Goal: Task Accomplishment & Management: Manage account settings

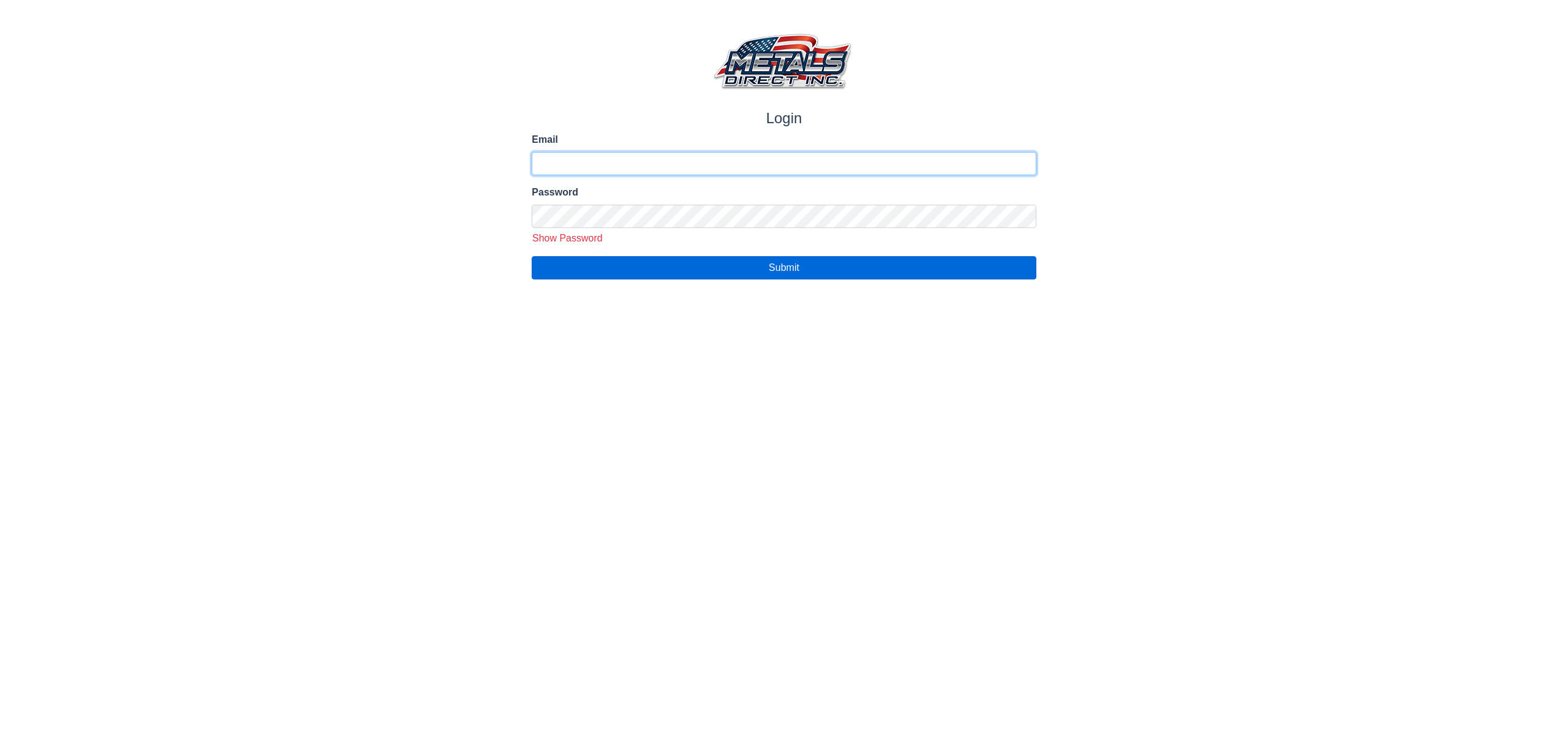
type input "**********"
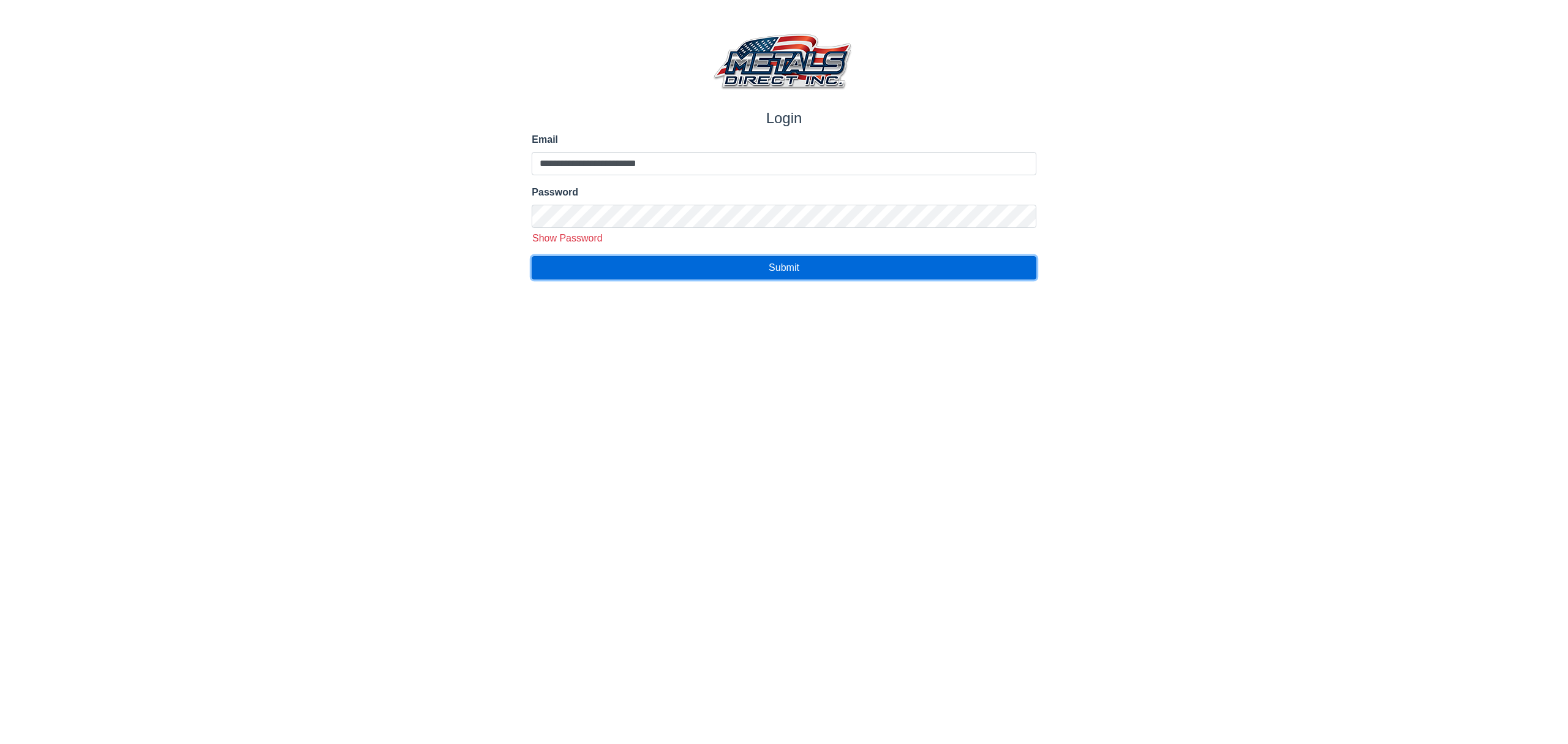
click at [611, 268] on button "Submit" at bounding box center [783, 267] width 504 height 23
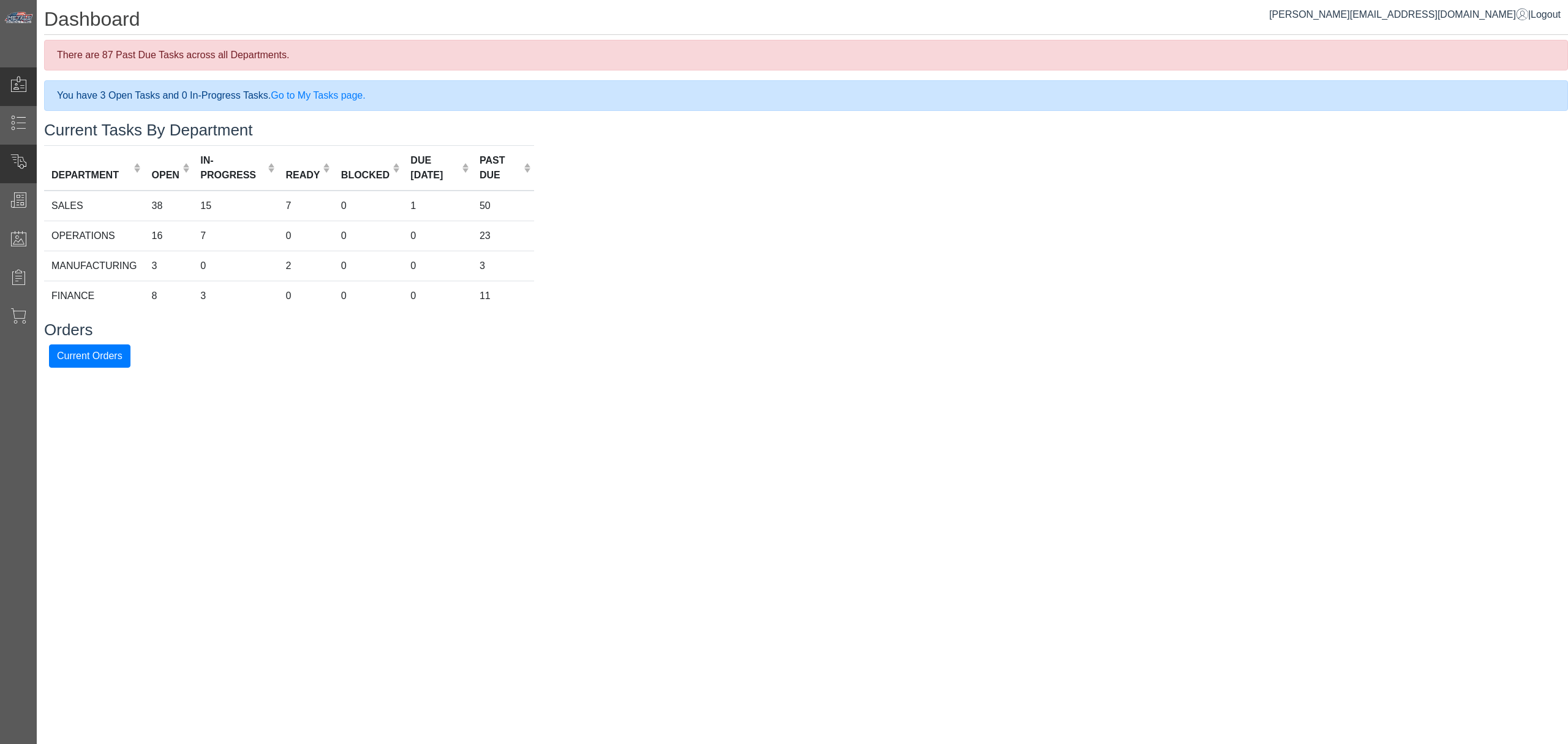
click at [30, 165] on span at bounding box center [18, 164] width 36 height 24
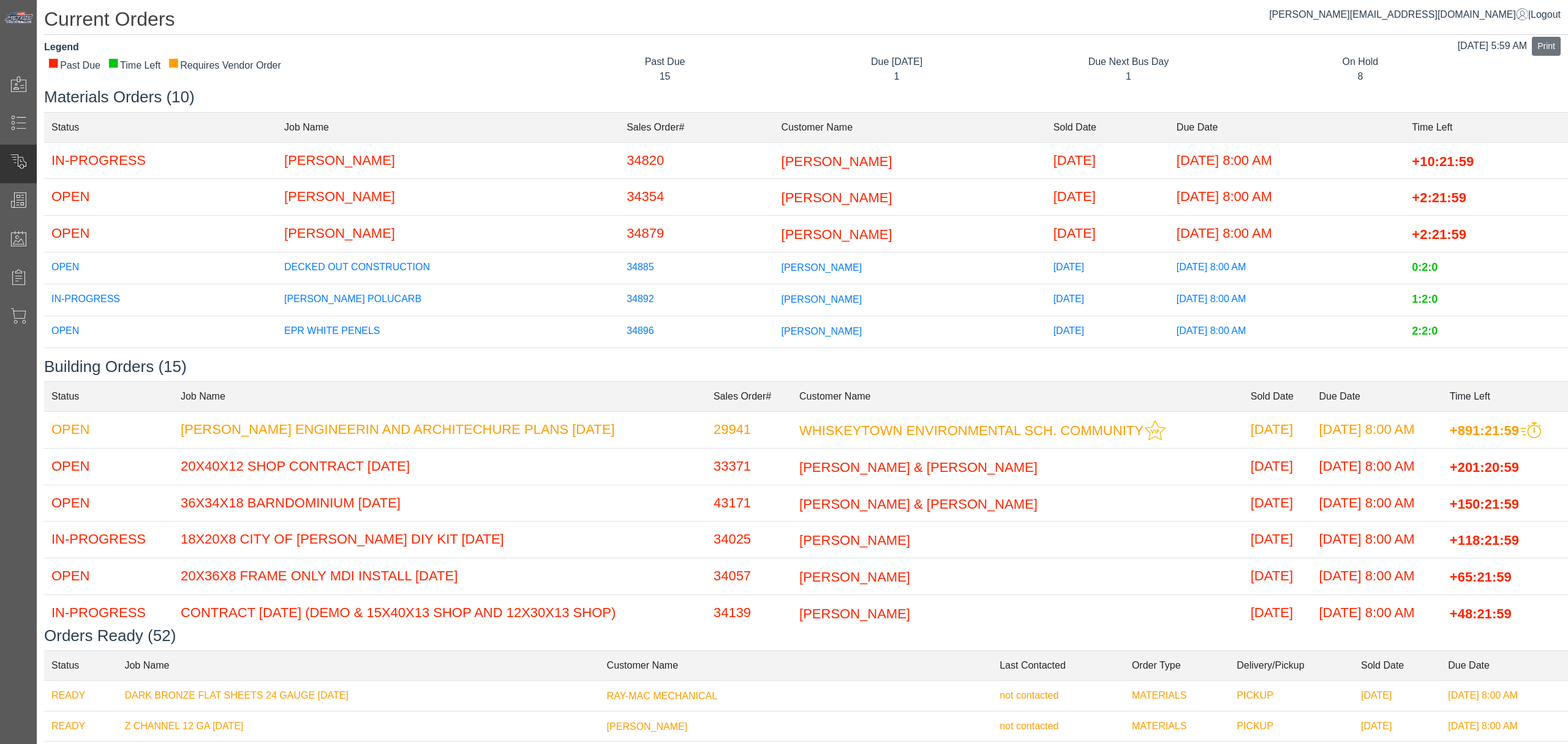
scroll to position [140, 0]
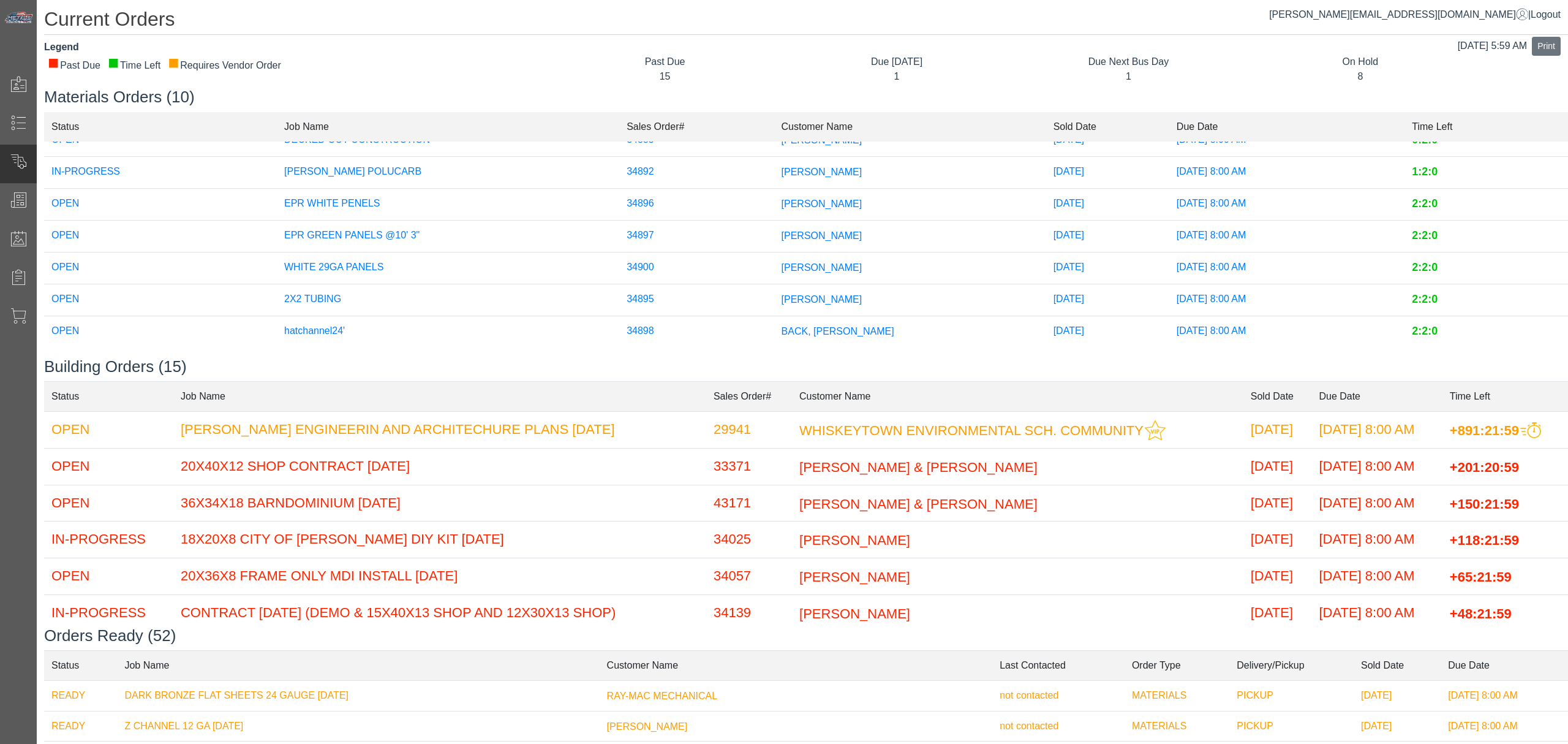
click at [782, 326] on span "BACK, [PERSON_NAME]" at bounding box center [837, 330] width 112 height 10
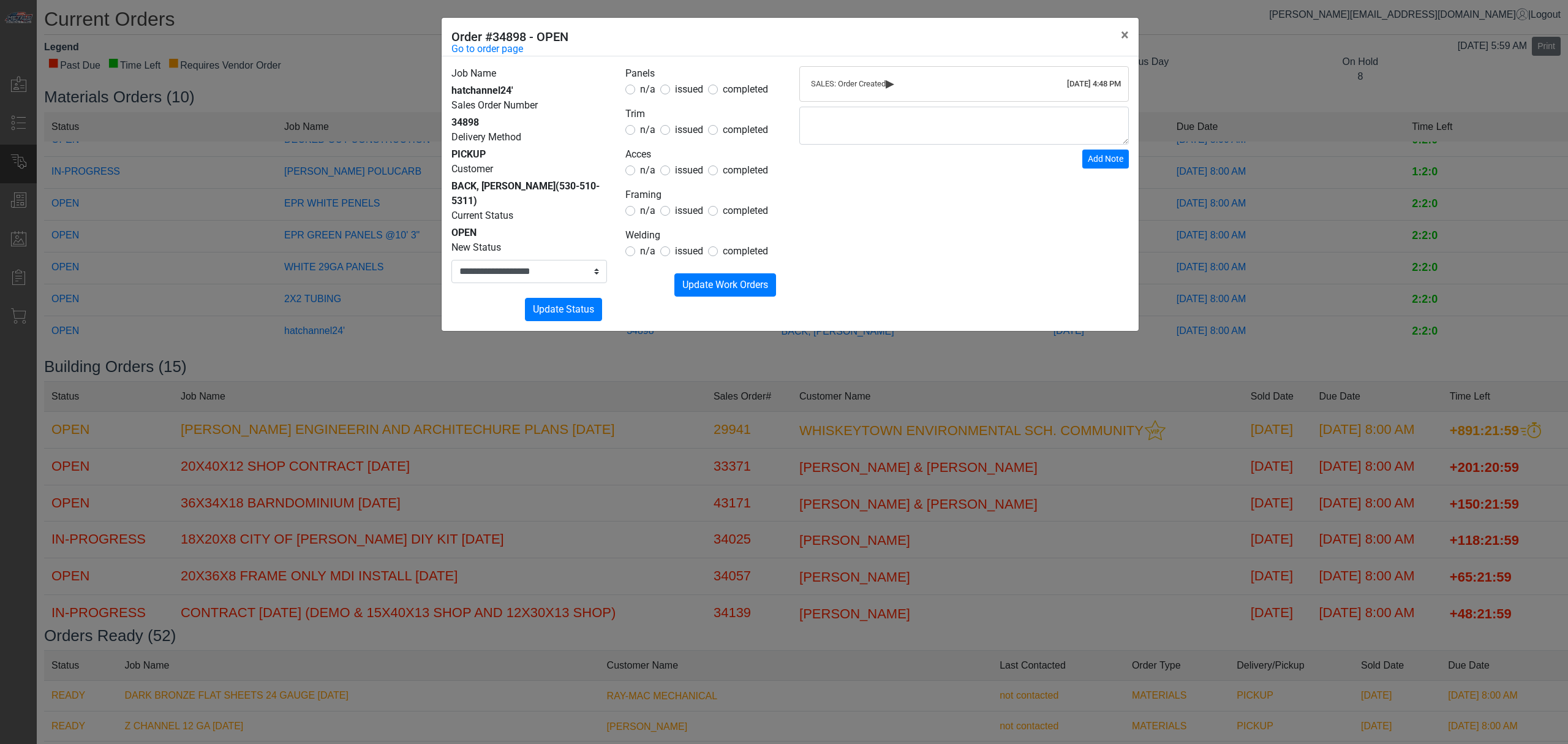
click at [684, 211] on span "issued" at bounding box center [689, 210] width 28 height 12
click at [637, 179] on form "Panels n/a issued completed Trim n/a issued completed Acces n/a issued complete…" at bounding box center [703, 181] width 156 height 230
click at [637, 177] on form "Panels n/a issued completed Trim n/a issued completed Acces n/a issued complete…" at bounding box center [703, 181] width 156 height 230
click at [637, 177] on div "n/a" at bounding box center [640, 170] width 30 height 15
click at [648, 256] on span "n/a" at bounding box center [648, 250] width 15 height 12
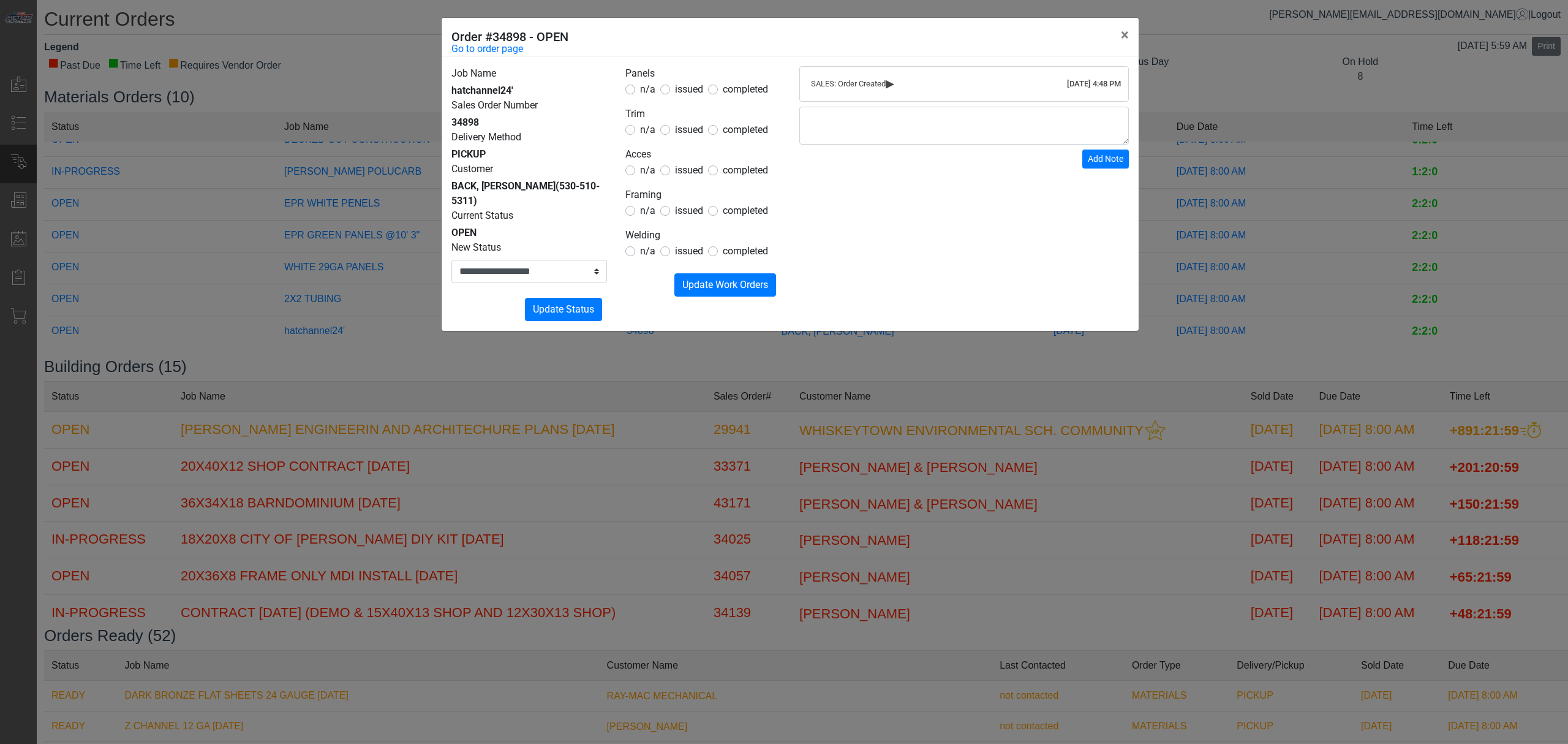
click at [641, 177] on form "Panels n/a issued completed Trim n/a issued completed Acces n/a issued complete…" at bounding box center [703, 181] width 156 height 230
click at [645, 164] on span "n/a" at bounding box center [648, 170] width 15 height 12
click at [643, 130] on span "n/a" at bounding box center [648, 129] width 15 height 12
click at [645, 89] on span "n/a" at bounding box center [648, 89] width 15 height 12
click at [684, 293] on button "Submitting Update Work Orders" at bounding box center [724, 285] width 101 height 23
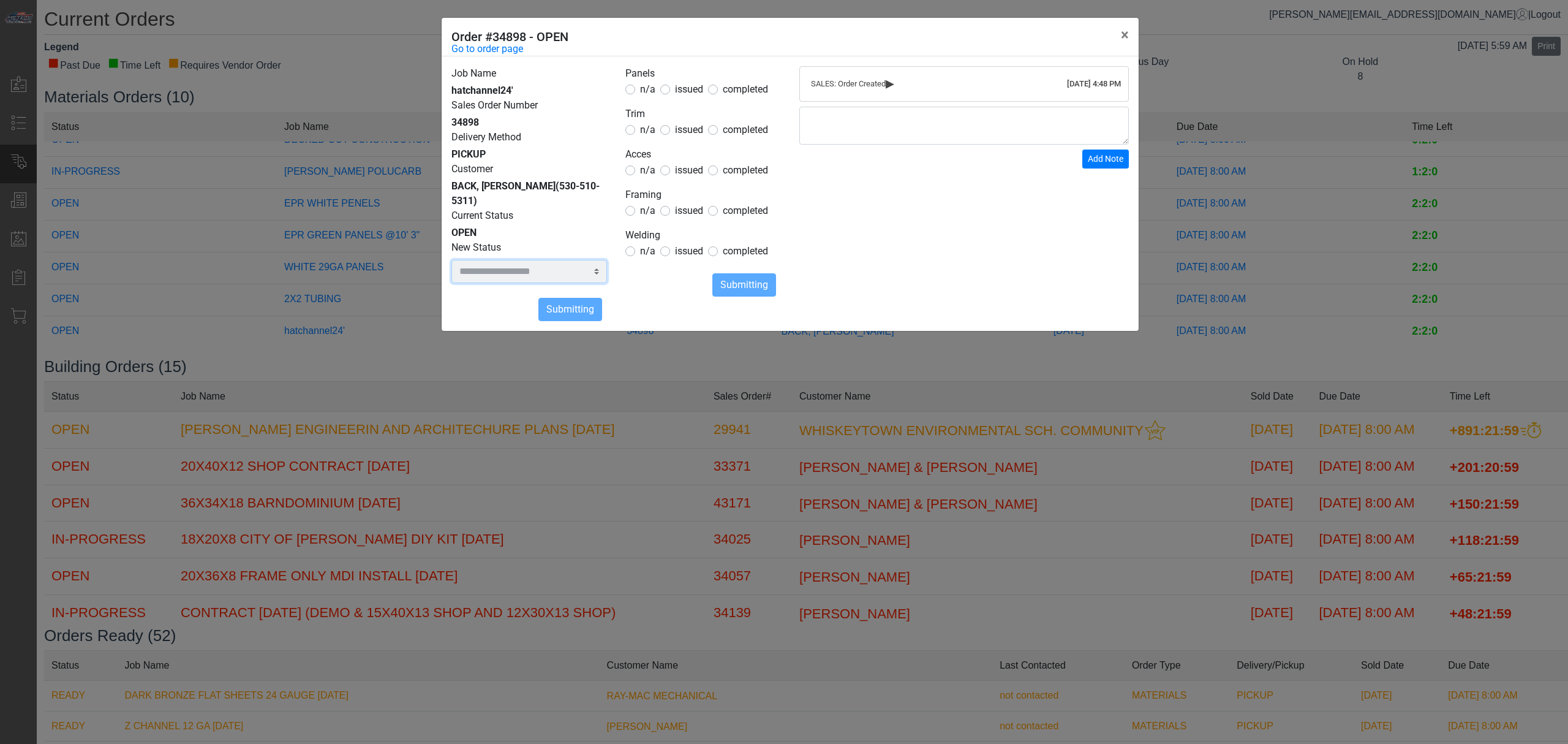
click at [559, 260] on select "**********" at bounding box center [529, 271] width 156 height 23
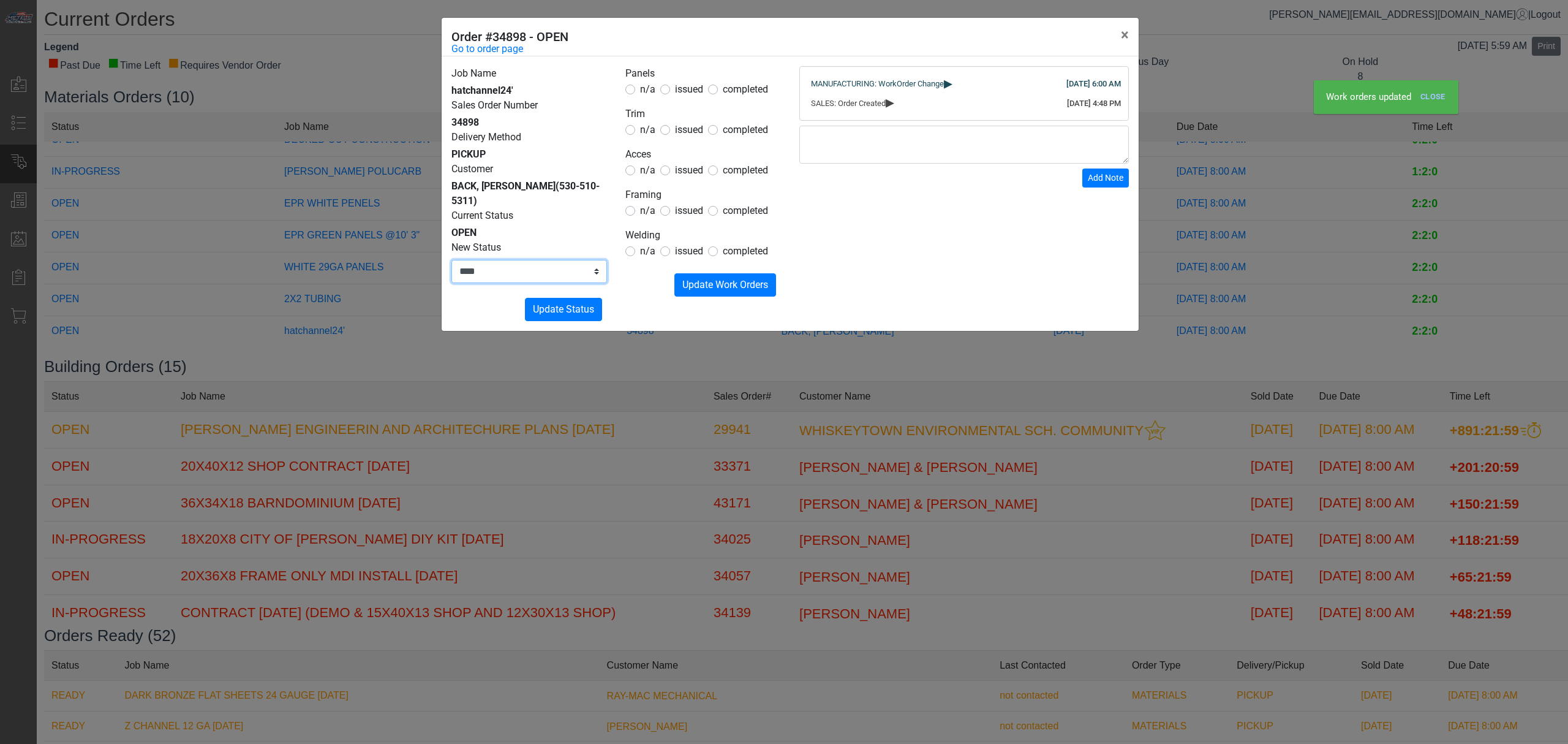
click at [452, 260] on select "**********" at bounding box center [529, 271] width 156 height 23
click at [562, 263] on select "**********" at bounding box center [529, 271] width 156 height 23
select select "**********"
click at [452, 260] on select "**********" at bounding box center [529, 271] width 156 height 23
click at [574, 281] on form "**********" at bounding box center [529, 281] width 156 height 81
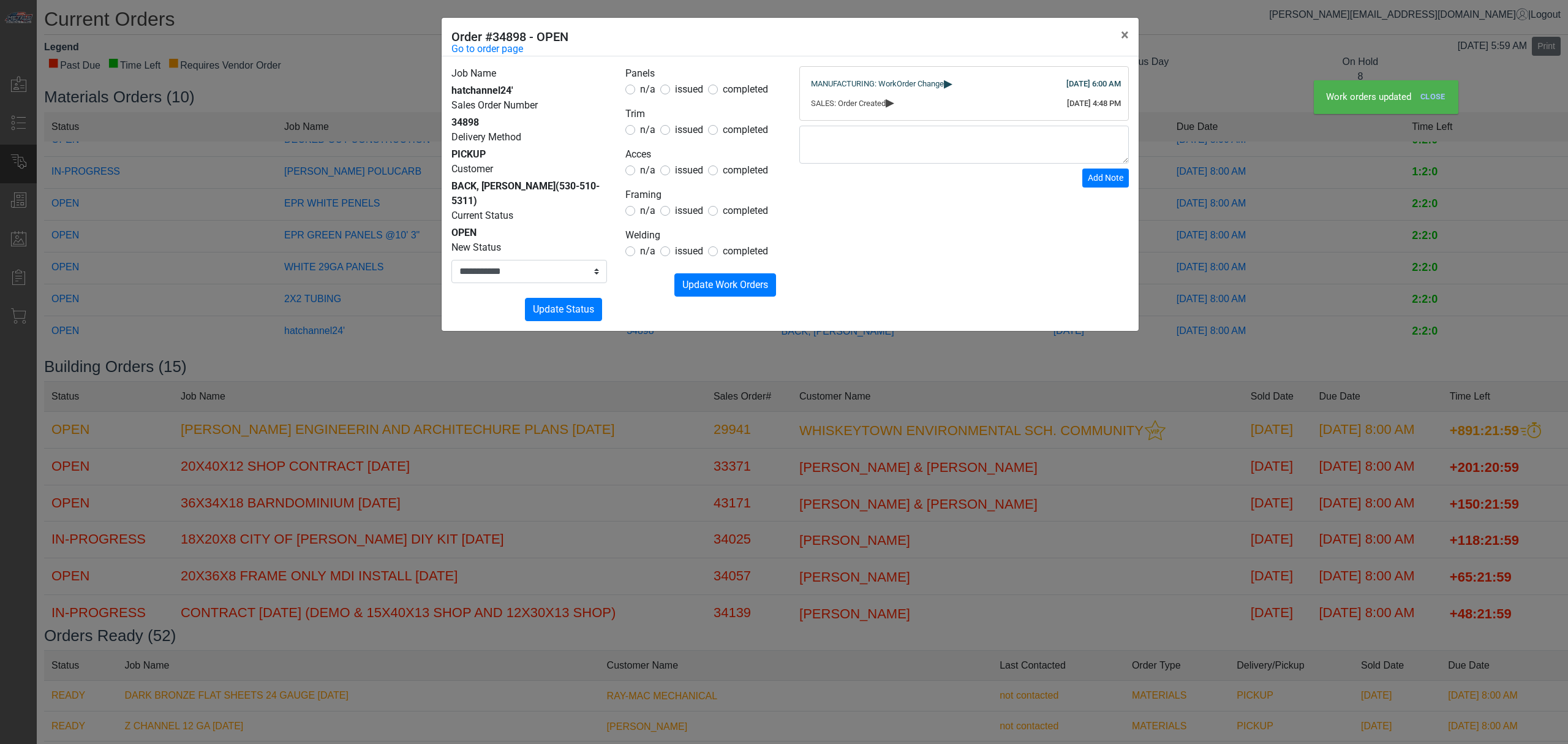
click at [609, 289] on div "**********" at bounding box center [529, 193] width 174 height 255
click at [588, 303] on span "Update Status" at bounding box center [563, 308] width 61 height 12
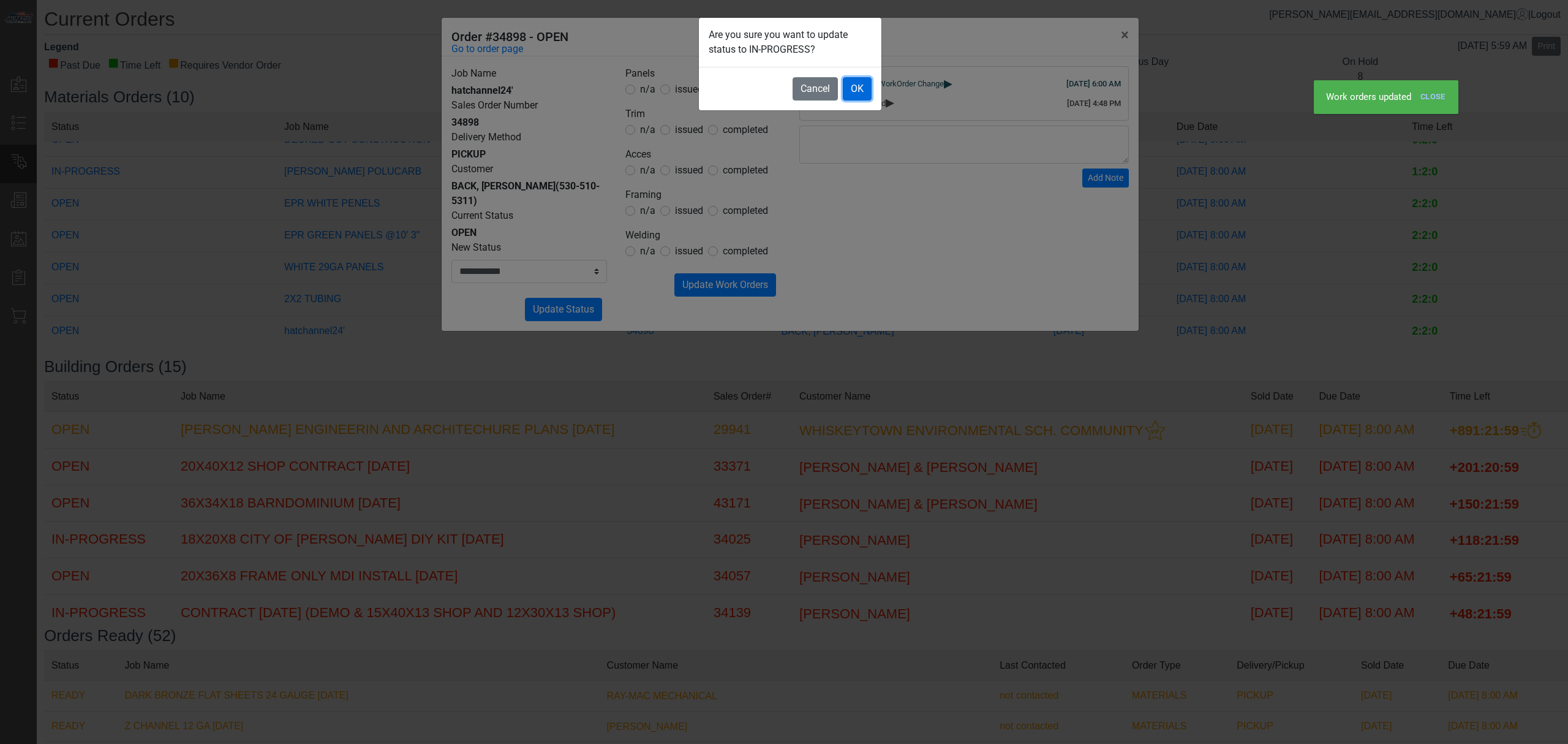
click at [854, 97] on button "OK" at bounding box center [857, 89] width 29 height 23
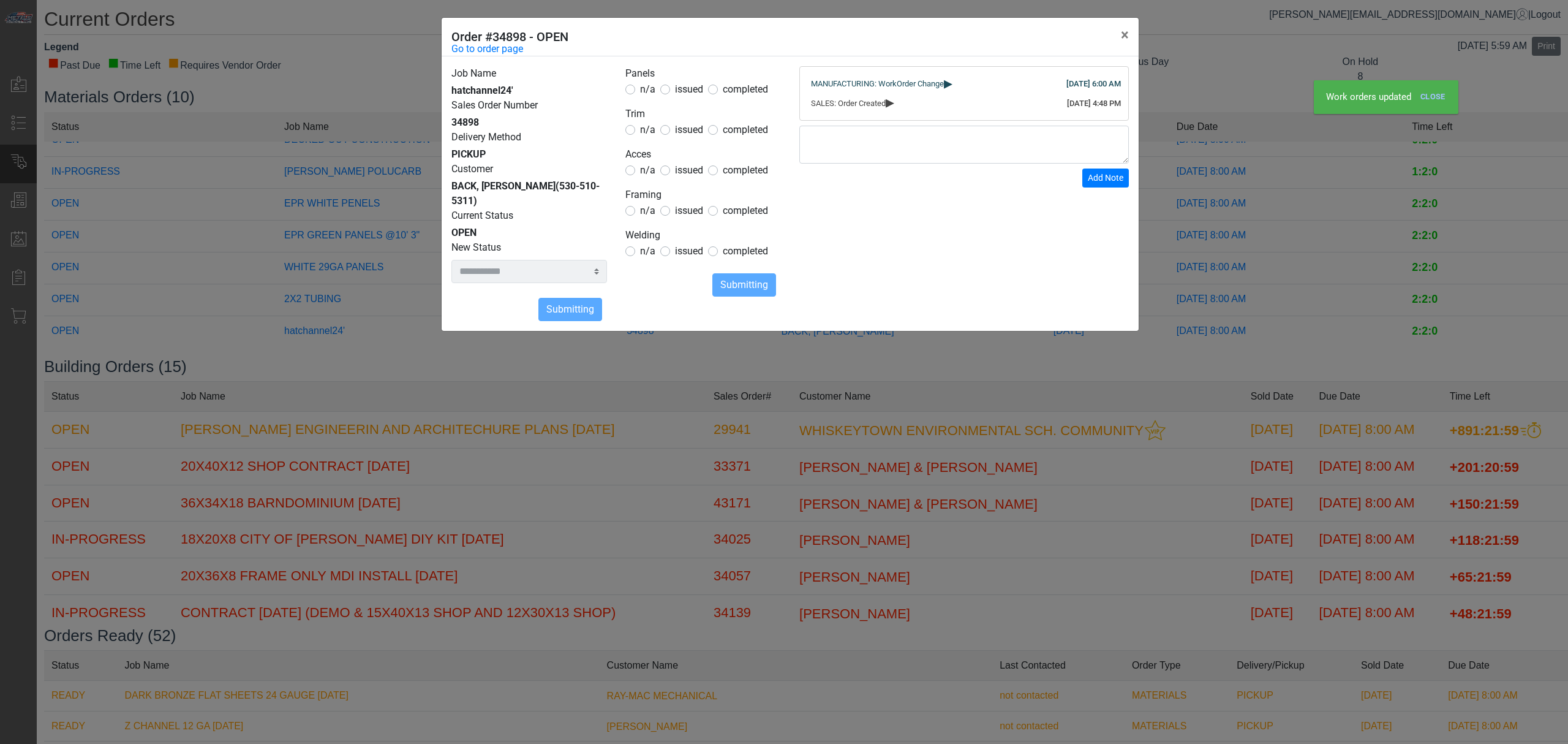
select select
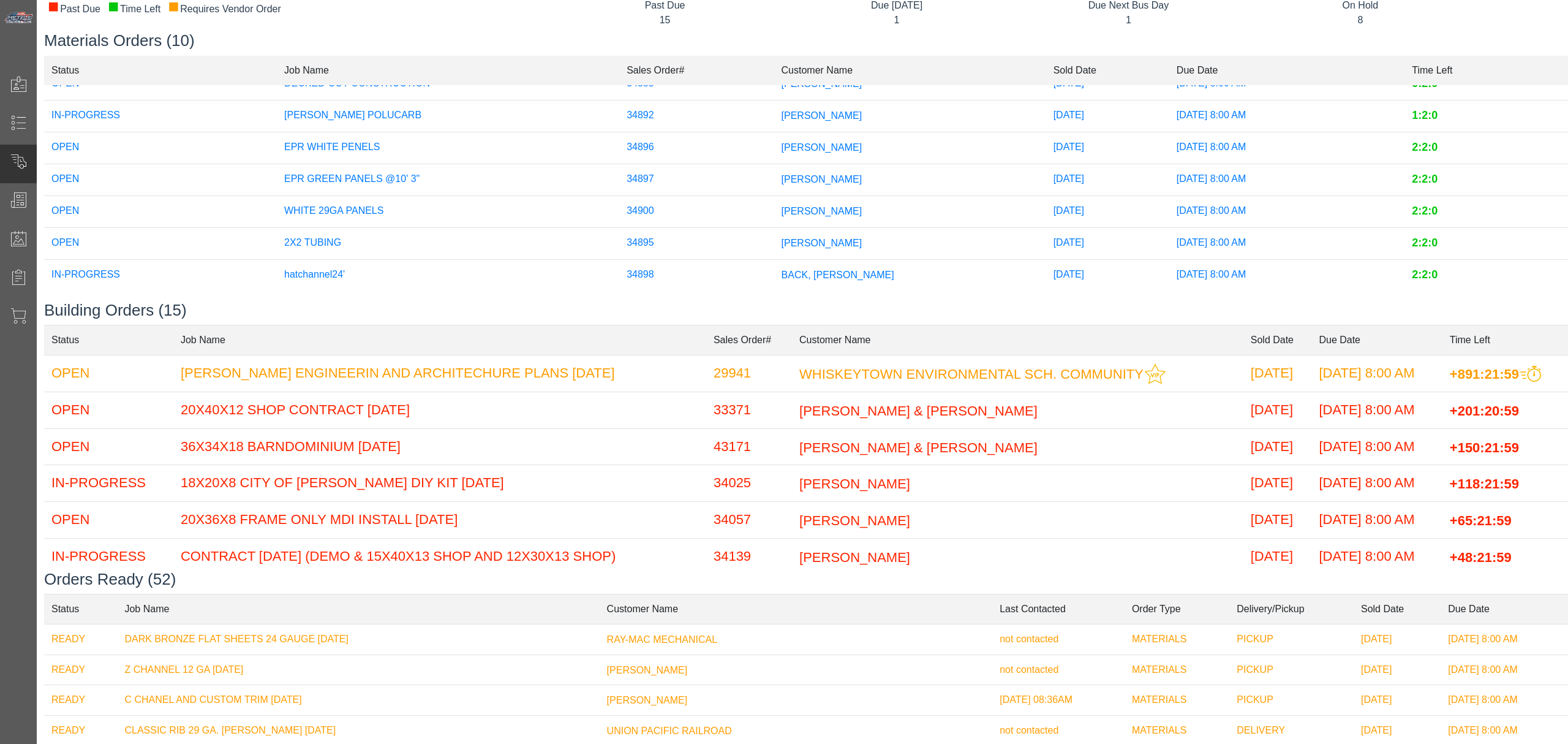
scroll to position [0, 0]
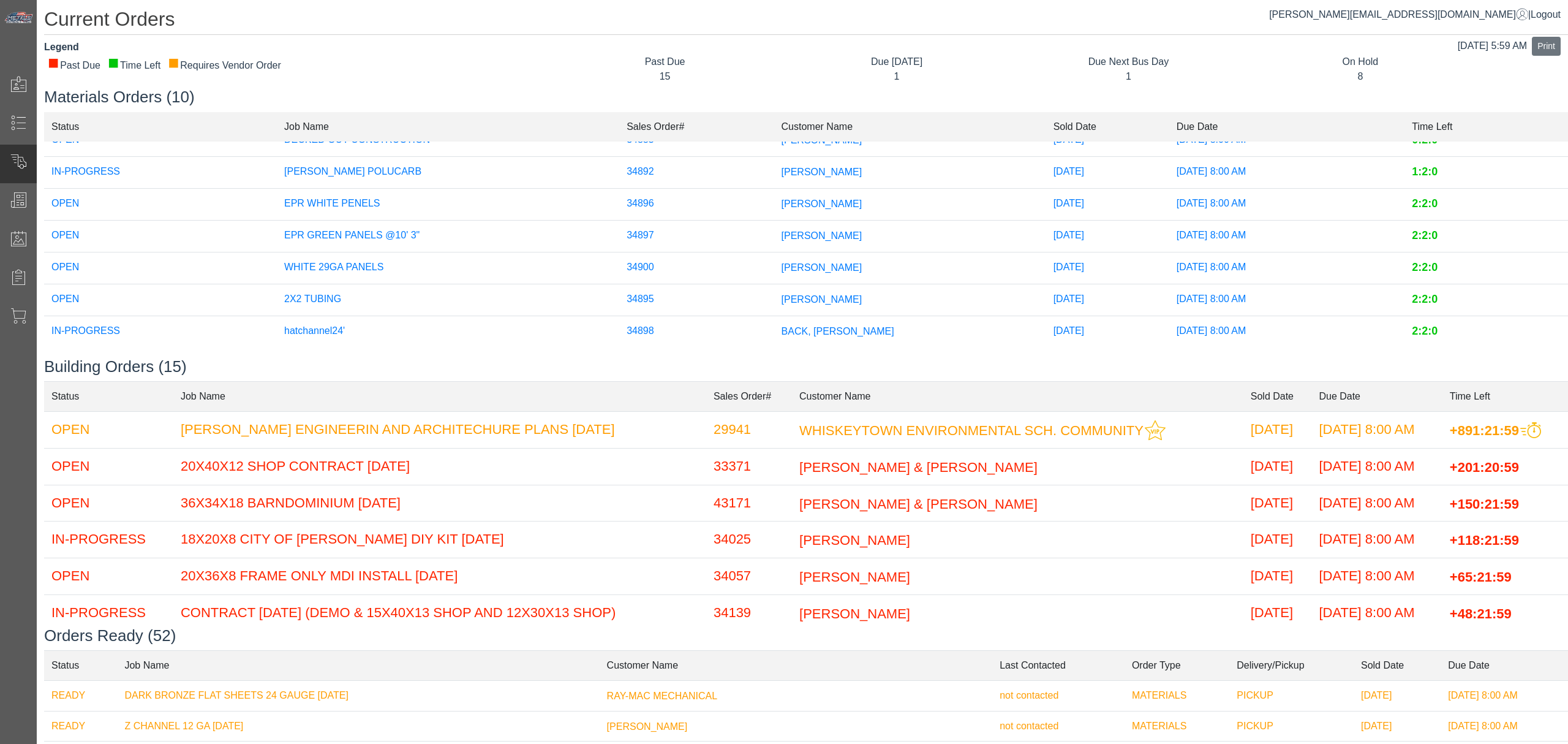
click at [774, 284] on td "[PERSON_NAME]" at bounding box center [910, 299] width 272 height 32
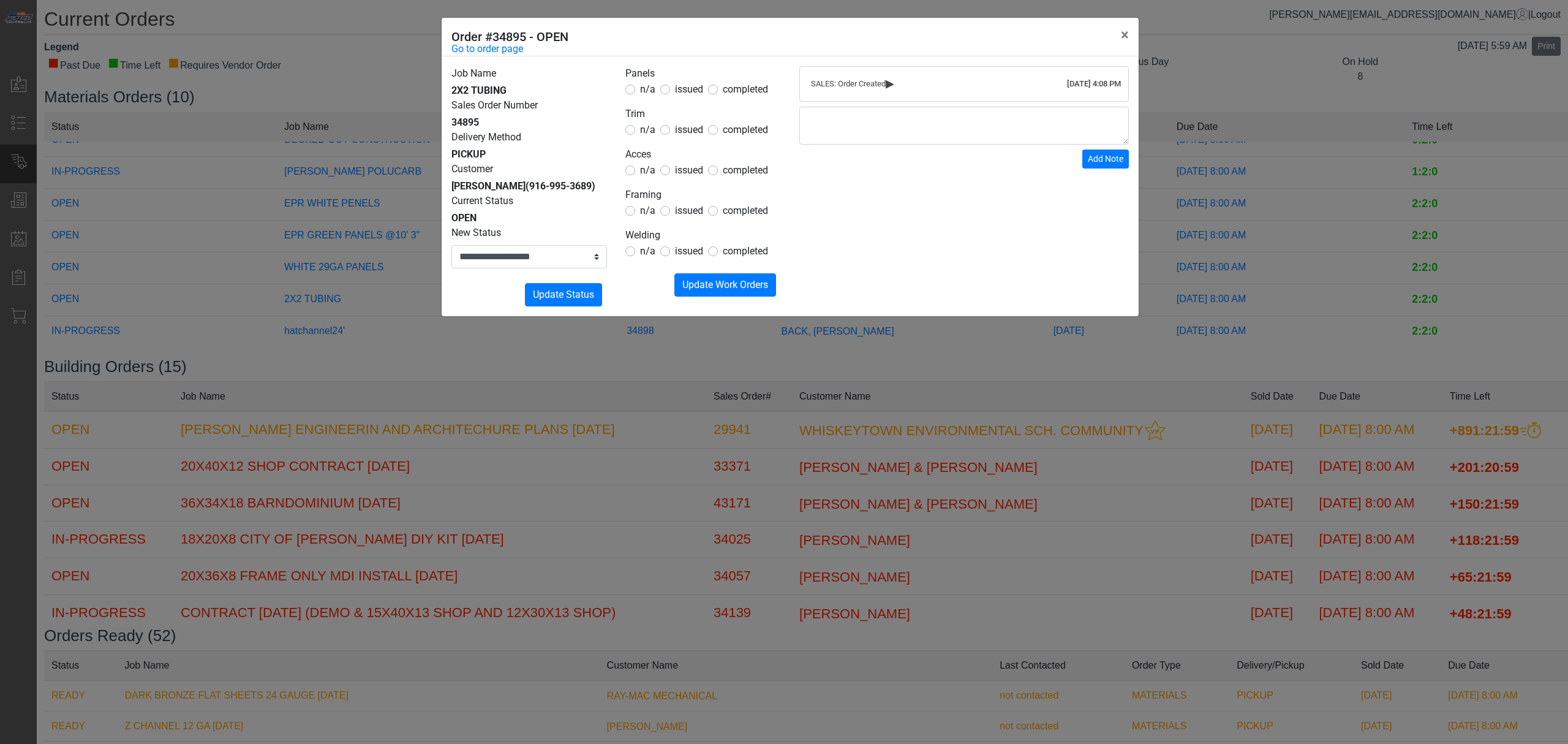
click at [689, 212] on span "issued" at bounding box center [689, 210] width 28 height 12
click at [649, 179] on form "Panels n/a issued completed Trim n/a issued completed Acces n/a issued complete…" at bounding box center [703, 181] width 156 height 230
click at [648, 170] on span "n/a" at bounding box center [648, 170] width 15 height 12
click at [643, 145] on form "Panels n/a issued completed Trim n/a issued completed Acces n/a issued complete…" at bounding box center [703, 181] width 156 height 230
click at [642, 139] on form "Panels n/a issued completed Trim n/a issued completed Acces n/a issued complete…" at bounding box center [703, 181] width 156 height 230
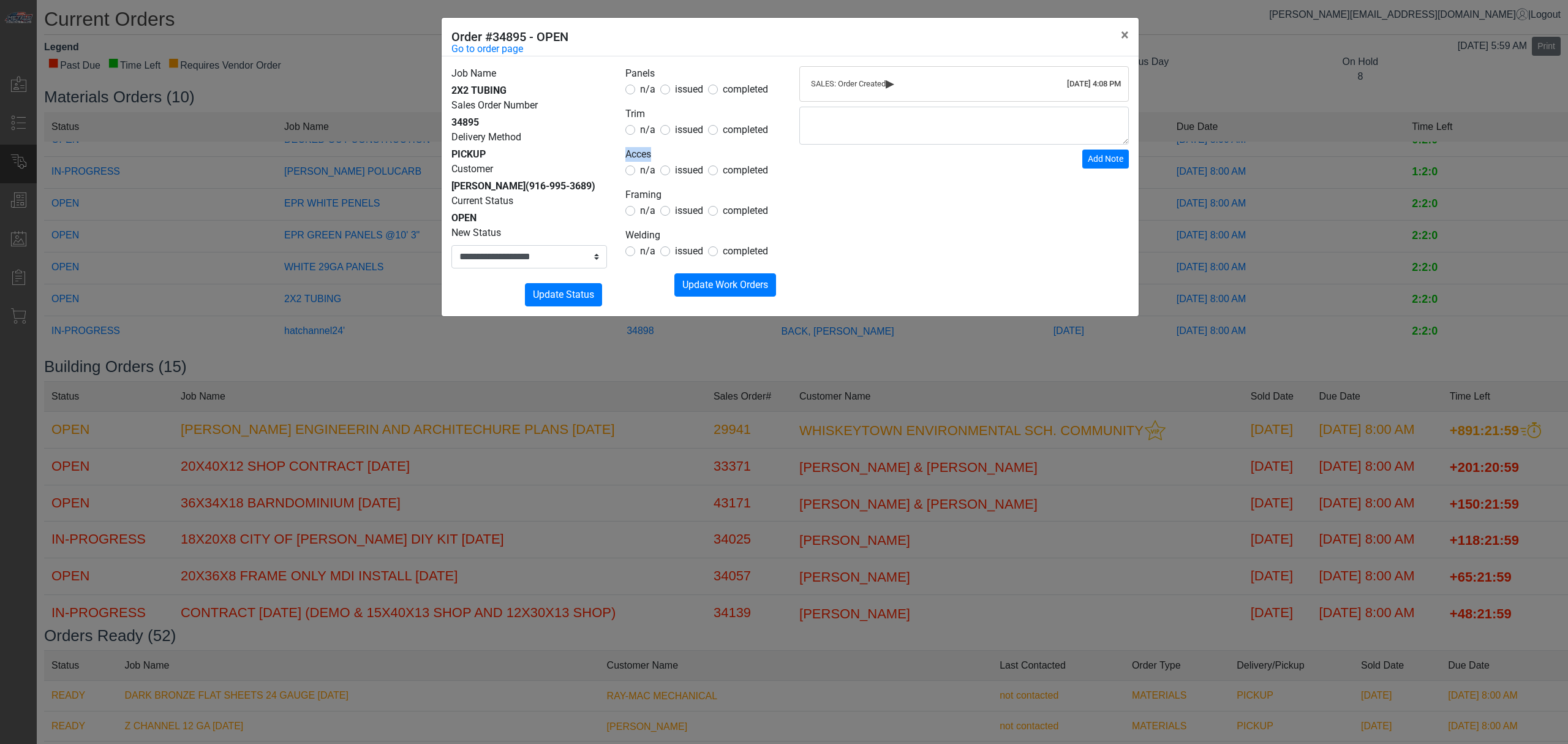
click at [642, 138] on form "Panels n/a issued completed Trim n/a issued completed Acces n/a issued complete…" at bounding box center [703, 181] width 156 height 230
click at [643, 122] on legend "Trim" at bounding box center [703, 115] width 156 height 16
click at [641, 124] on span "n/a" at bounding box center [648, 129] width 15 height 12
drag, startPoint x: 645, startPoint y: 93, endPoint x: 639, endPoint y: 140, distance: 47.4
click at [645, 92] on span "n/a" at bounding box center [648, 89] width 15 height 12
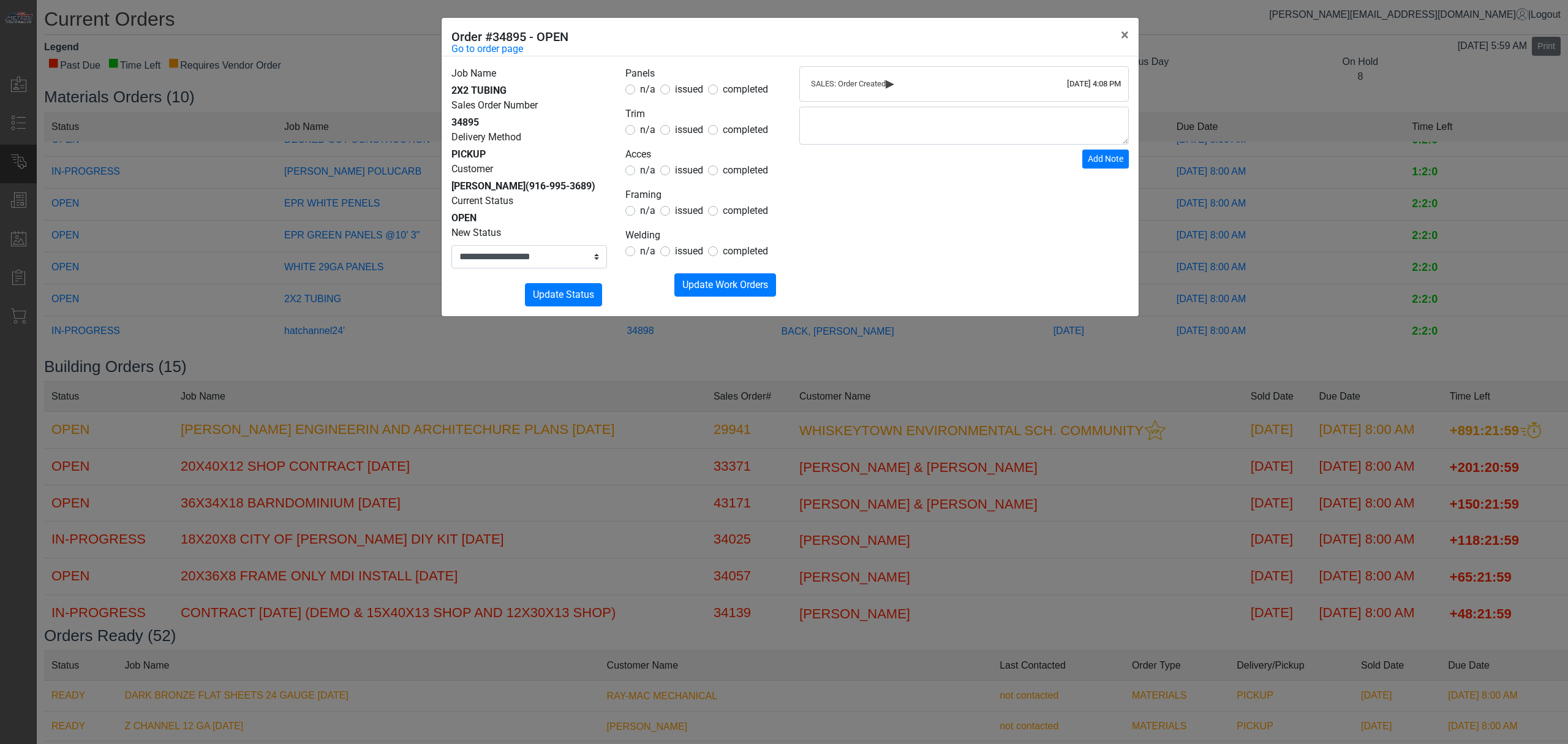
click at [638, 260] on form "Panels n/a issued completed Trim n/a issued completed Acces n/a issued complete…" at bounding box center [703, 181] width 156 height 230
click at [637, 255] on div "n/a" at bounding box center [640, 251] width 30 height 15
click at [653, 253] on span "n/a" at bounding box center [648, 250] width 15 height 12
click at [702, 281] on span "Update Work Orders" at bounding box center [725, 284] width 86 height 12
click at [562, 248] on select "**********" at bounding box center [529, 257] width 156 height 23
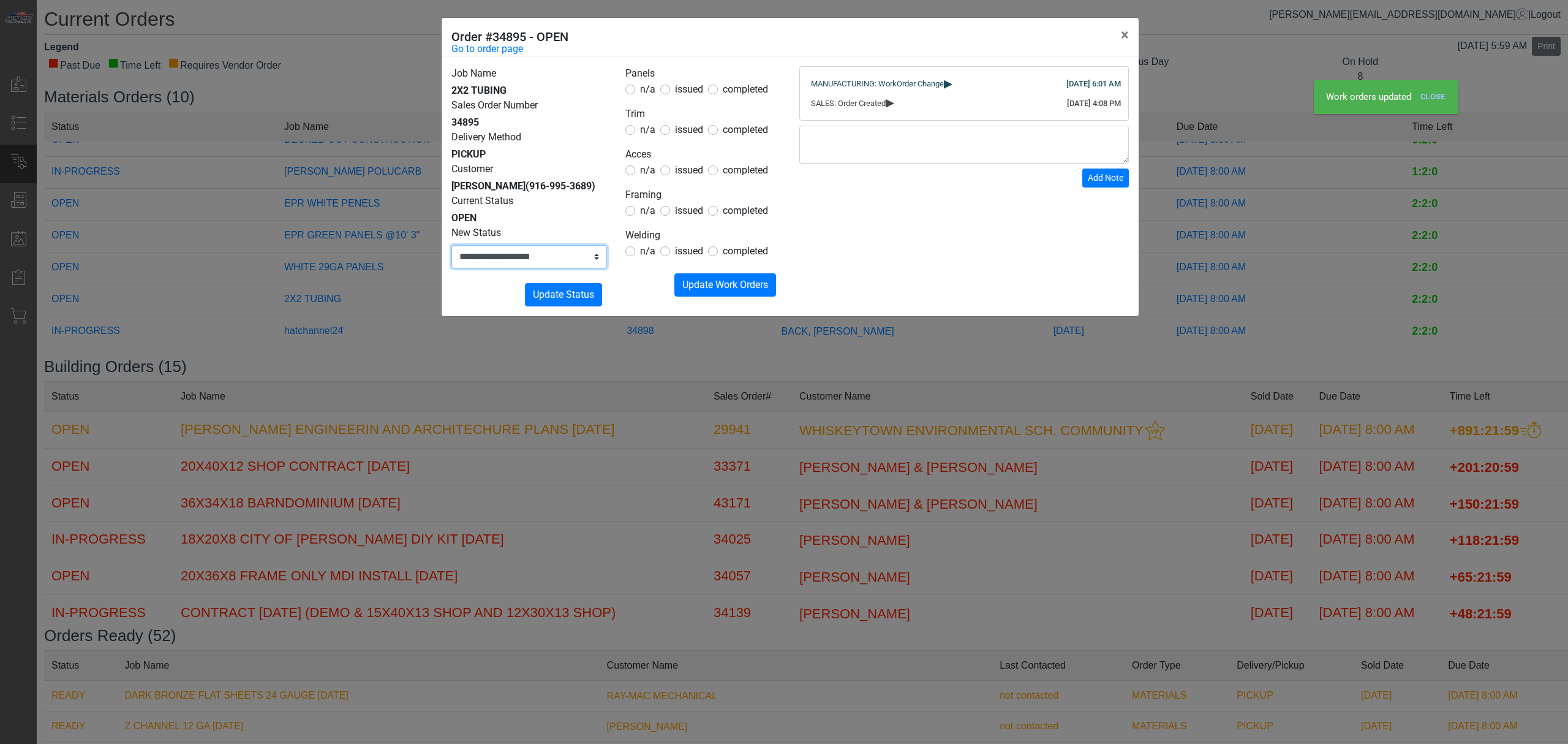
drag, startPoint x: 561, startPoint y: 248, endPoint x: 549, endPoint y: 267, distance: 22.5
click at [561, 249] on select "**********" at bounding box center [529, 257] width 156 height 23
select select "**********"
click at [452, 245] on select "**********" at bounding box center [529, 257] width 156 height 23
click at [531, 302] on button "Submitting Update Status" at bounding box center [563, 294] width 77 height 23
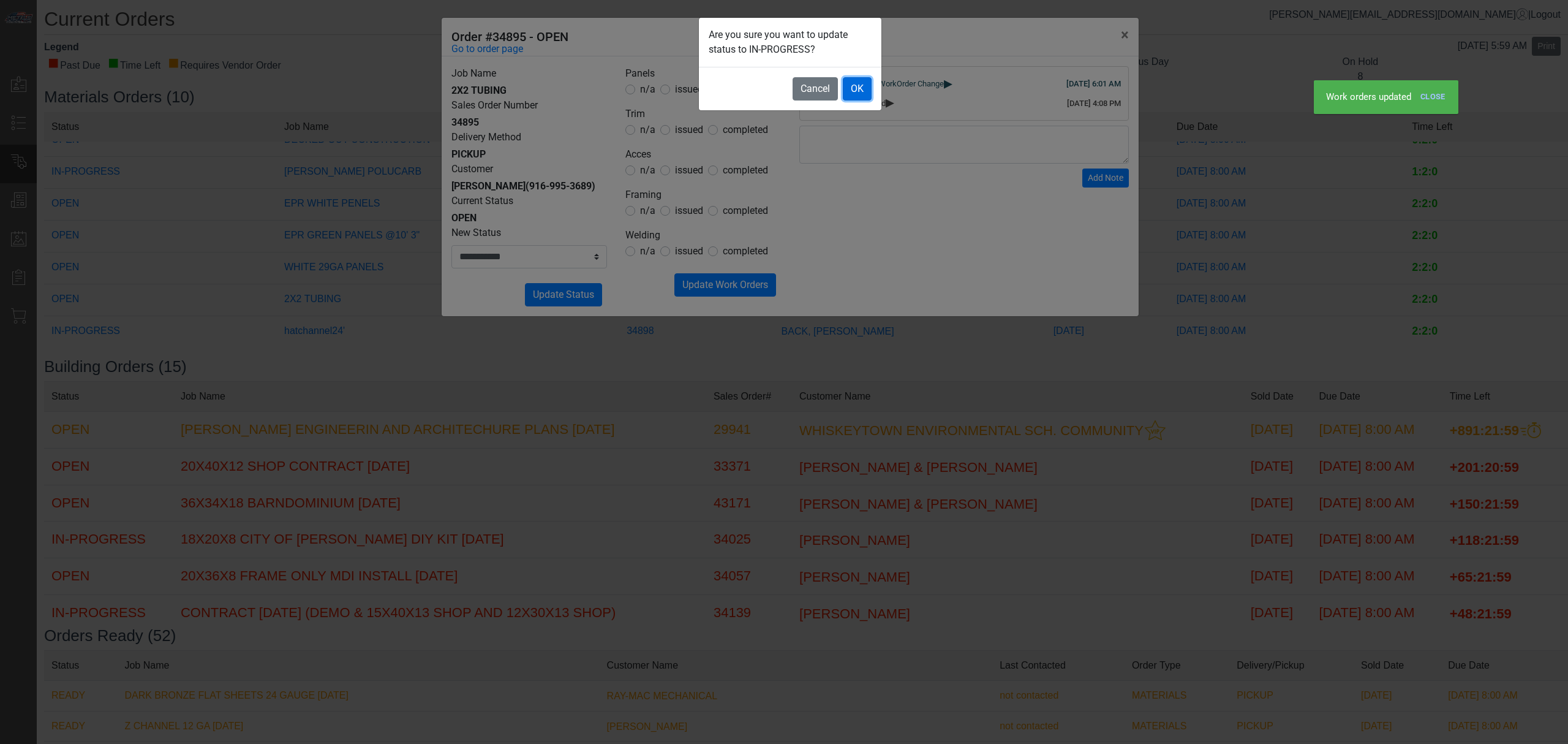
click at [860, 82] on button "OK" at bounding box center [857, 89] width 29 height 23
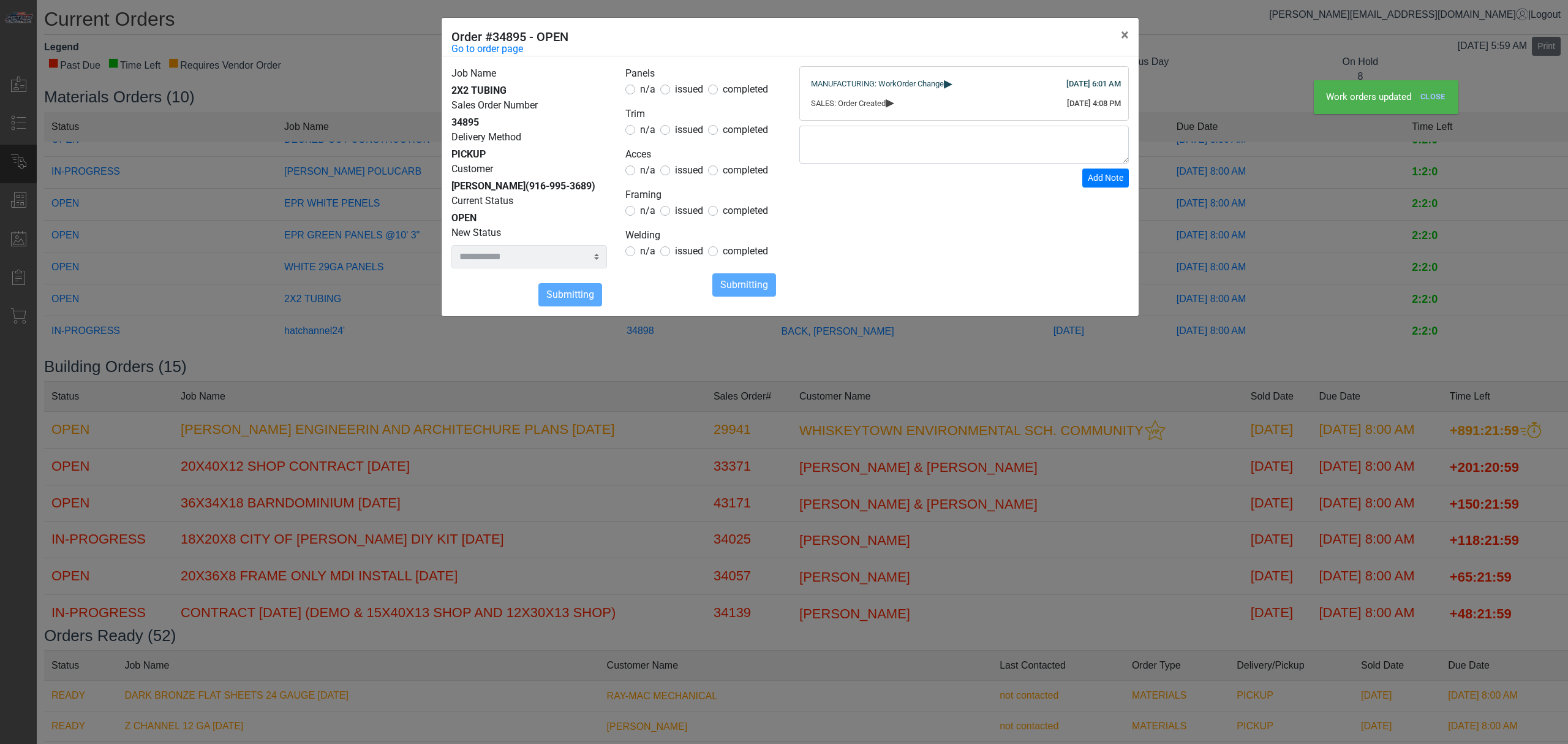
select select
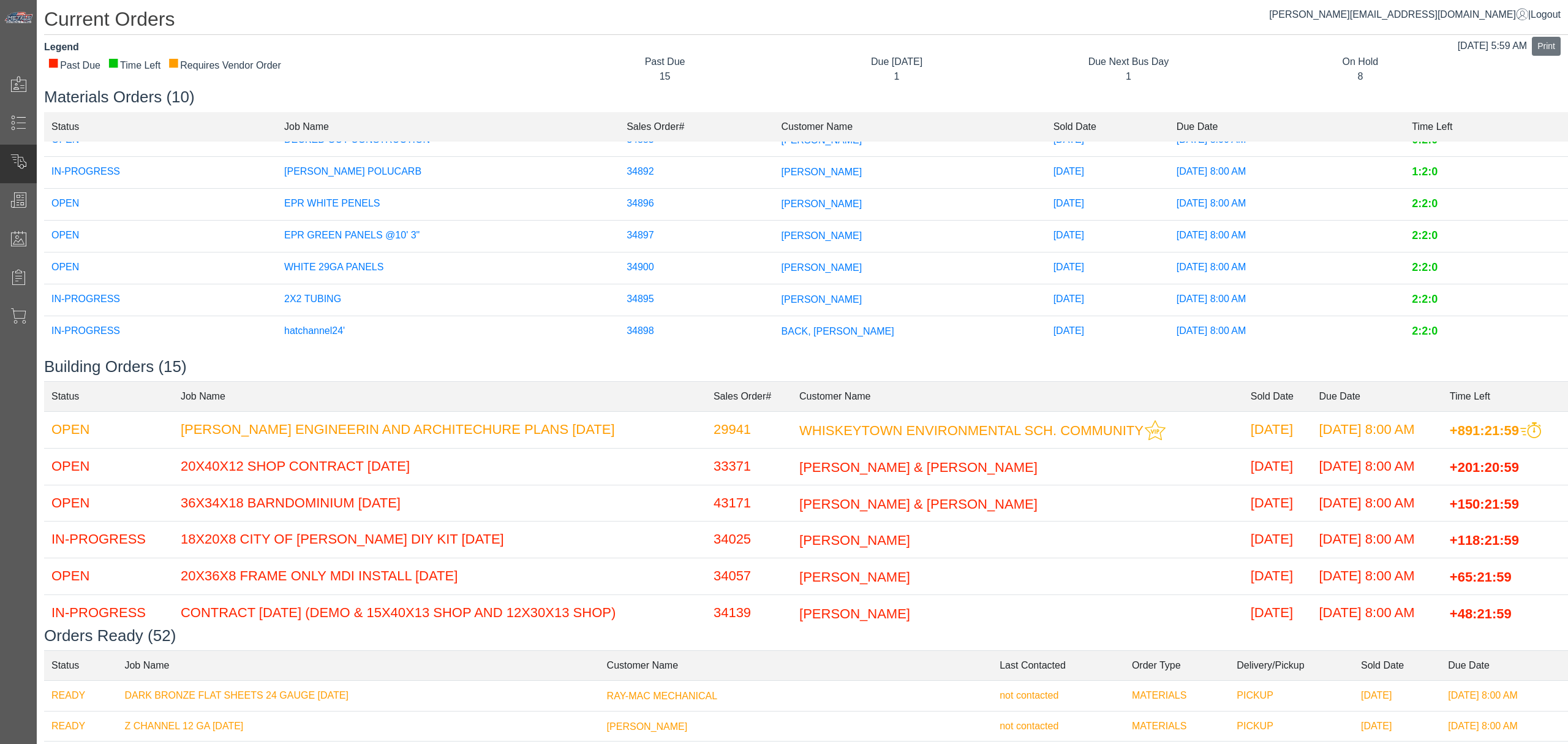
click at [774, 252] on td "[PERSON_NAME]" at bounding box center [910, 267] width 272 height 32
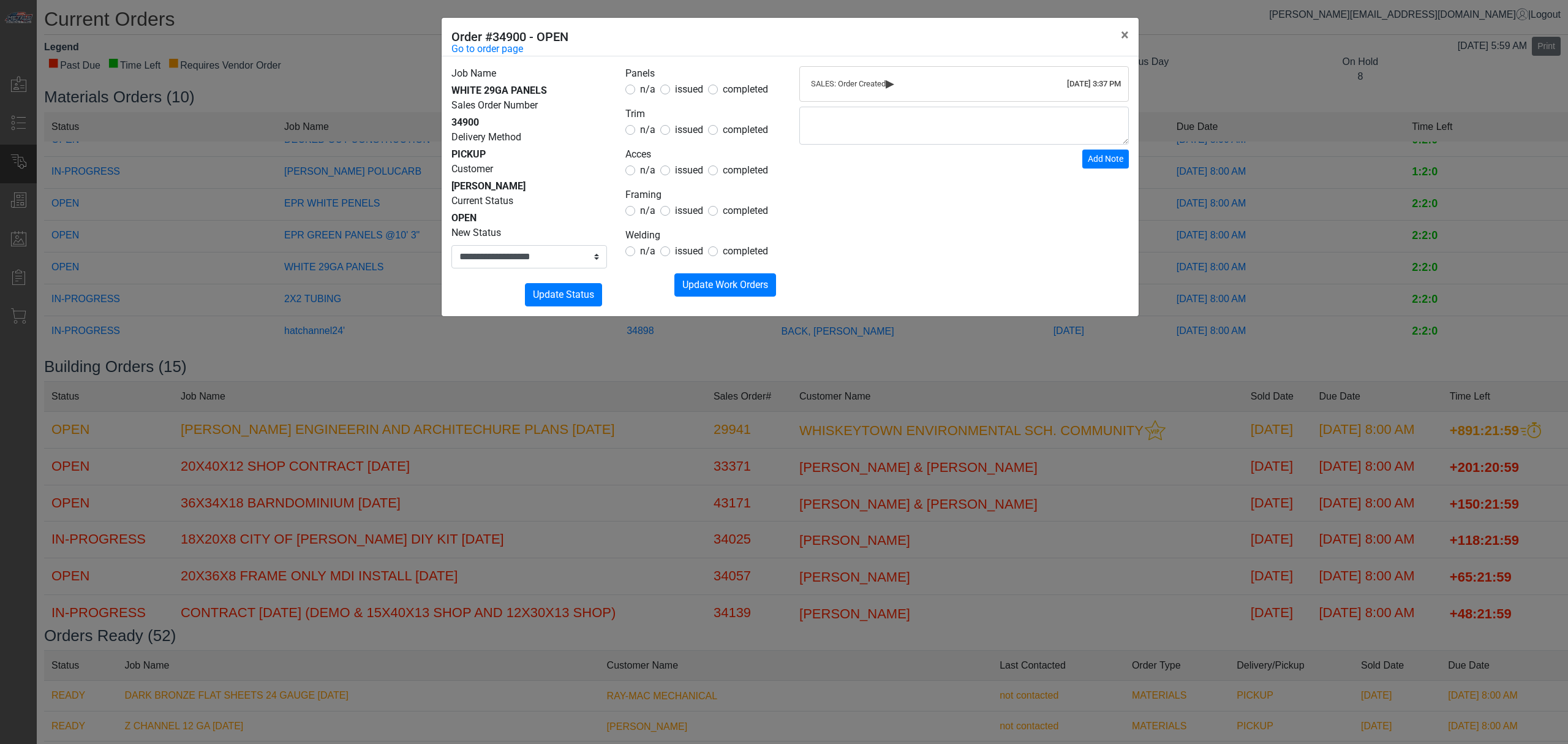
click at [708, 98] on form "Panels n/a issued completed Trim n/a issued completed Acces n/a issued complete…" at bounding box center [703, 181] width 156 height 230
click at [696, 92] on span "issued" at bounding box center [689, 89] width 28 height 12
click at [686, 141] on form "Panels n/a issued completed Trim n/a issued completed Acces n/a issued complete…" at bounding box center [703, 181] width 156 height 230
click at [686, 130] on span "issued" at bounding box center [689, 129] width 28 height 12
click at [683, 174] on span "issued" at bounding box center [689, 170] width 28 height 12
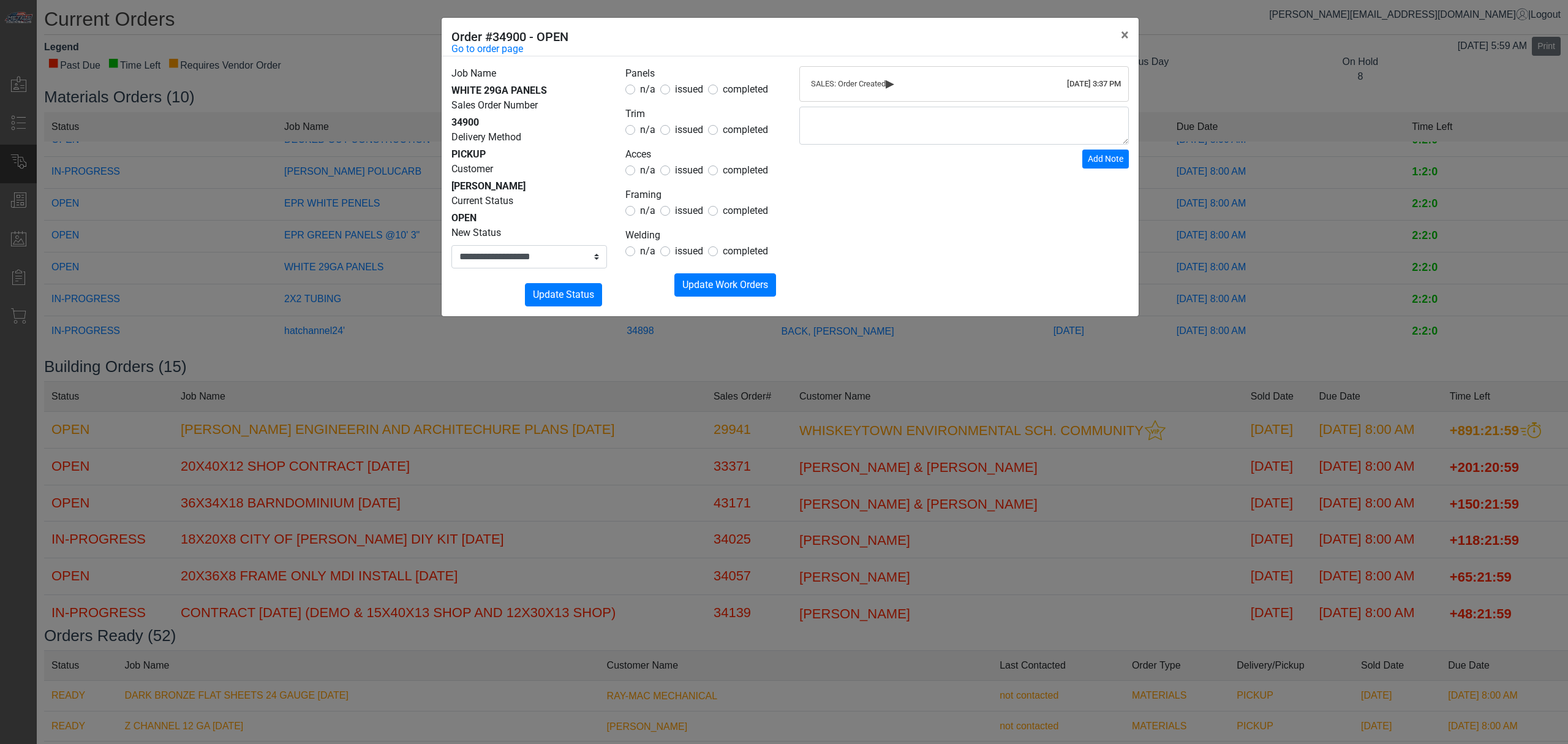
click at [643, 208] on span "n/a" at bounding box center [648, 210] width 15 height 12
click at [642, 253] on span "n/a" at bounding box center [648, 250] width 15 height 12
click at [703, 289] on span "Update Work Orders" at bounding box center [725, 284] width 86 height 12
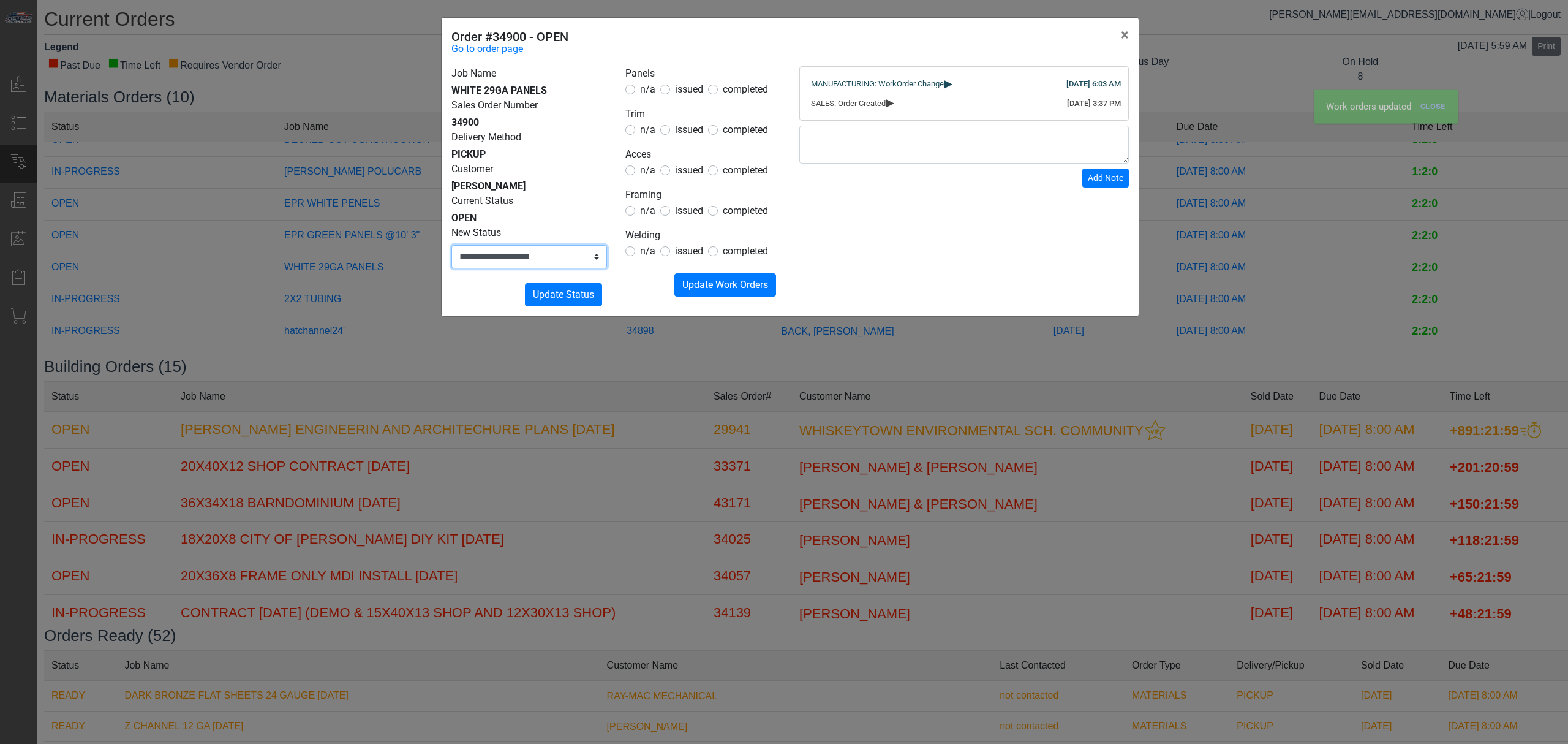
drag, startPoint x: 559, startPoint y: 255, endPoint x: 549, endPoint y: 267, distance: 15.6
click at [559, 255] on select "**********" at bounding box center [529, 257] width 156 height 23
select select "**********"
click at [452, 245] on select "**********" at bounding box center [529, 257] width 156 height 23
click at [537, 302] on button "Submitting Update Status" at bounding box center [563, 294] width 77 height 23
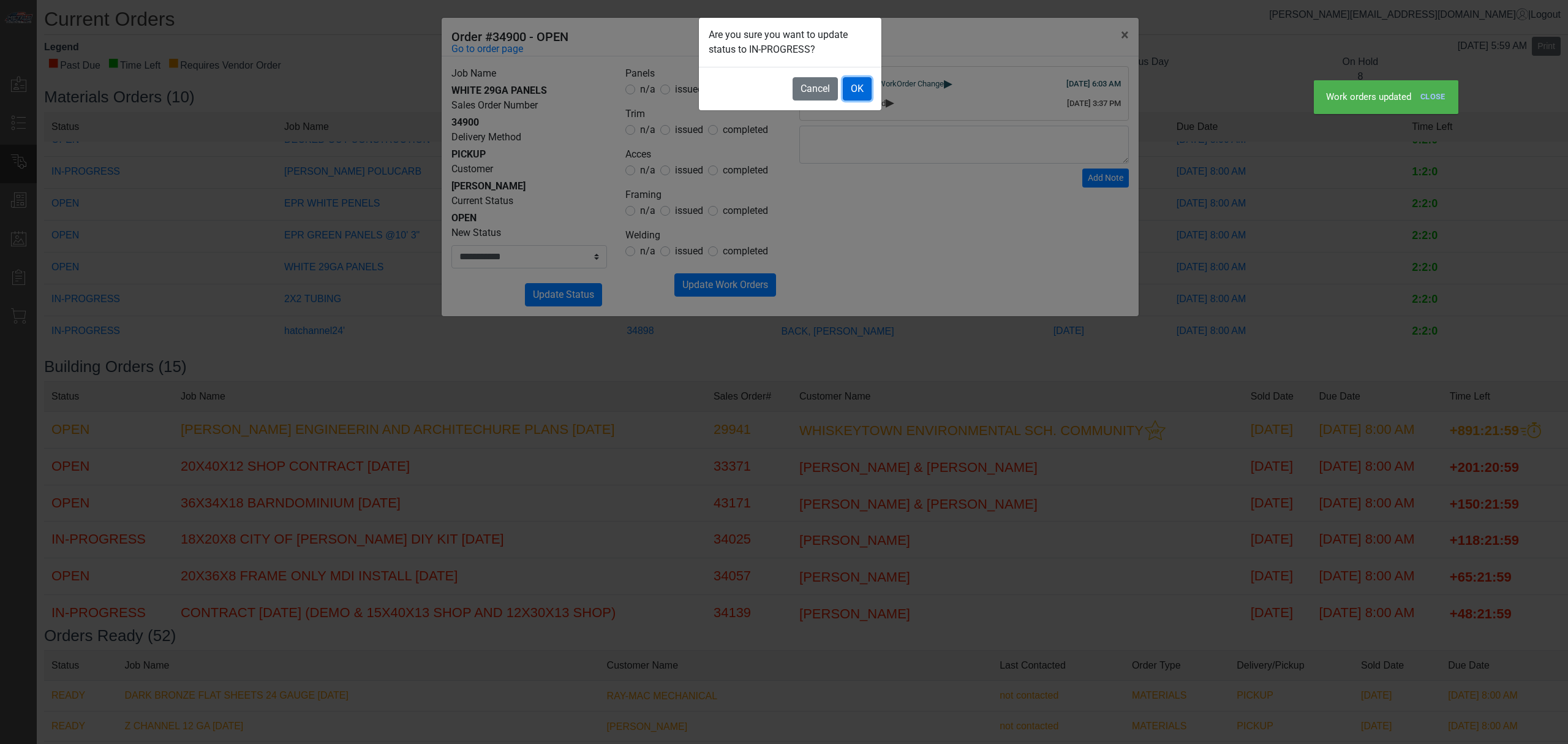
click at [865, 82] on button "OK" at bounding box center [857, 89] width 29 height 23
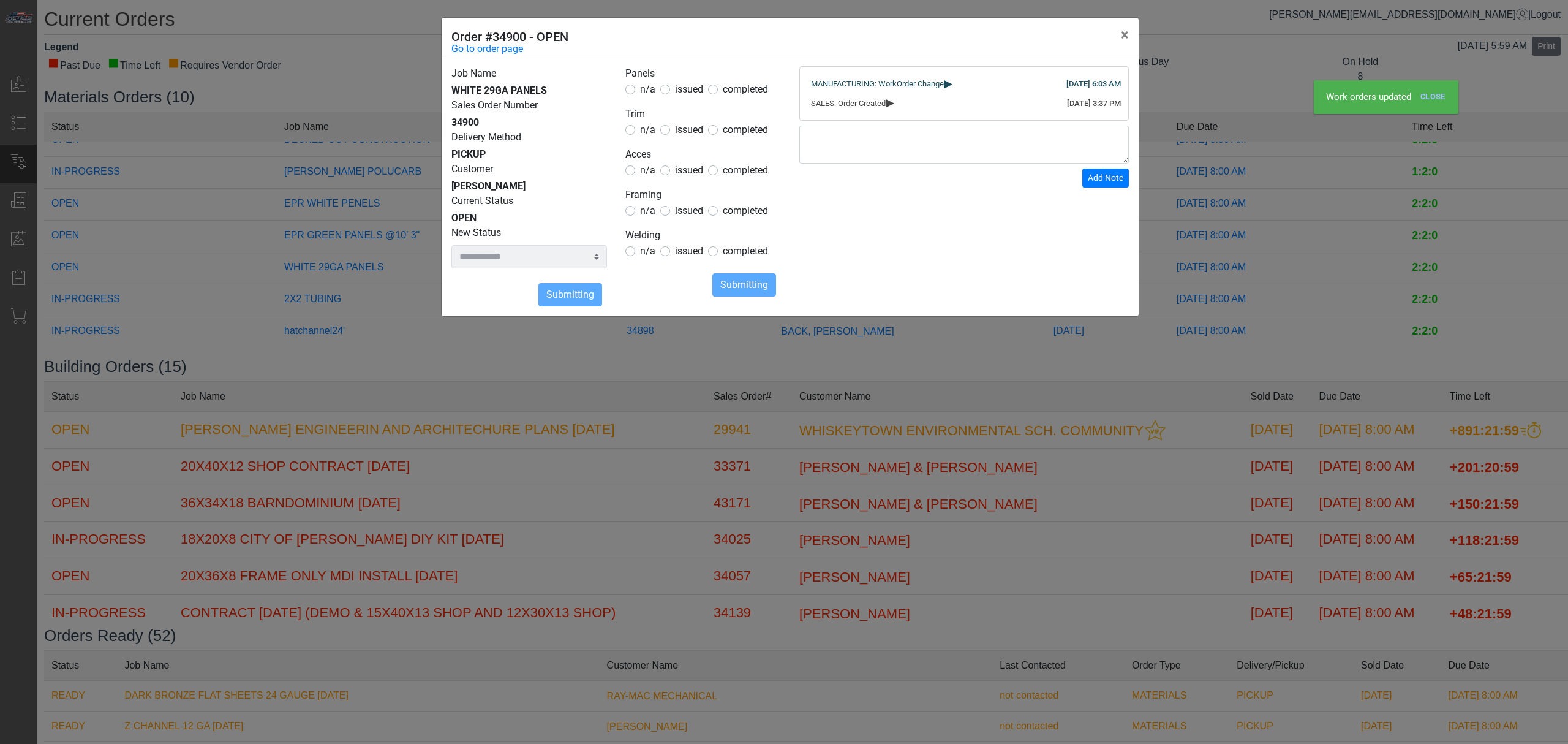
select select
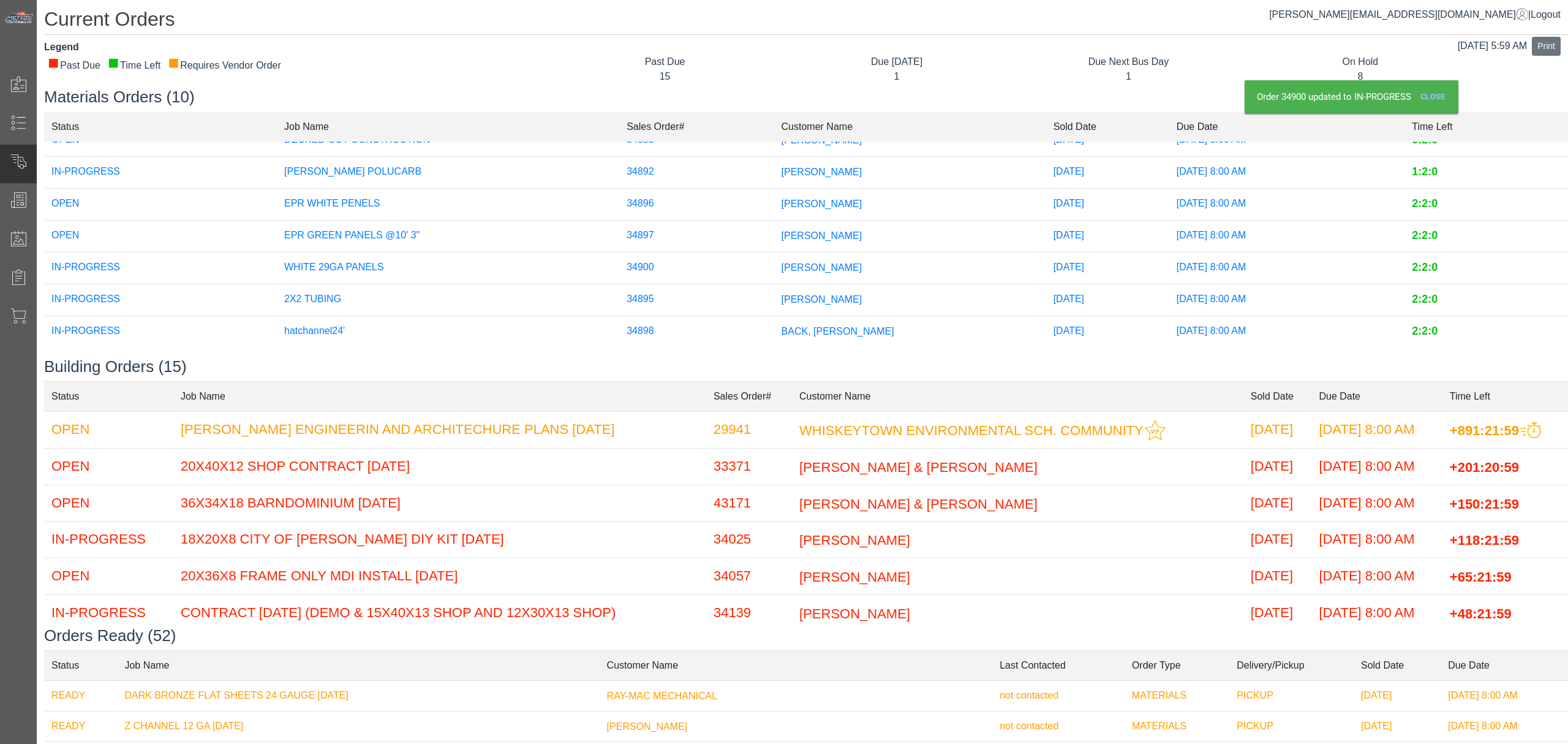
click at [782, 326] on span "BACK, [PERSON_NAME]" at bounding box center [837, 330] width 112 height 10
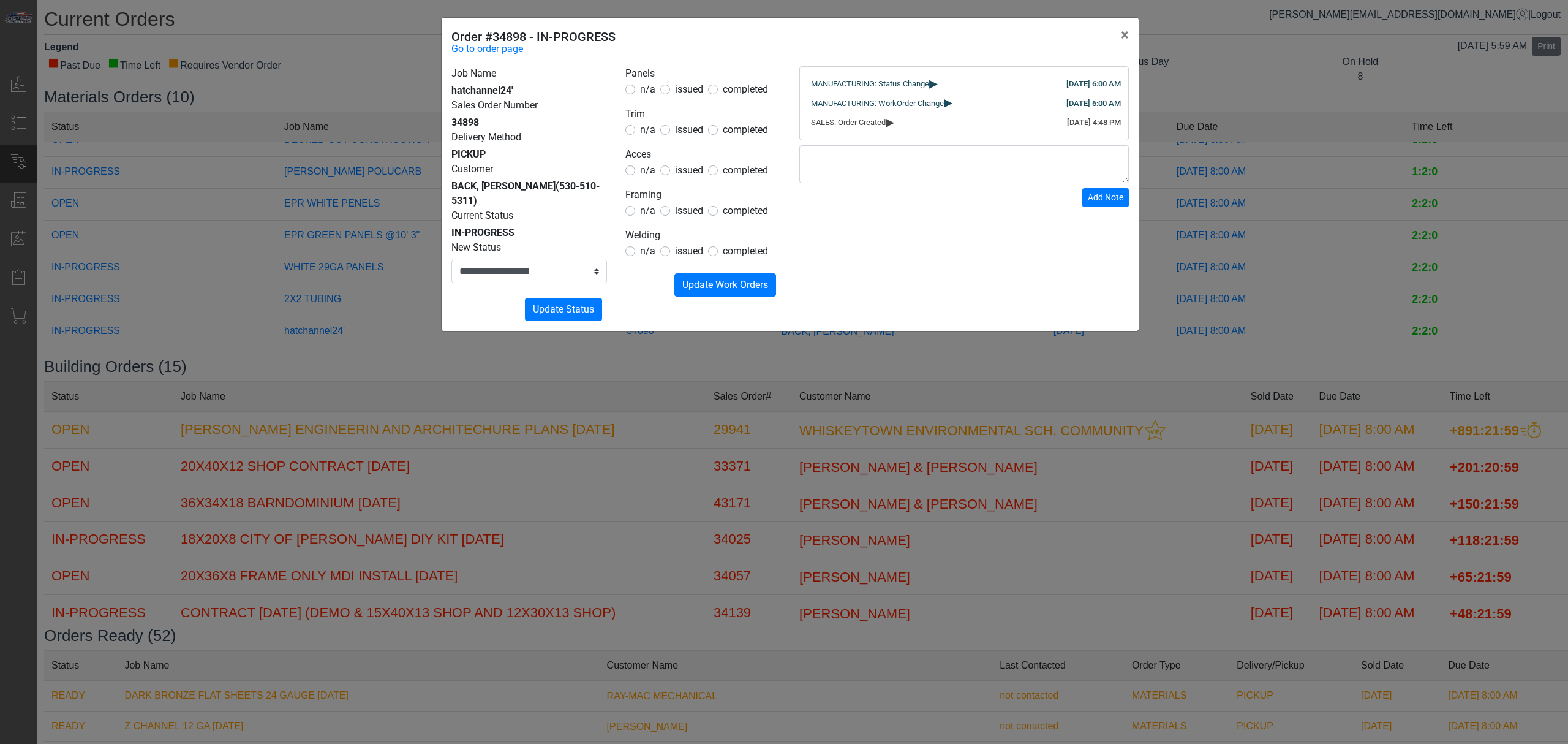
click at [731, 391] on div "**********" at bounding box center [784, 372] width 1568 height 744
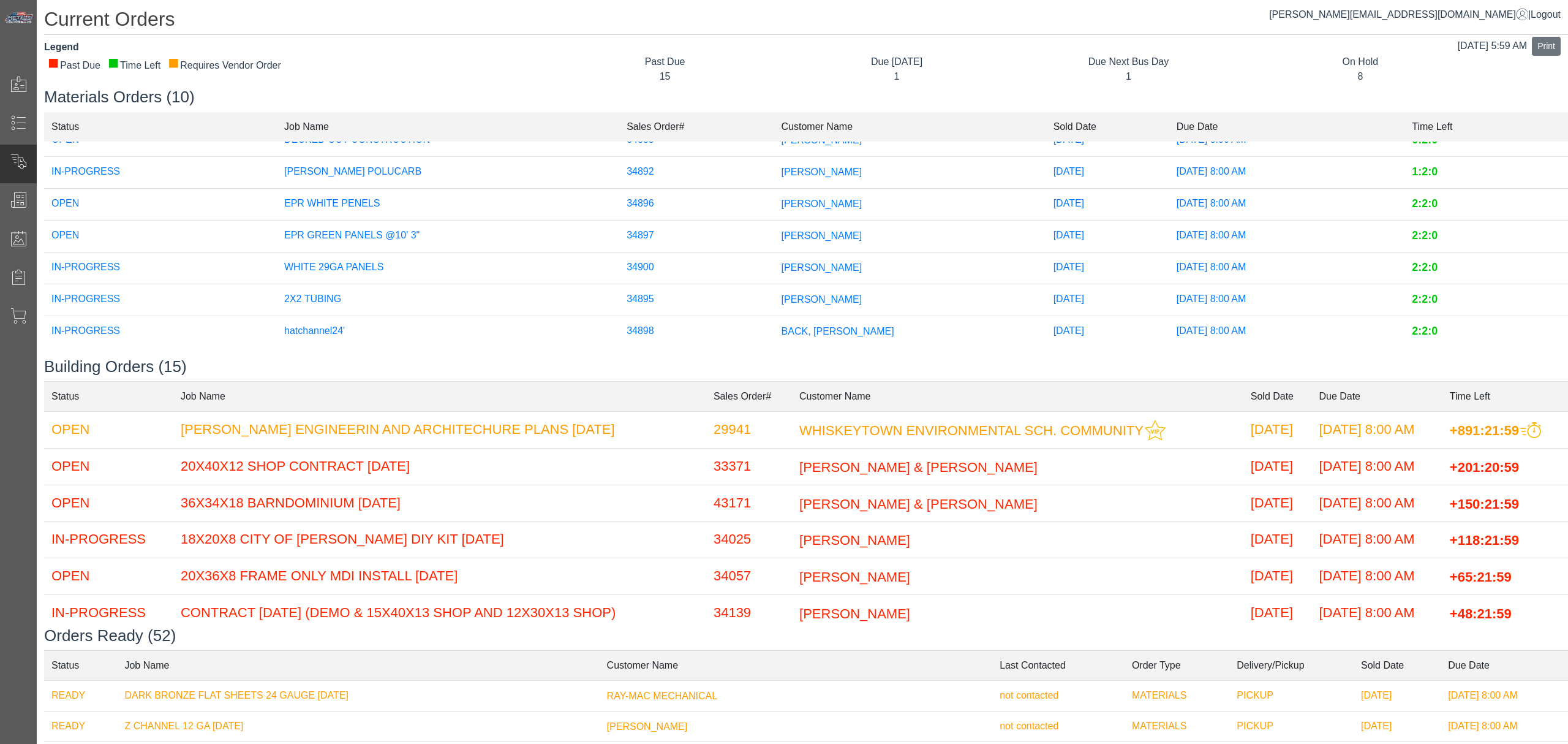
click at [782, 229] on span "[PERSON_NAME]" at bounding box center [822, 234] width 81 height 10
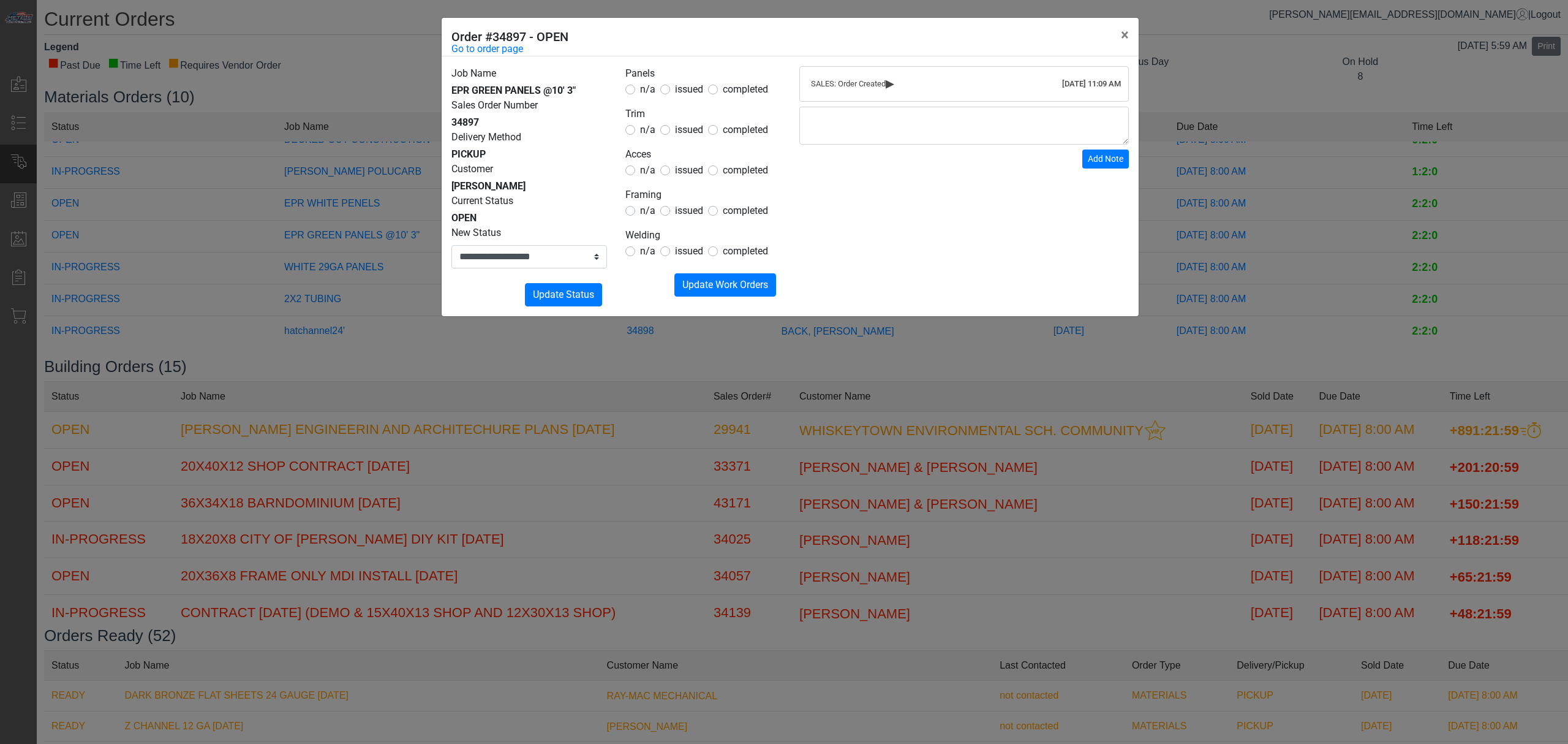
click at [683, 80] on legend "Panels" at bounding box center [703, 74] width 156 height 16
click at [685, 82] on label "issued" at bounding box center [689, 89] width 28 height 15
click at [650, 135] on span "n/a" at bounding box center [648, 129] width 15 height 12
click at [645, 165] on span "n/a" at bounding box center [648, 170] width 15 height 12
click at [643, 202] on legend "Framing" at bounding box center [703, 195] width 156 height 16
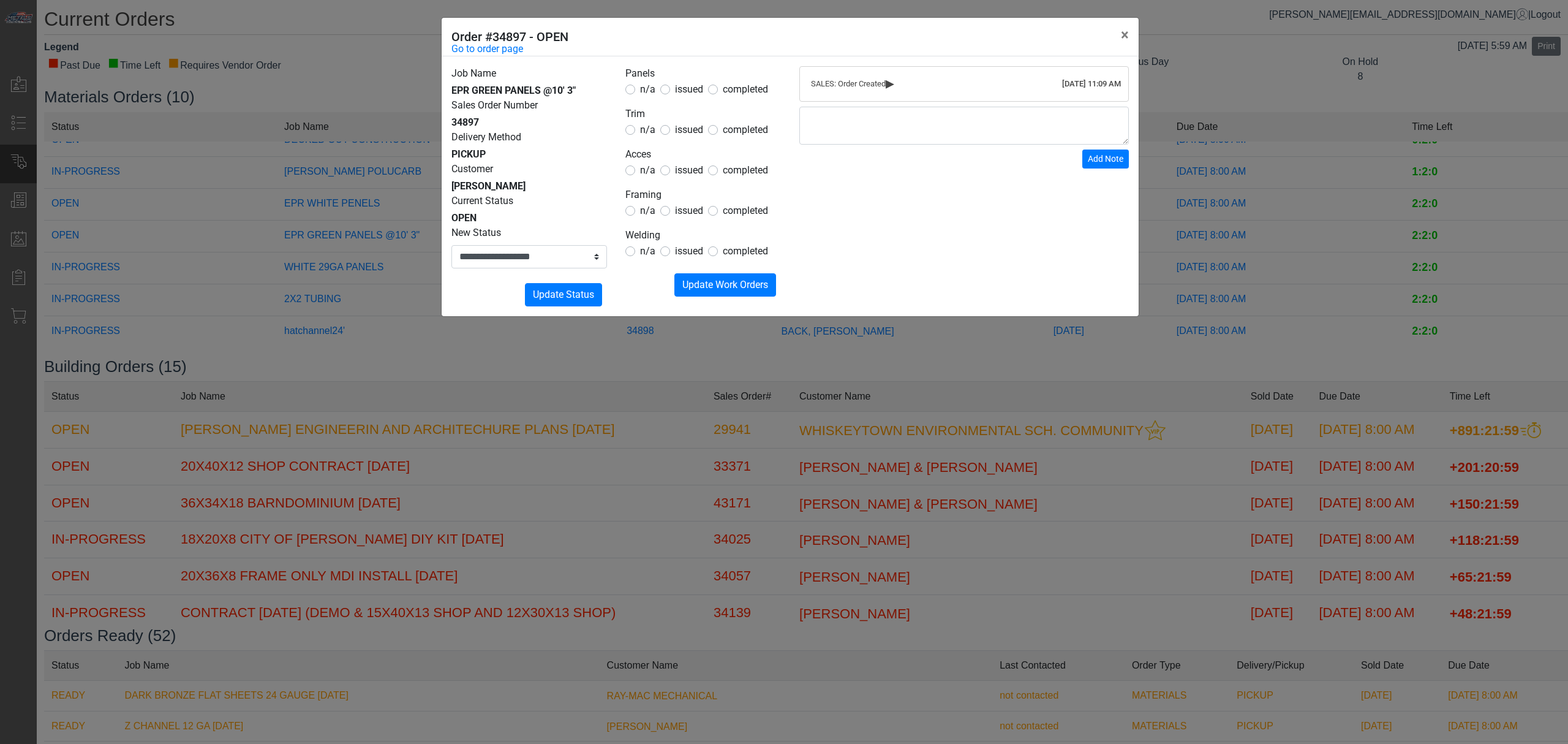
click at [642, 218] on label "n/a" at bounding box center [648, 210] width 15 height 15
click at [640, 241] on legend "Welding" at bounding box center [703, 236] width 156 height 16
click at [645, 213] on span "n/a" at bounding box center [648, 210] width 15 height 12
click at [650, 250] on span "n/a" at bounding box center [648, 250] width 15 height 12
click at [686, 280] on span "Update Work Orders" at bounding box center [725, 284] width 86 height 12
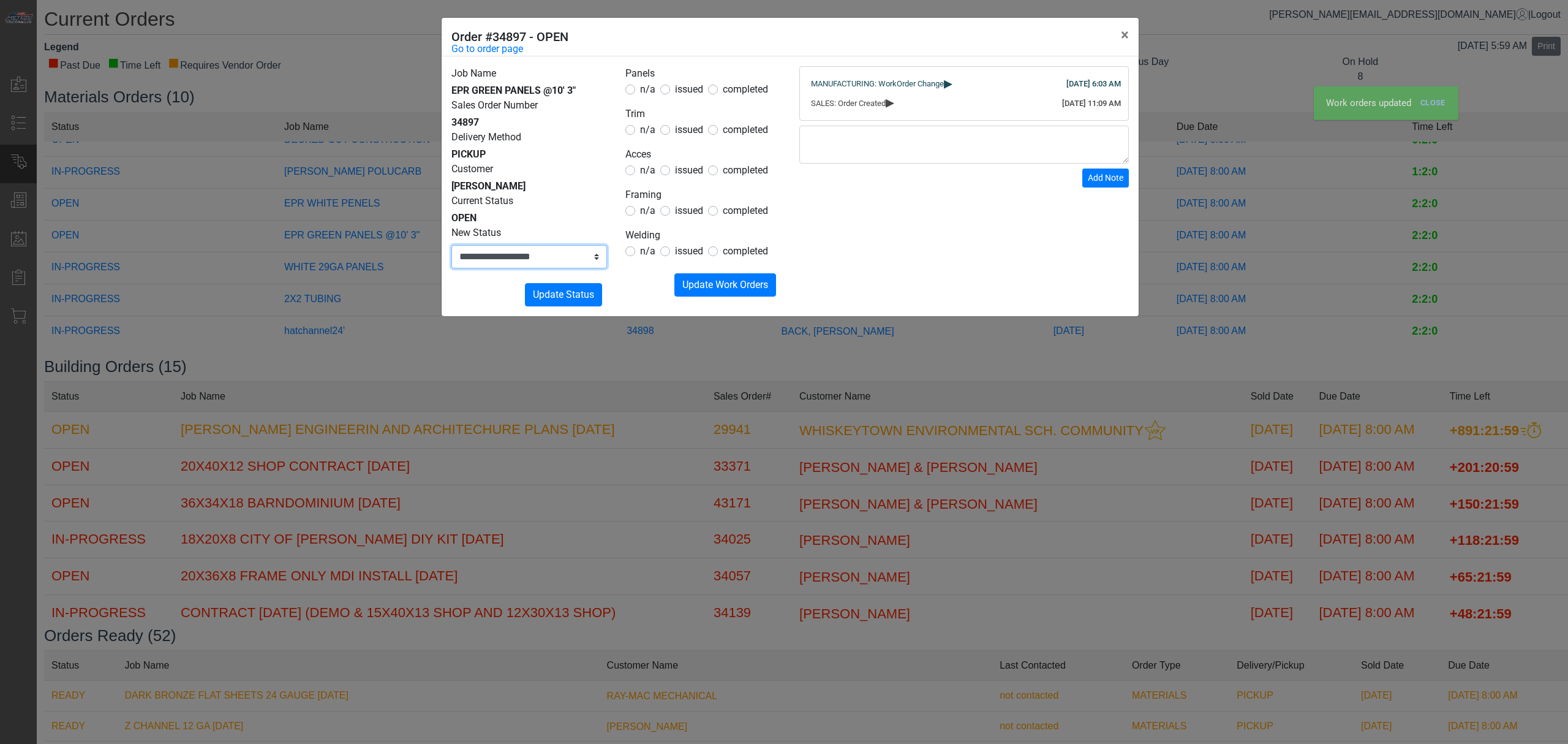
click at [579, 260] on select "**********" at bounding box center [529, 257] width 156 height 23
select select "**********"
click at [452, 245] on select "**********" at bounding box center [529, 257] width 156 height 23
click at [561, 294] on span "Update Status" at bounding box center [563, 294] width 61 height 12
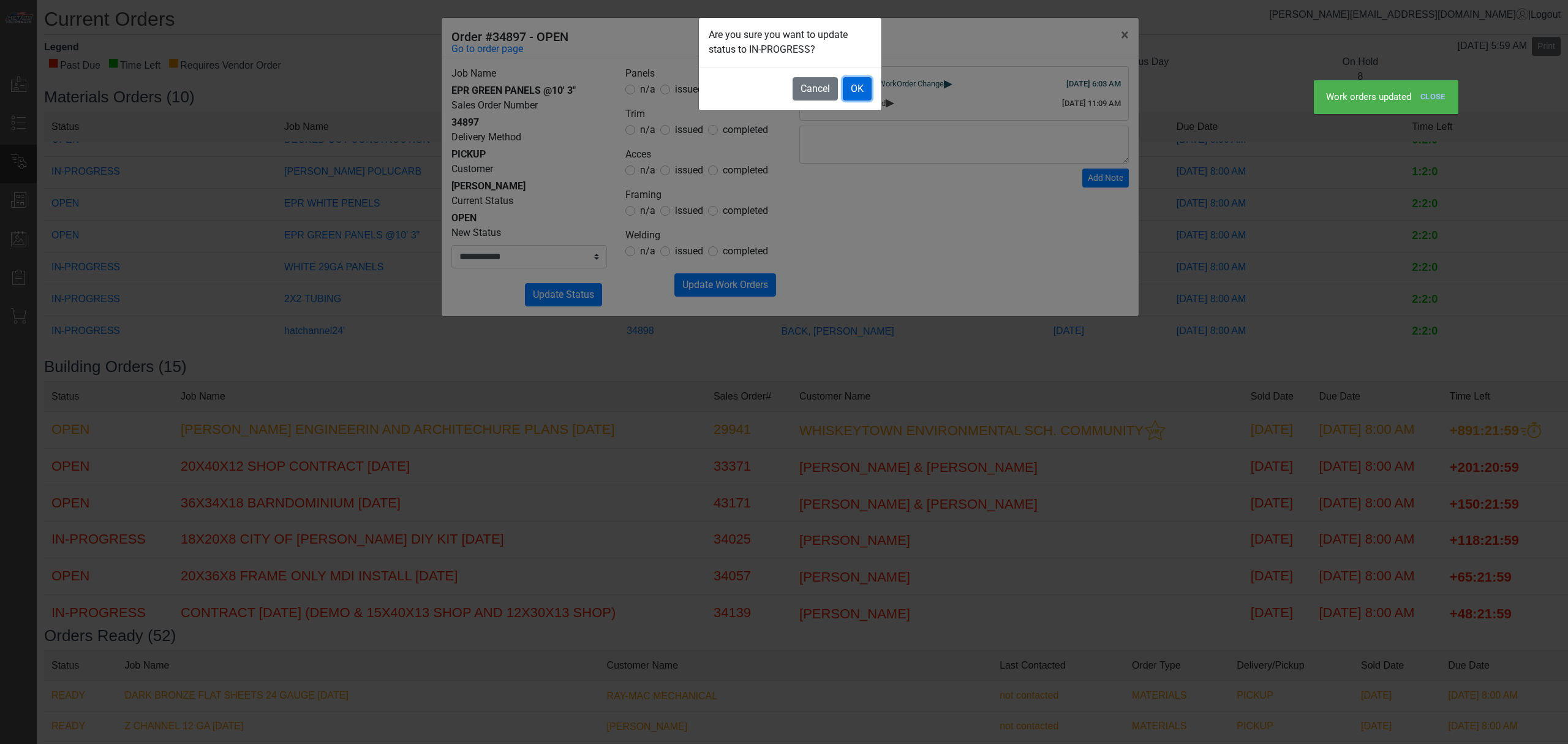
click at [843, 89] on button "OK" at bounding box center [857, 89] width 29 height 23
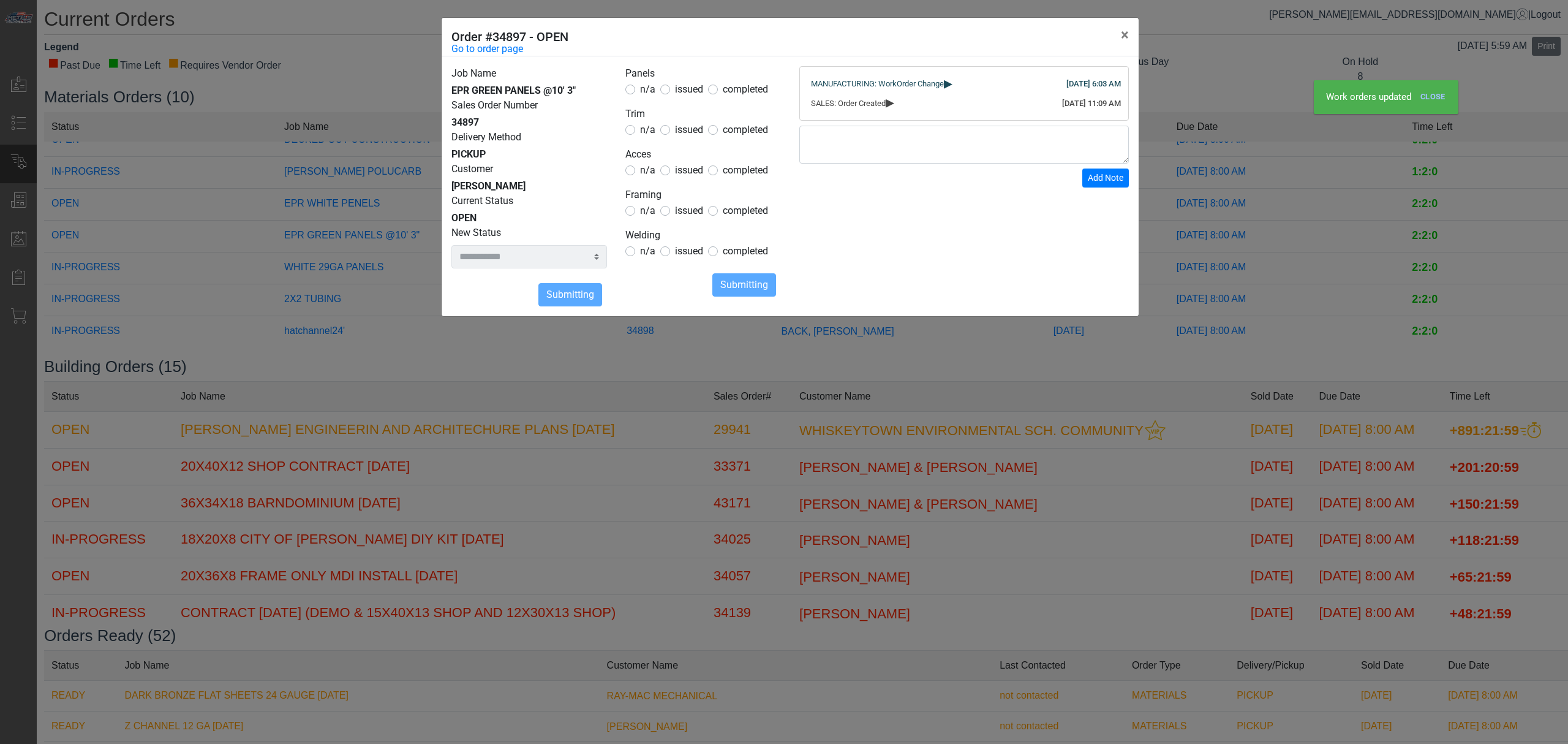
select select
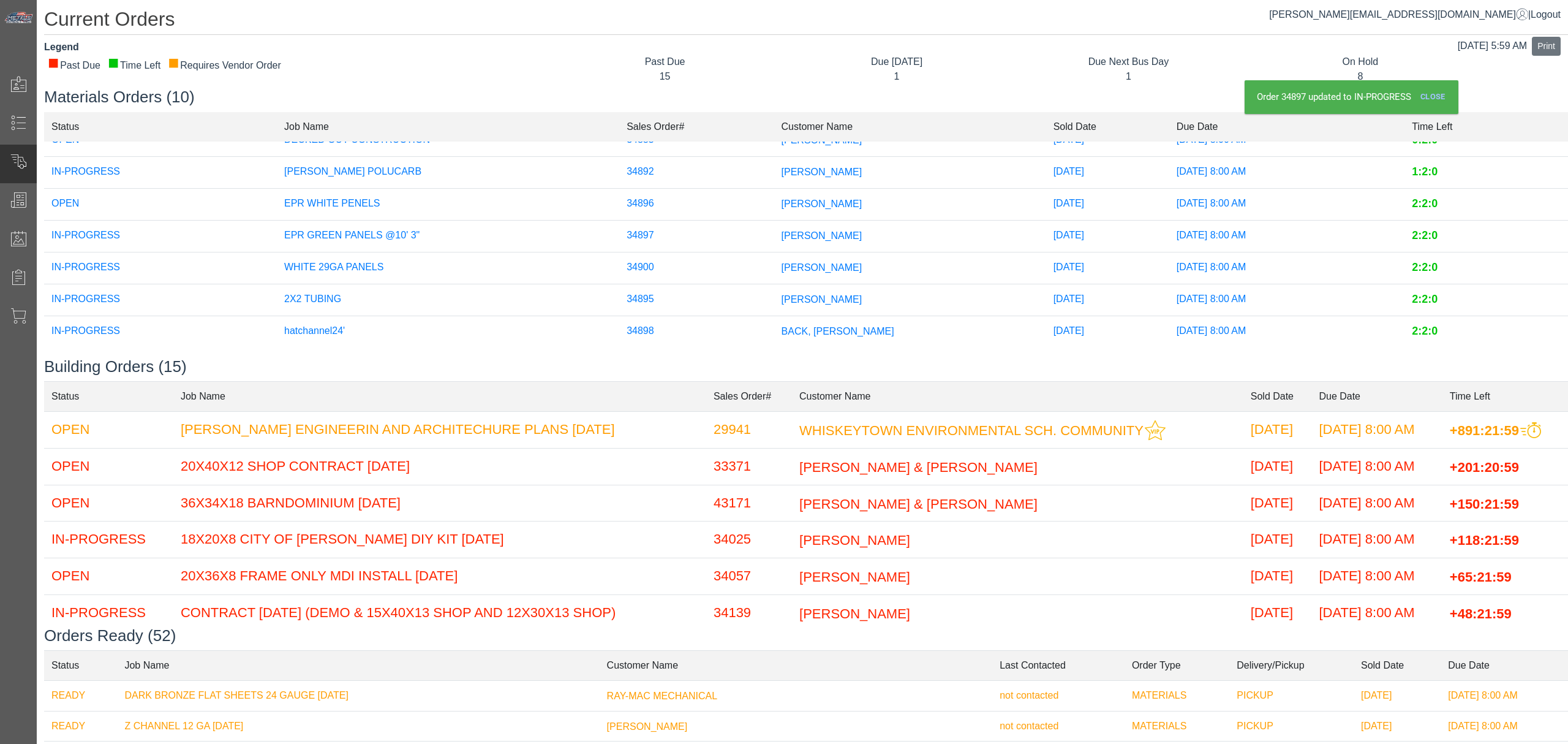
click at [782, 198] on span "[PERSON_NAME]" at bounding box center [822, 202] width 81 height 10
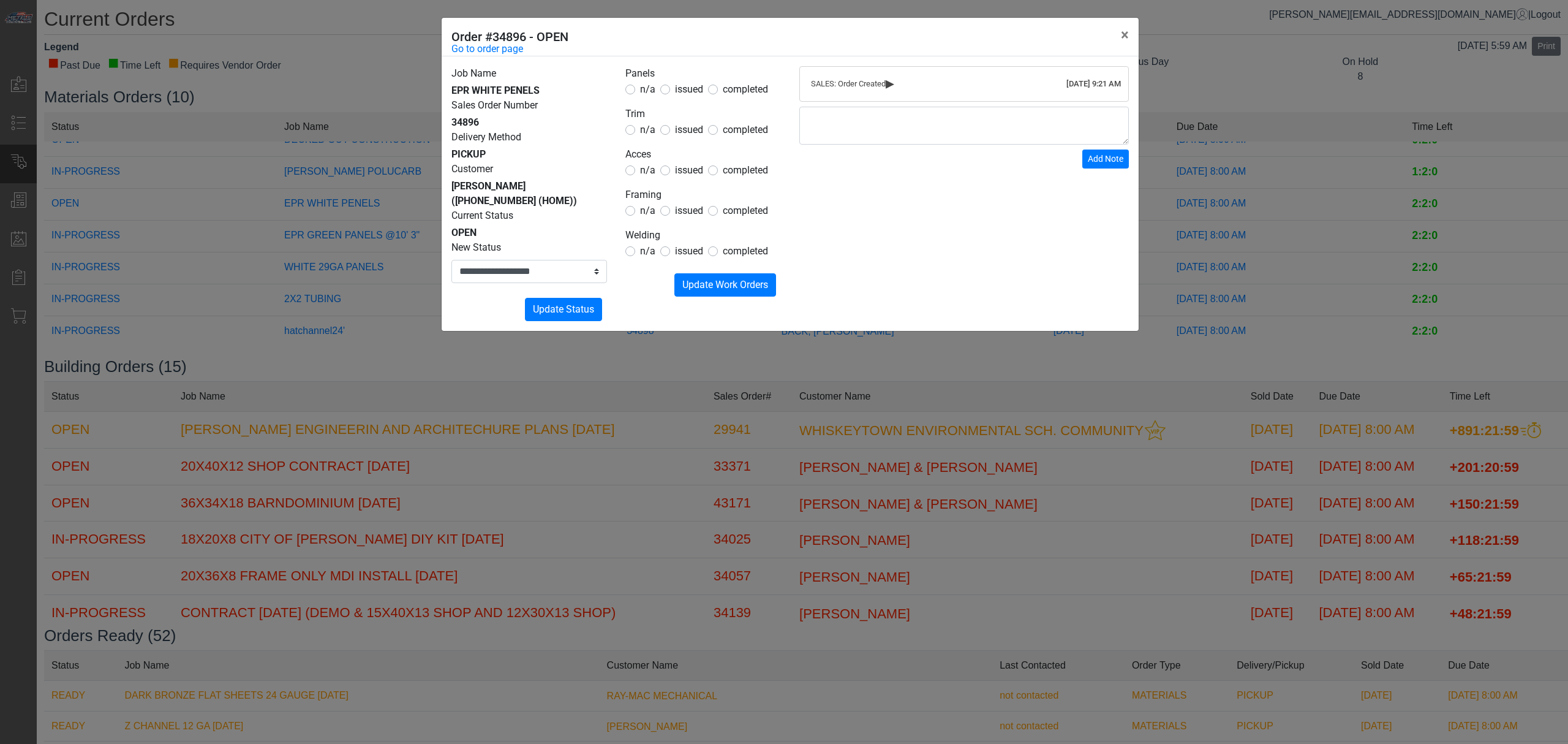
click at [685, 86] on span "issued" at bounding box center [689, 89] width 28 height 12
click at [681, 130] on span "issued" at bounding box center [689, 129] width 28 height 12
click at [681, 171] on span "issued" at bounding box center [689, 170] width 28 height 12
click at [649, 205] on span "n/a" at bounding box center [648, 210] width 15 height 12
click at [642, 250] on span "n/a" at bounding box center [648, 250] width 15 height 12
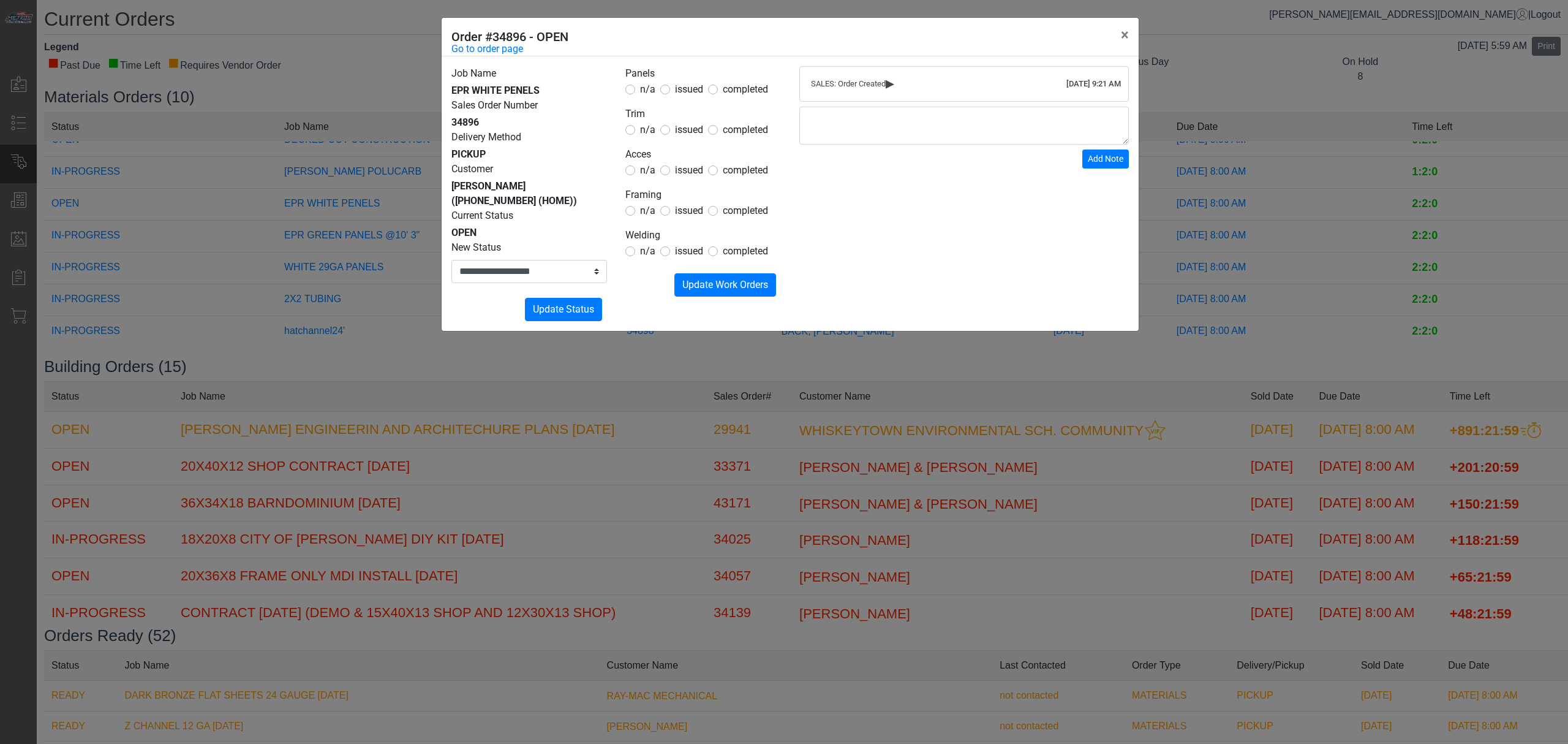
click at [667, 267] on form "Panels n/a issued completed Trim n/a issued completed Acces n/a issued complete…" at bounding box center [703, 181] width 156 height 230
click at [673, 272] on form "Panels n/a issued completed Trim n/a issued completed Acces n/a issued complete…" at bounding box center [703, 181] width 156 height 230
click at [677, 274] on button "Submitting Update Work Orders" at bounding box center [724, 285] width 101 height 23
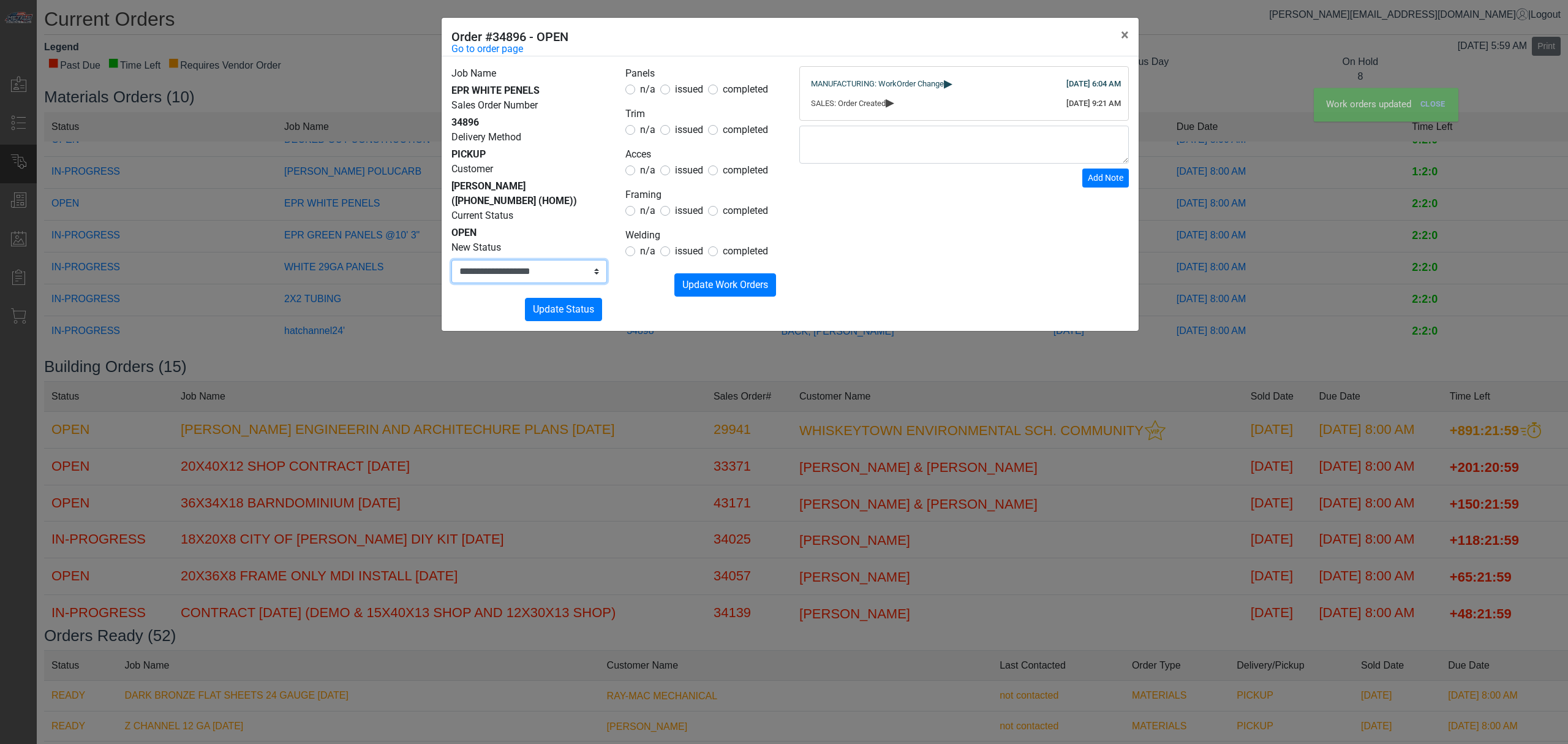
drag, startPoint x: 579, startPoint y: 276, endPoint x: 576, endPoint y: 282, distance: 6.7
click at [579, 276] on select "**********" at bounding box center [529, 271] width 156 height 23
select select "**********"
click at [452, 260] on select "**********" at bounding box center [529, 271] width 156 height 23
click at [557, 320] on button "Submitting Update Status" at bounding box center [563, 309] width 77 height 23
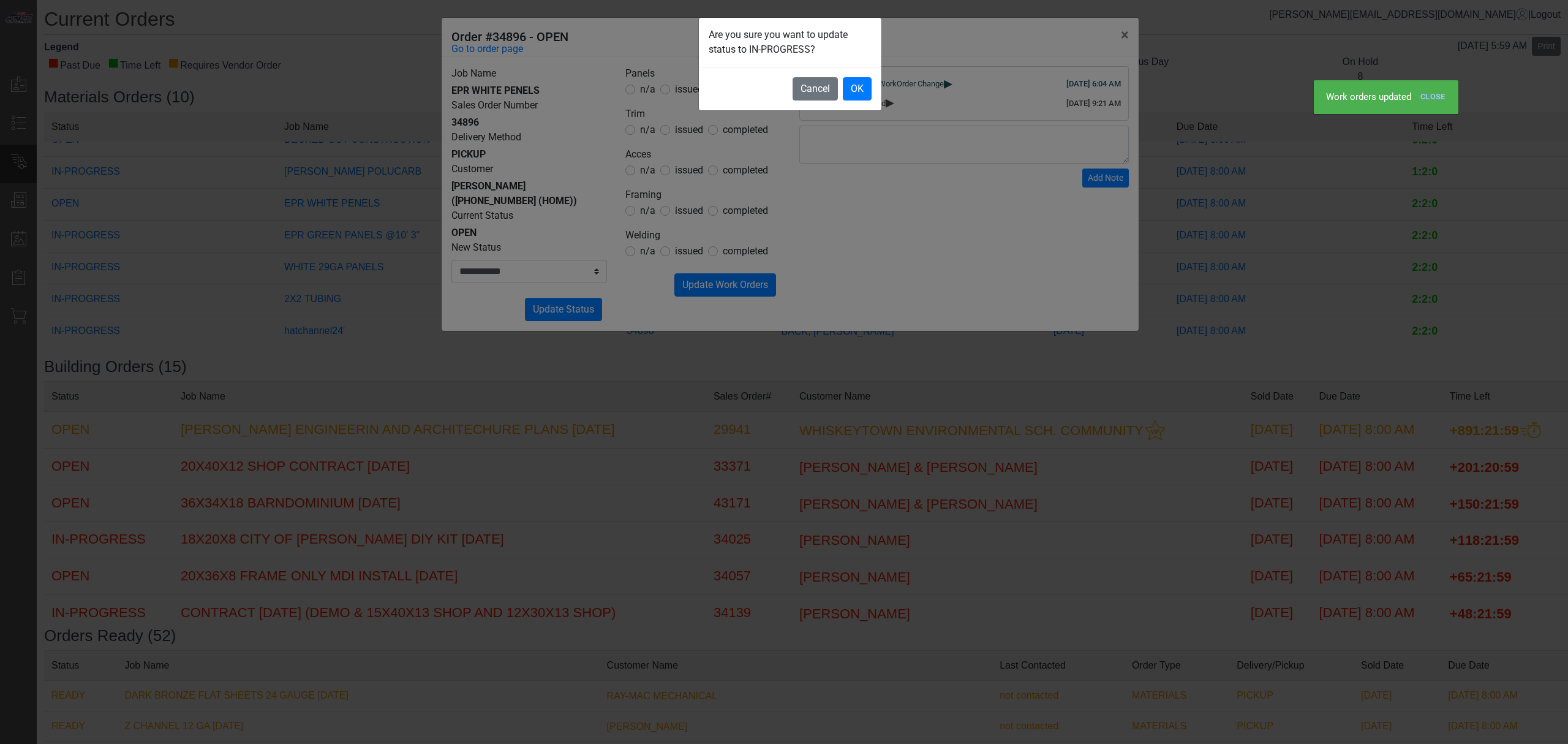
click at [875, 74] on footer "Cancel OK" at bounding box center [790, 88] width 183 height 43
click at [837, 98] on footer "Cancel OK" at bounding box center [790, 88] width 183 height 43
click at [843, 95] on button "OK" at bounding box center [857, 89] width 29 height 23
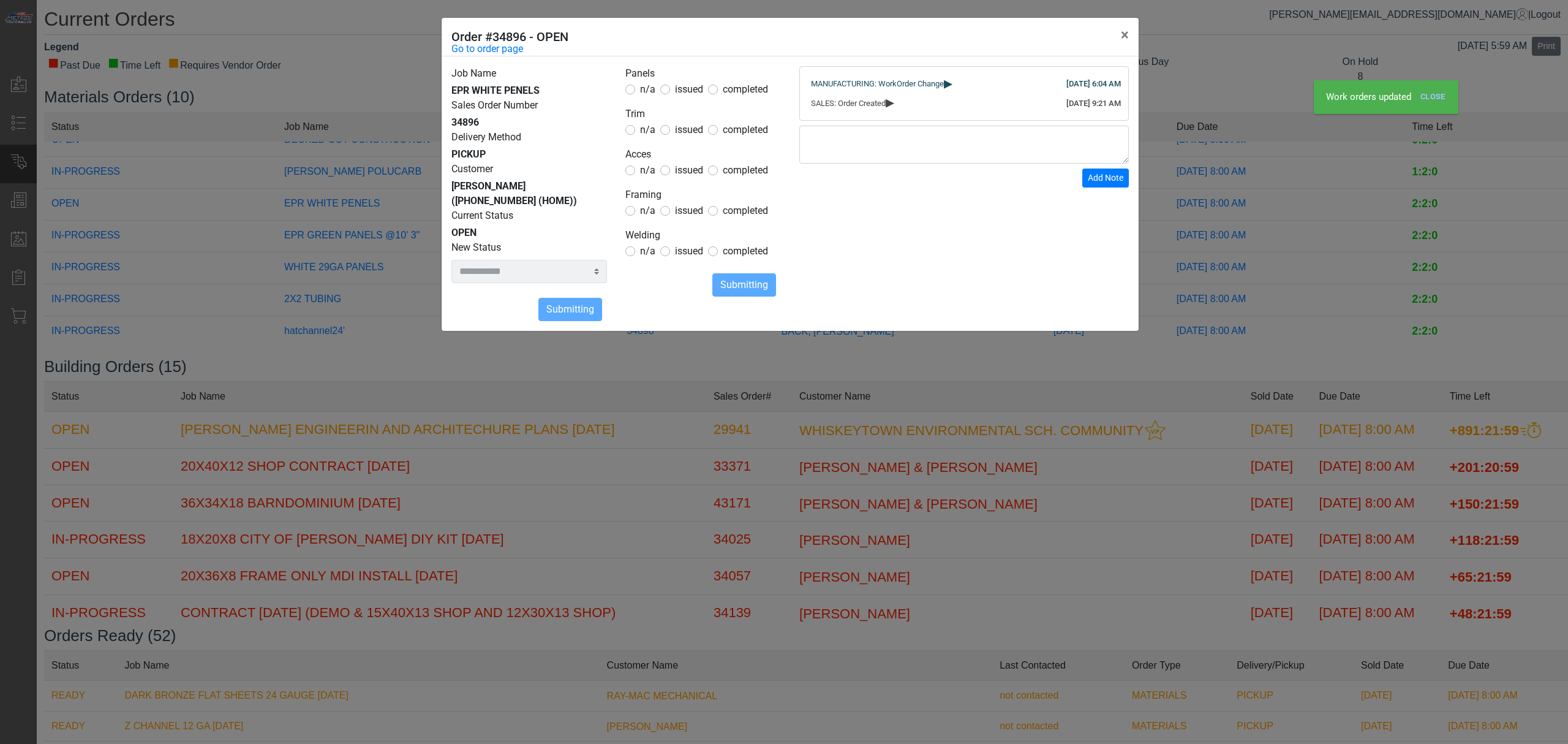
select select
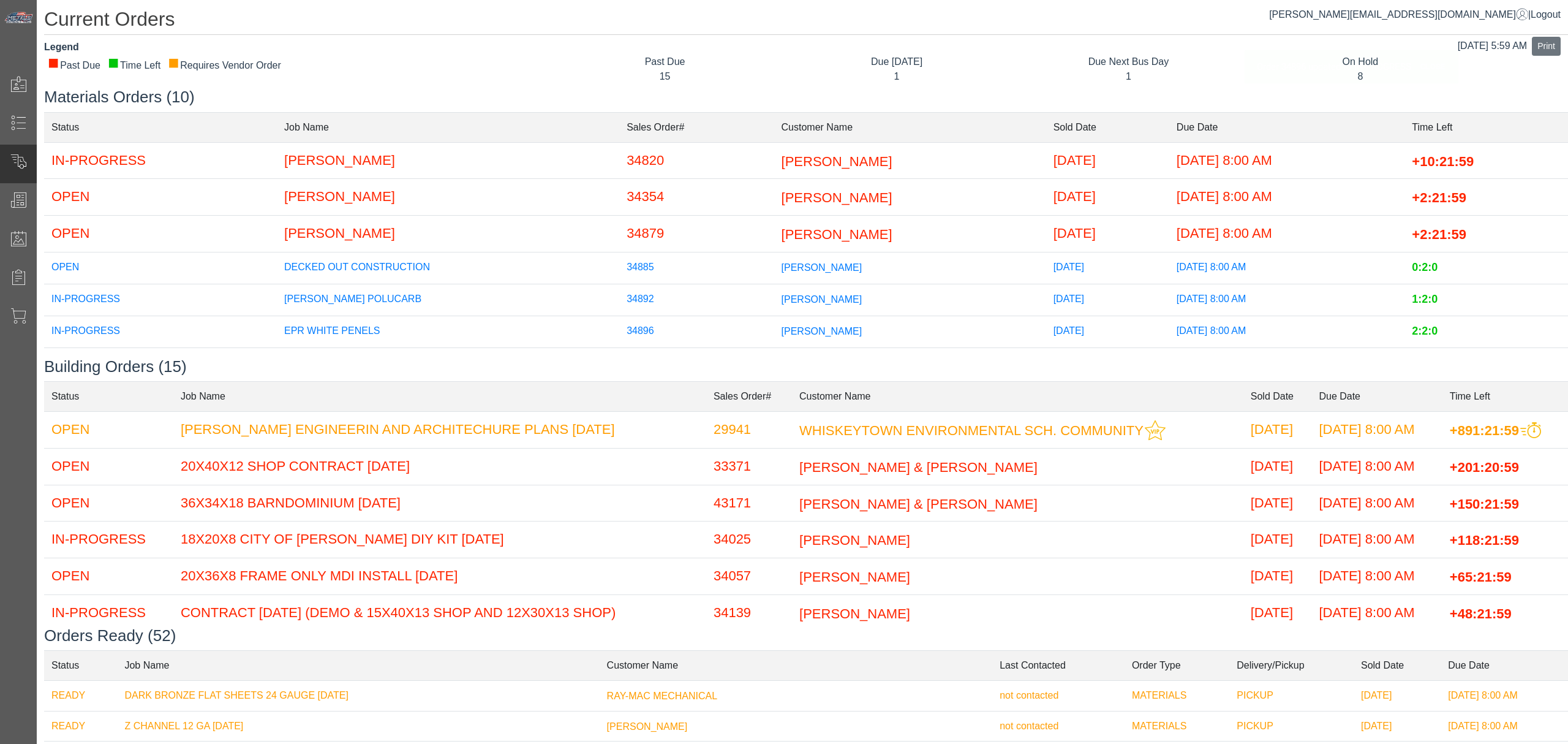
click at [782, 196] on span "[PERSON_NAME]" at bounding box center [837, 198] width 111 height 16
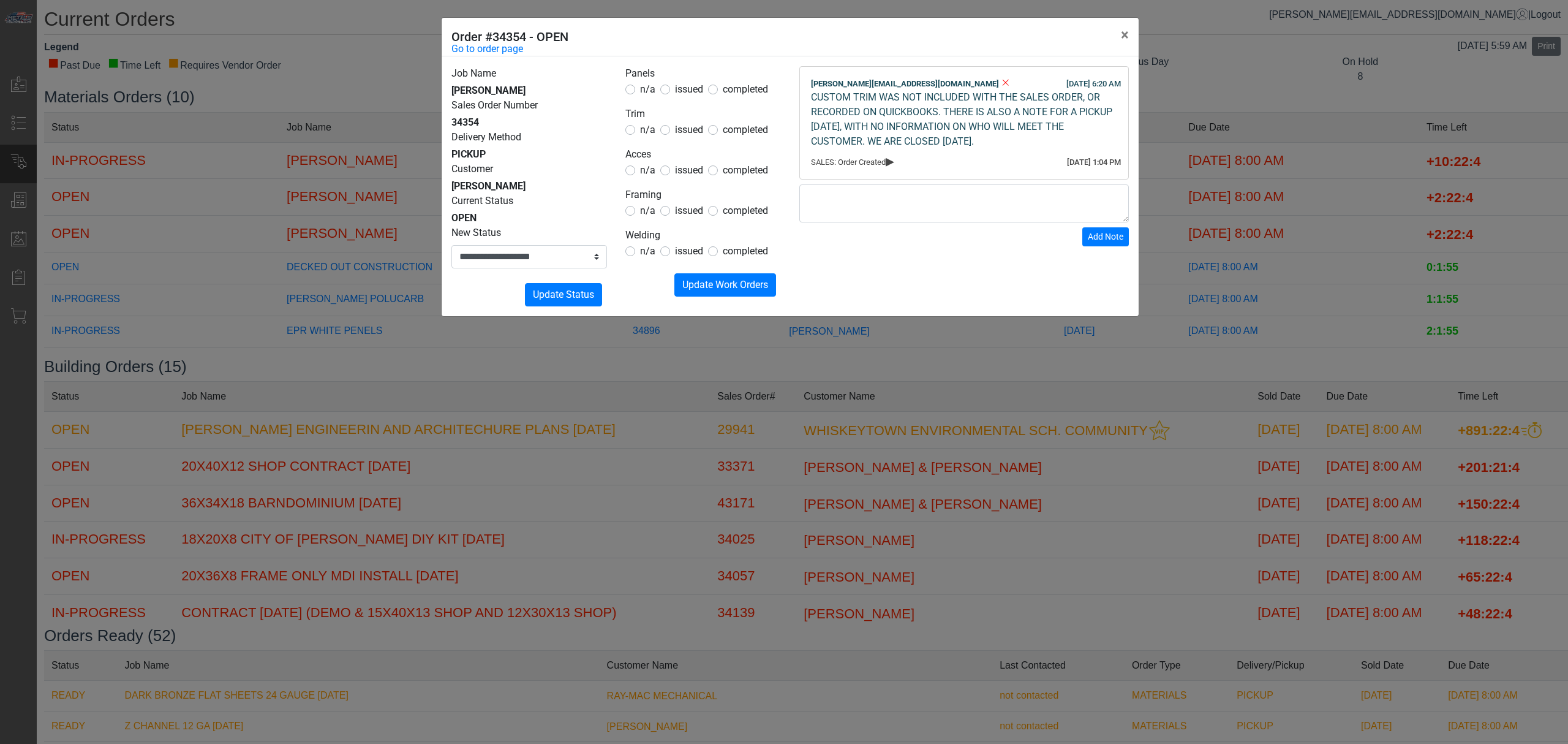
click at [810, 580] on div "**********" at bounding box center [784, 372] width 1568 height 744
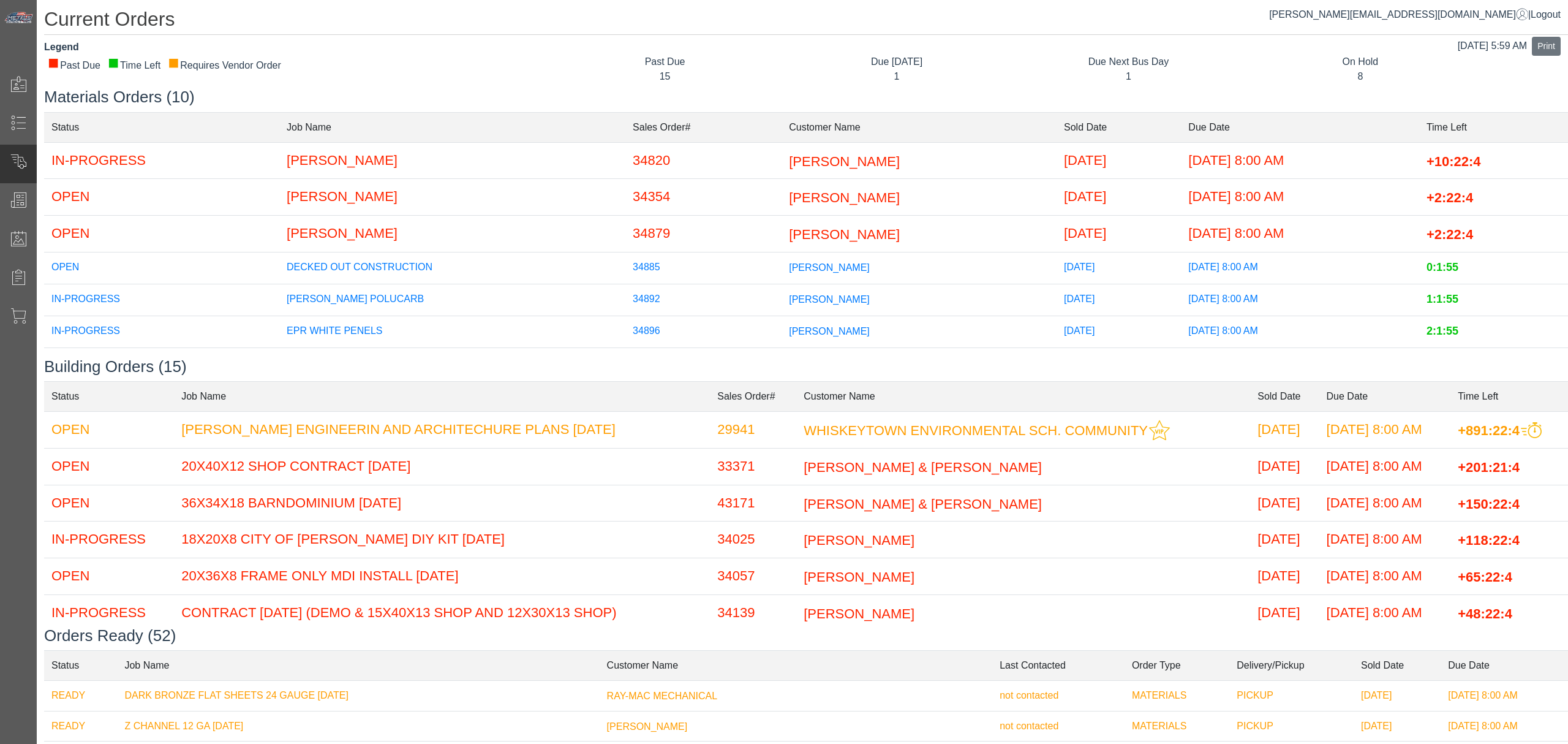
click at [789, 191] on span "[PERSON_NAME]" at bounding box center [844, 198] width 111 height 16
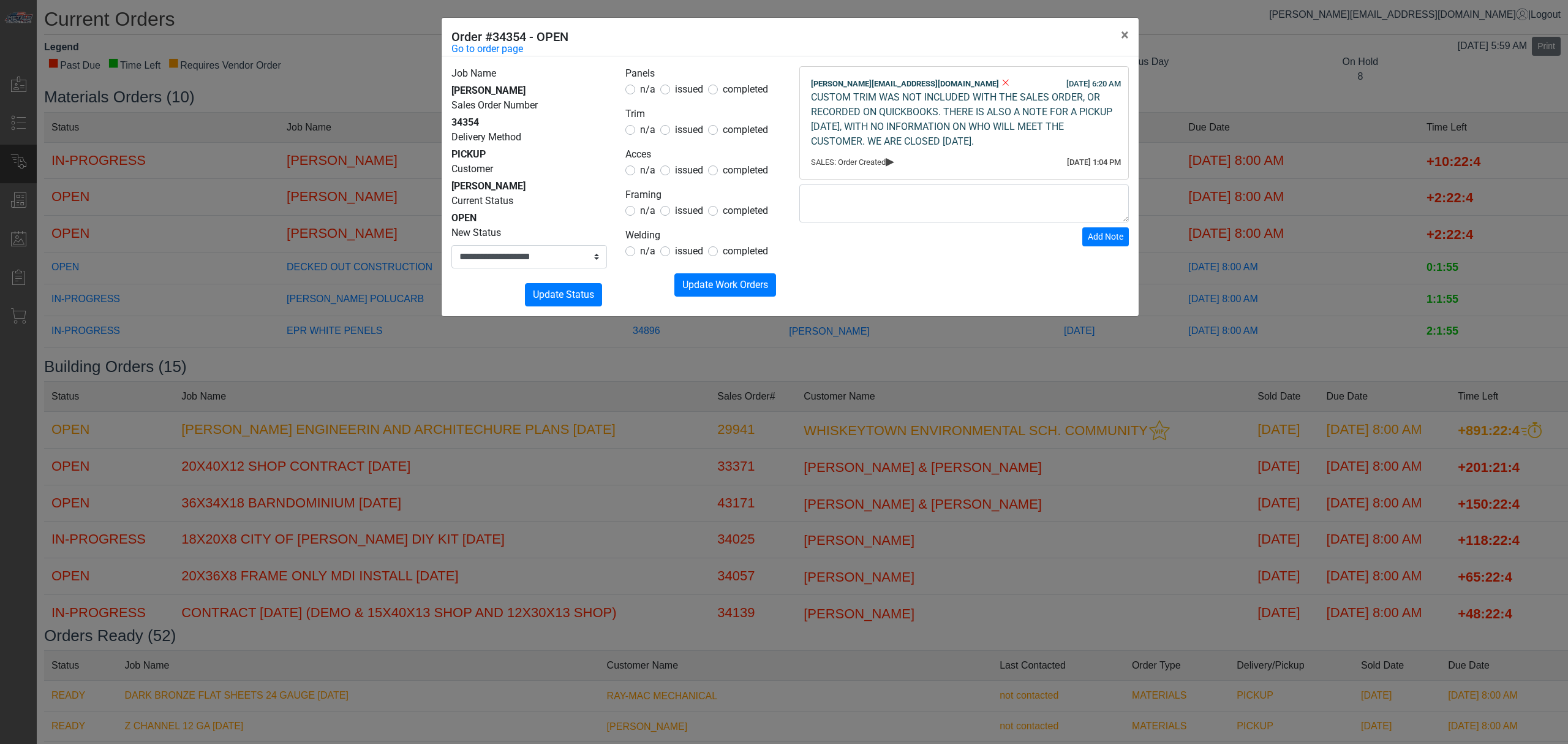
click at [770, 378] on div "**********" at bounding box center [784, 372] width 1568 height 744
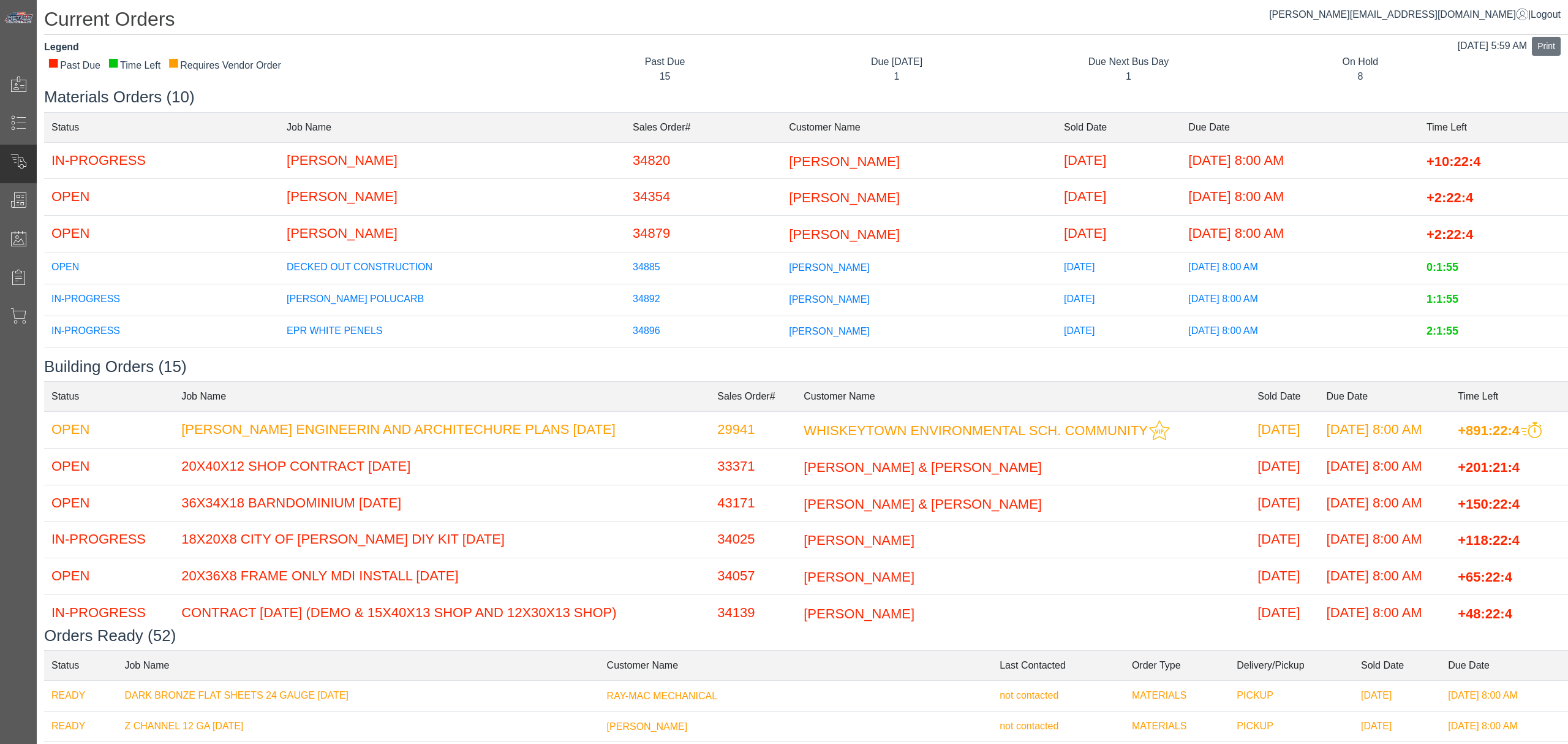
click at [673, 191] on td "34354" at bounding box center [703, 197] width 156 height 36
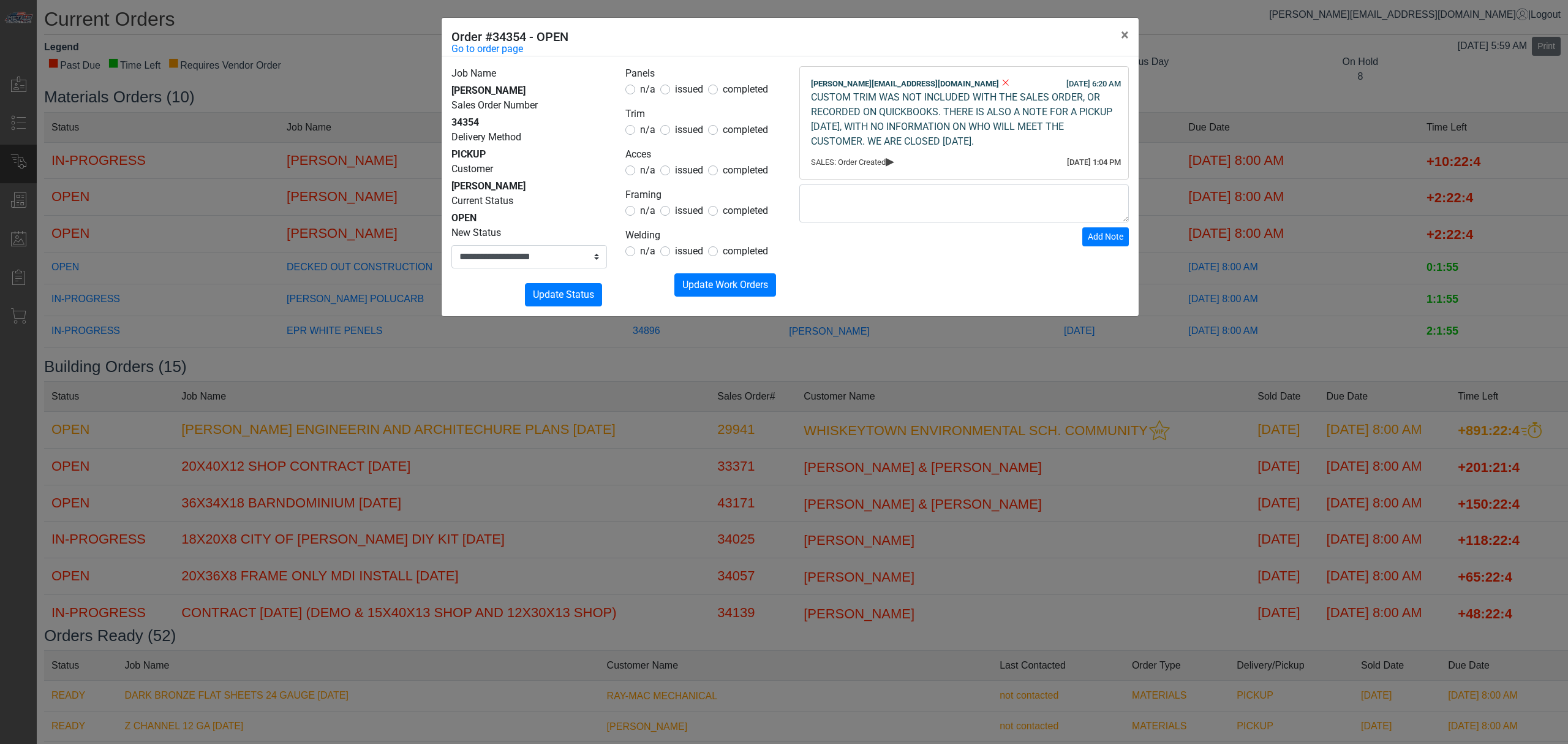
click at [683, 126] on span "issued" at bounding box center [689, 129] width 28 height 12
click at [706, 297] on div "Panels n/a issued completed Trim n/a issued completed Acces n/a issued complete…" at bounding box center [703, 186] width 174 height 240
click at [706, 288] on span "Update Work Orders" at bounding box center [725, 284] width 86 height 12
click at [654, 174] on span "n/a" at bounding box center [648, 170] width 15 height 12
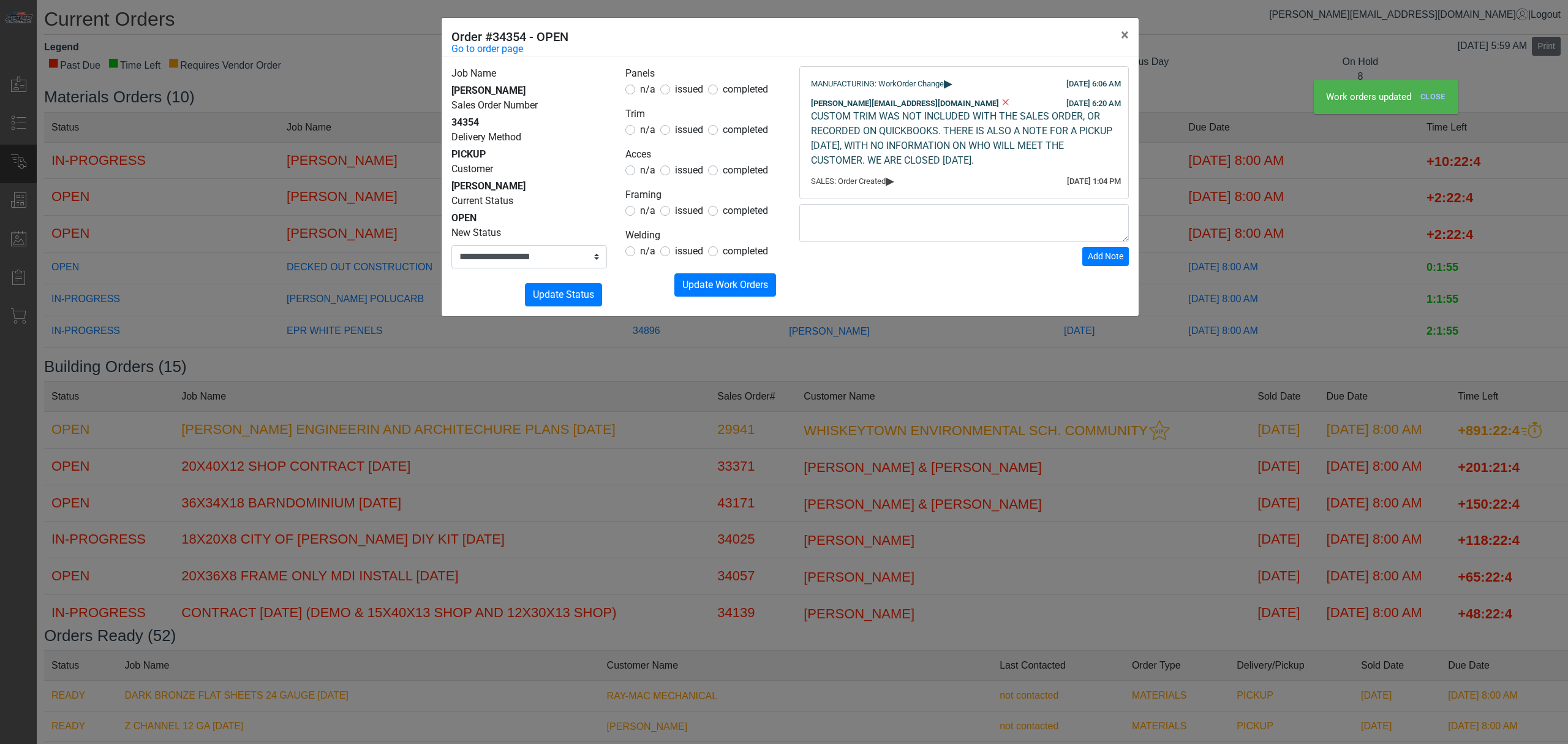
click at [650, 208] on span "n/a" at bounding box center [648, 210] width 15 height 12
click at [645, 251] on span "n/a" at bounding box center [648, 250] width 15 height 12
click at [641, 89] on span "n/a" at bounding box center [648, 89] width 15 height 12
click at [718, 287] on span "Update Work Orders" at bounding box center [725, 284] width 86 height 12
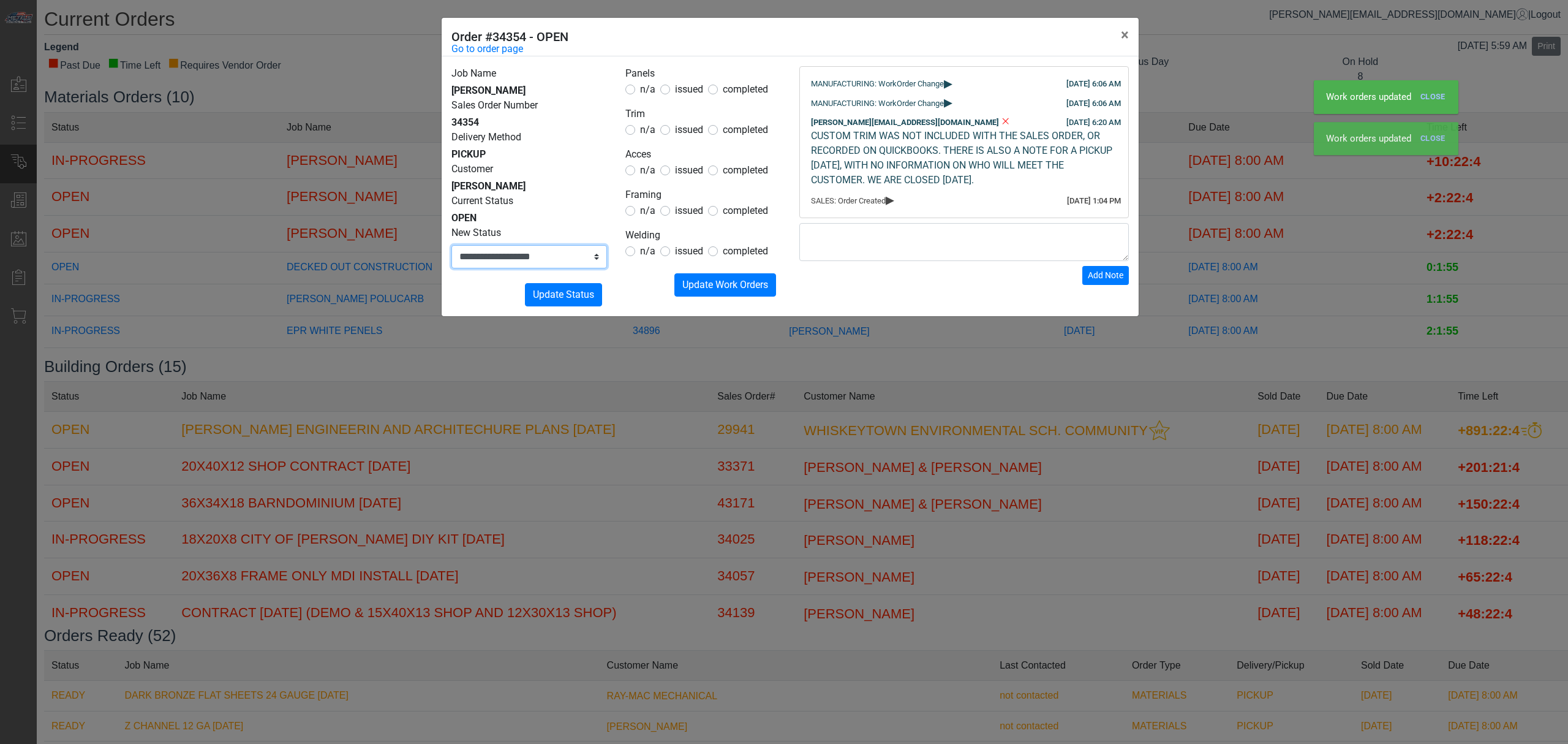
click at [539, 260] on select "**********" at bounding box center [529, 257] width 156 height 23
select select "**********"
click at [452, 245] on select "**********" at bounding box center [529, 257] width 156 height 23
click at [549, 302] on button "Submitting Update Status" at bounding box center [563, 294] width 77 height 23
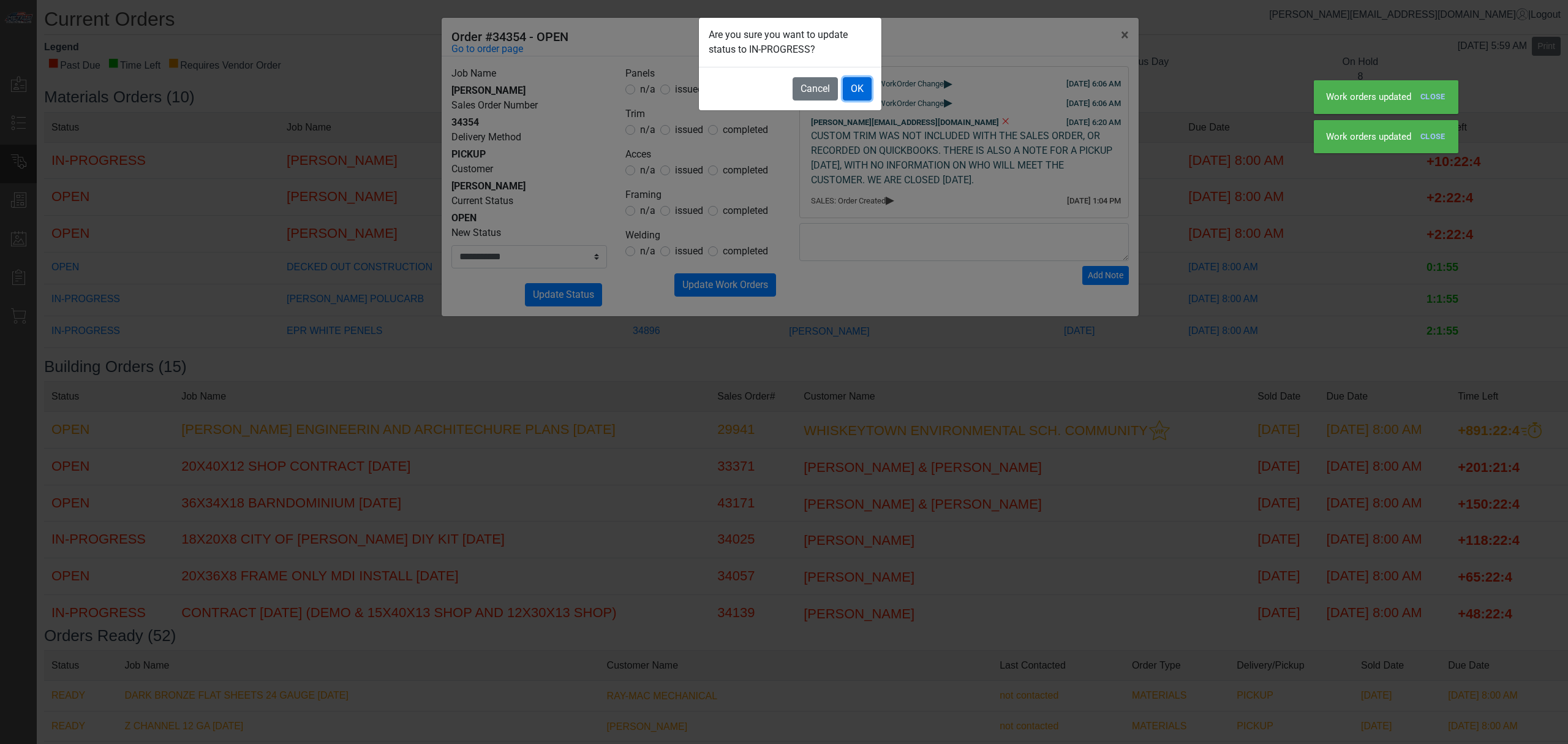
click at [843, 101] on button "OK" at bounding box center [857, 89] width 29 height 23
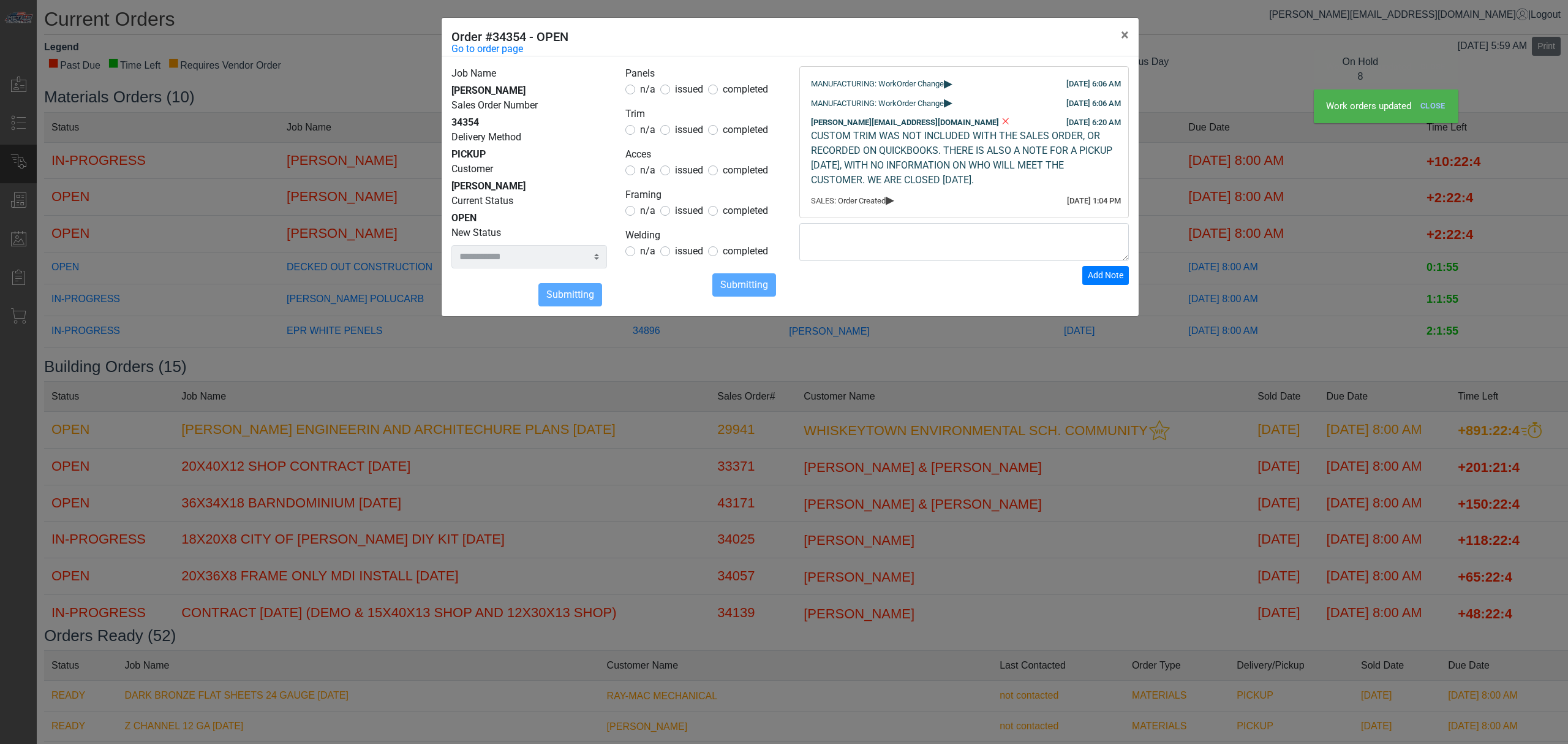
select select
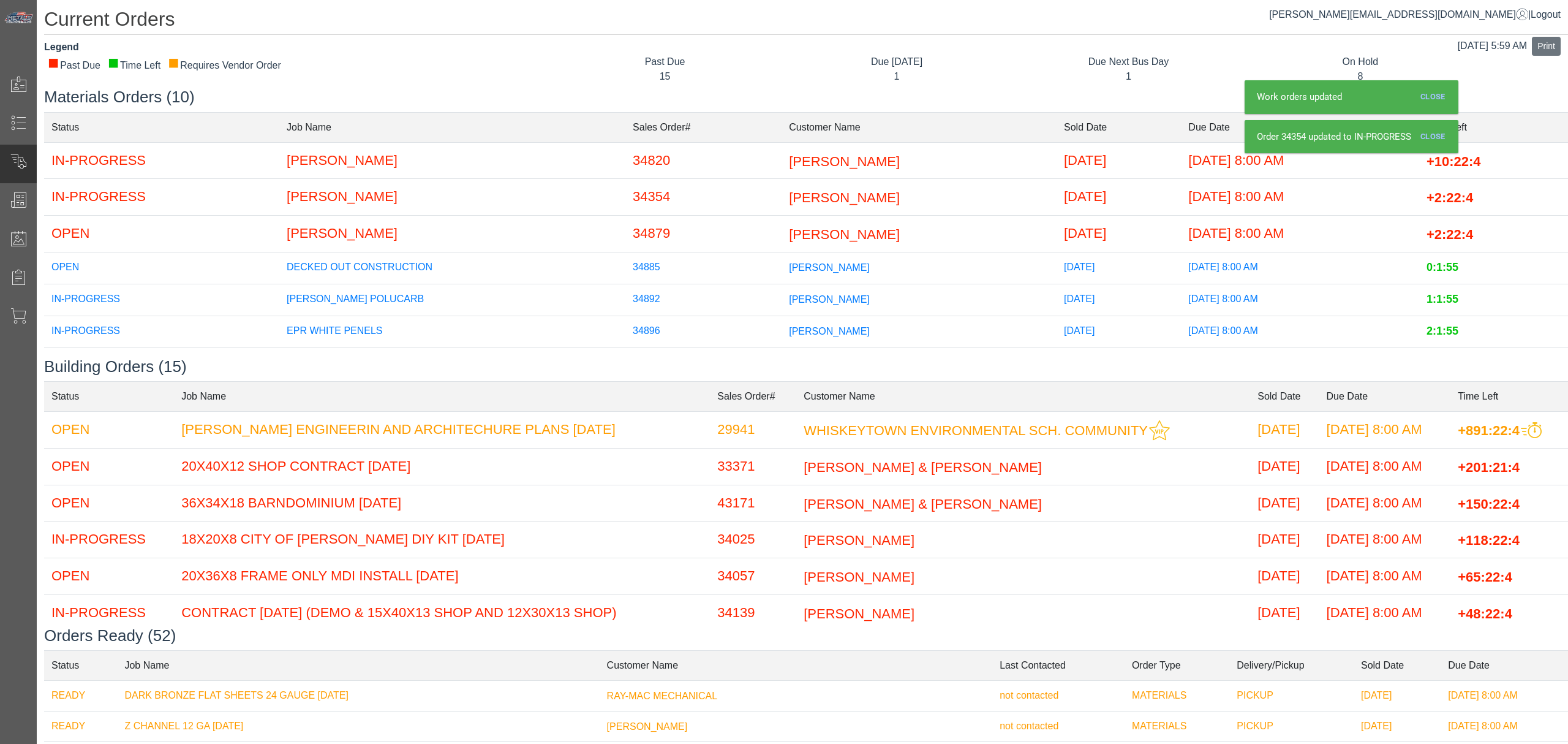
click at [789, 226] on span "[PERSON_NAME]" at bounding box center [844, 234] width 111 height 16
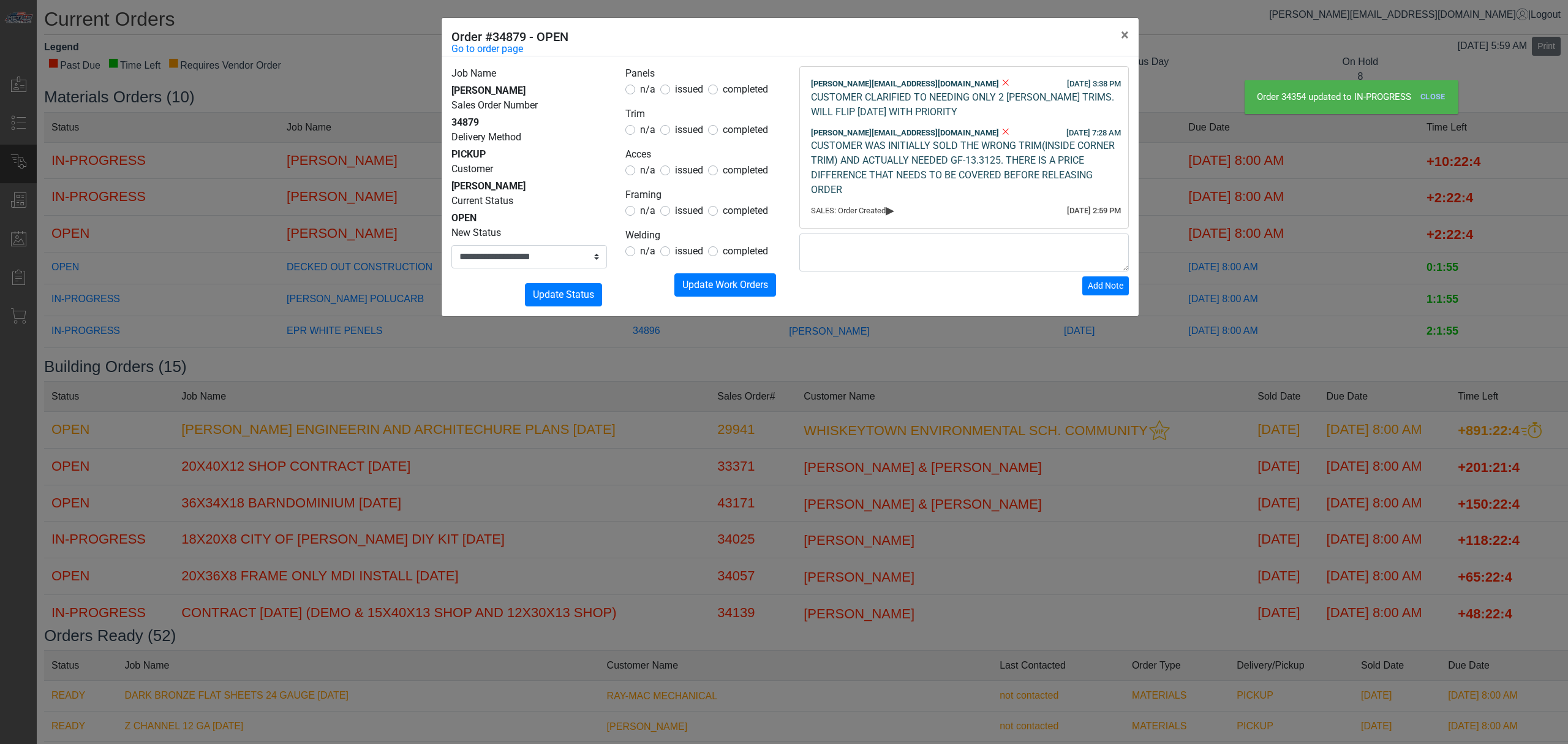
click at [727, 370] on div "**********" at bounding box center [784, 372] width 1568 height 744
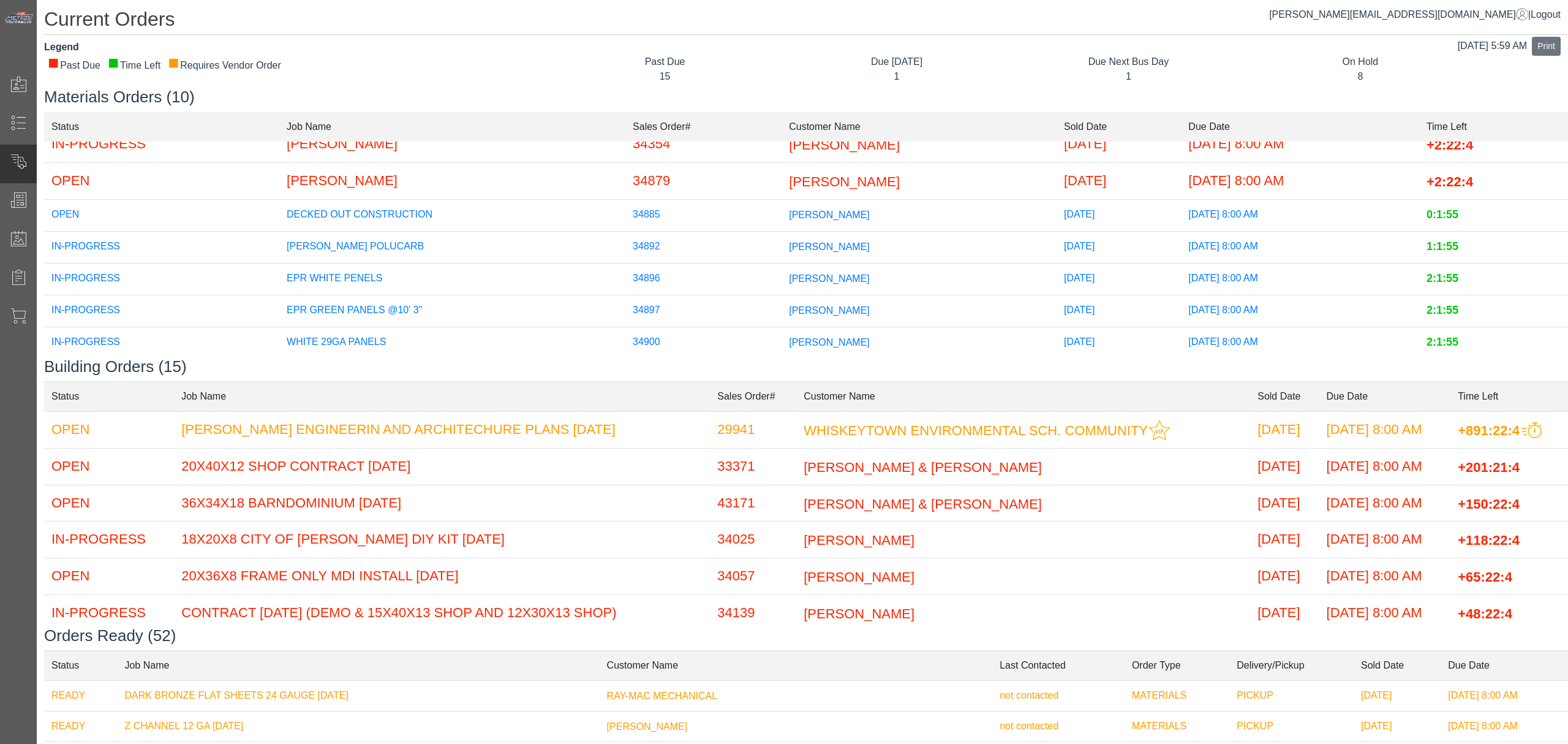
scroll to position [81, 0]
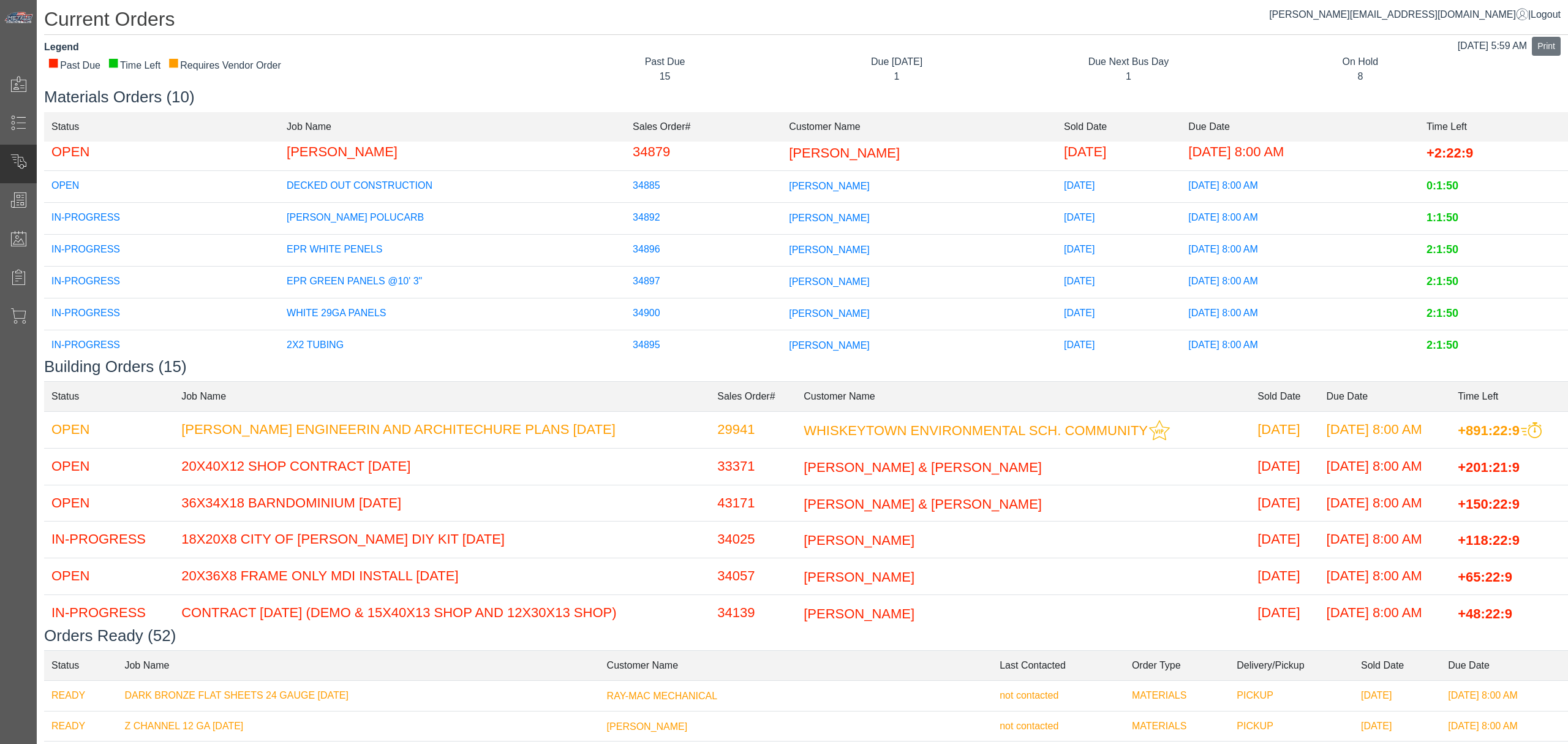
click at [782, 191] on td "[PERSON_NAME]" at bounding box center [919, 186] width 275 height 32
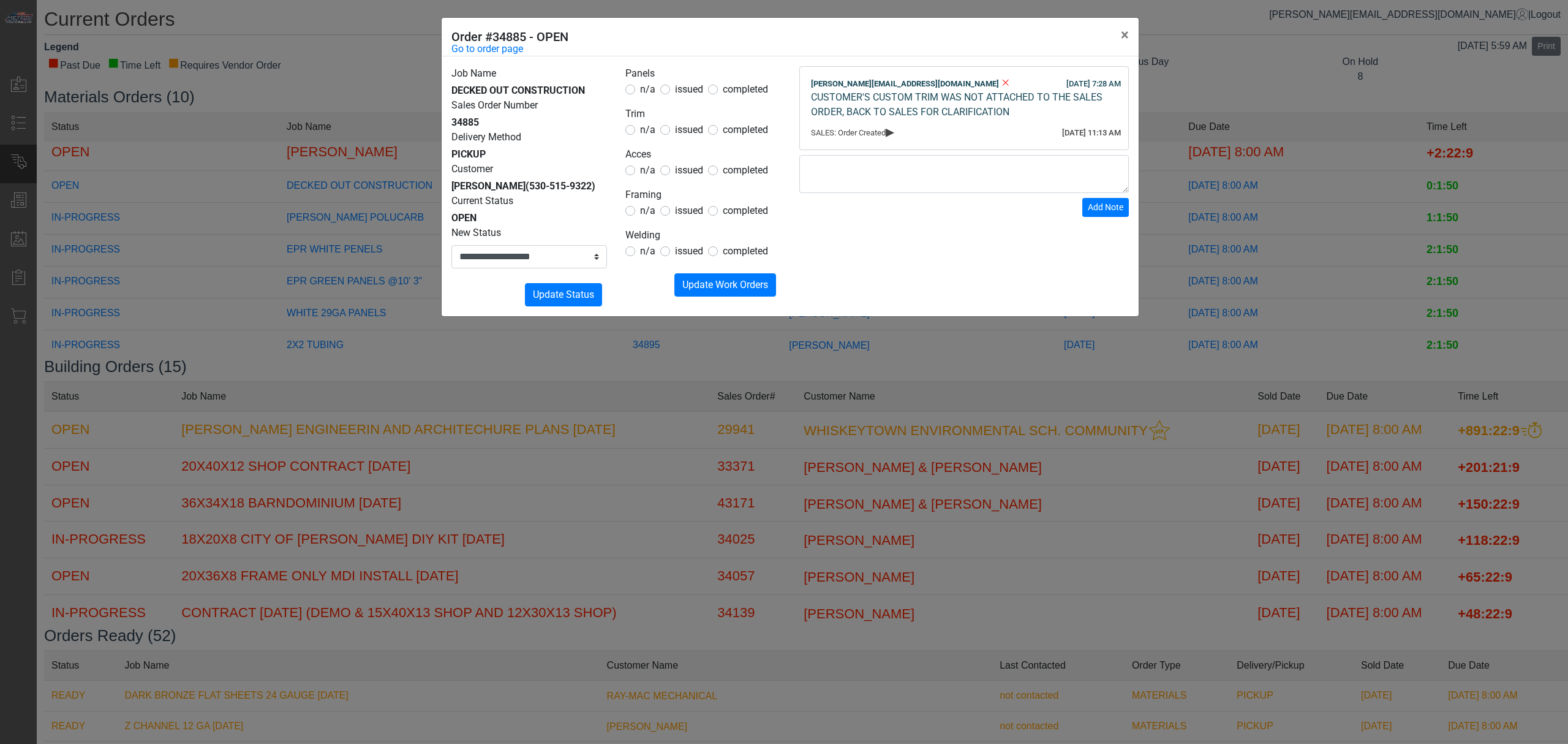
click at [672, 136] on div "issued" at bounding box center [681, 129] width 43 height 15
click at [675, 126] on span "issued" at bounding box center [689, 129] width 28 height 12
click at [655, 89] on div "n/a issued completed" at bounding box center [703, 89] width 156 height 15
click at [645, 86] on span "n/a" at bounding box center [648, 89] width 15 height 12
click at [650, 170] on span "n/a" at bounding box center [648, 170] width 15 height 12
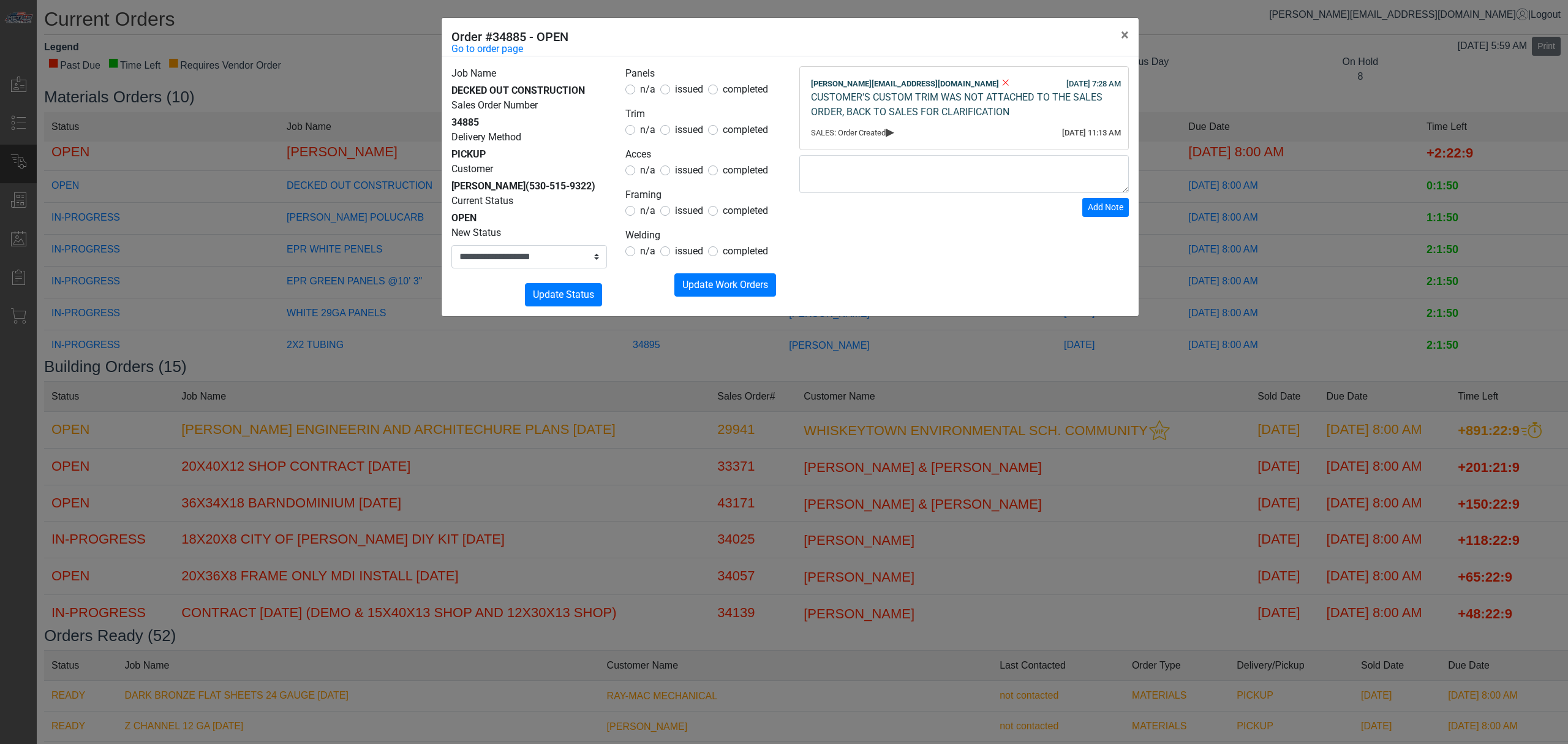
click at [647, 212] on span "n/a" at bounding box center [648, 210] width 15 height 12
click at [643, 249] on span "n/a" at bounding box center [648, 250] width 15 height 12
click at [676, 277] on button "Submitting Update Work Orders" at bounding box center [724, 285] width 101 height 23
click at [586, 268] on select "**********" at bounding box center [529, 257] width 156 height 23
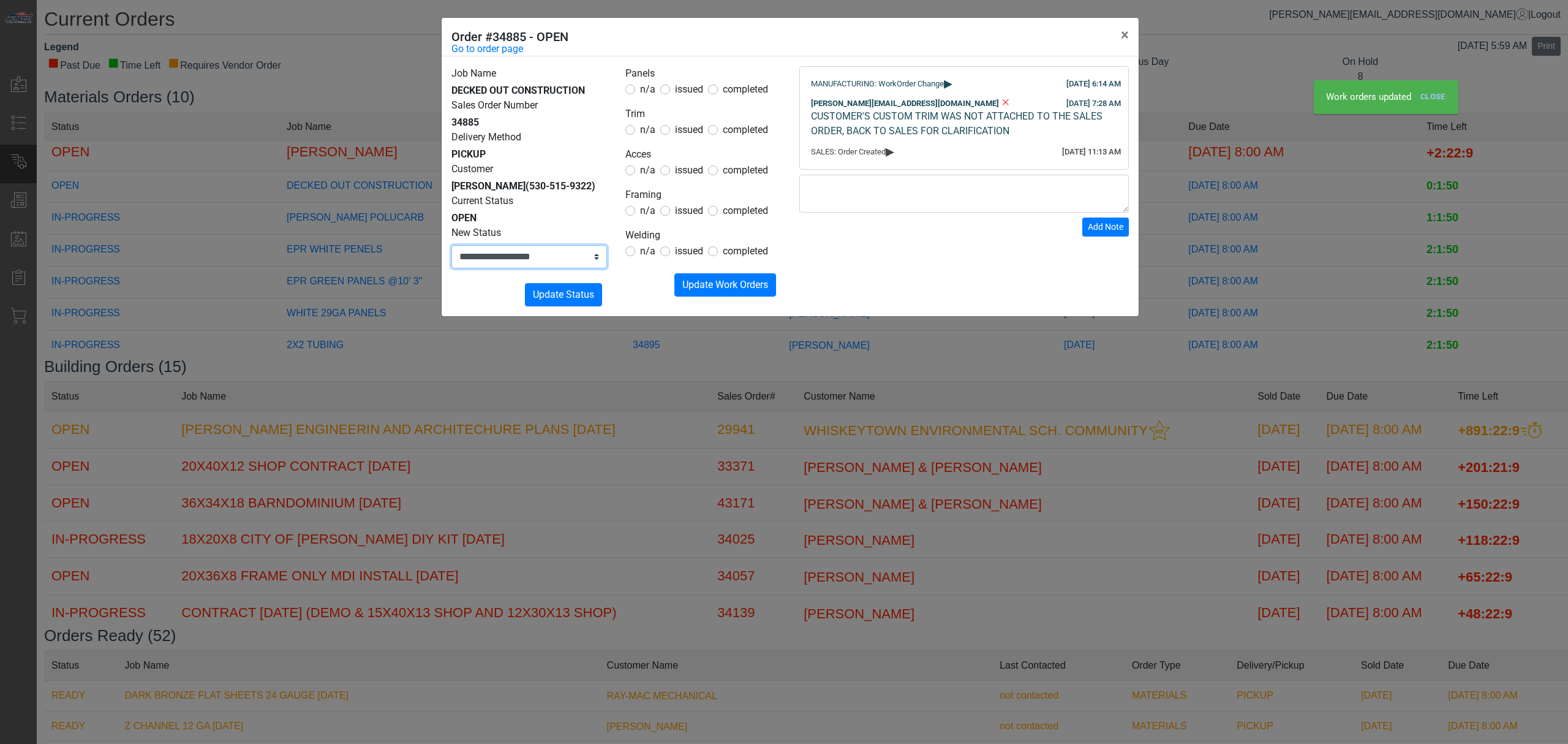
select select "**********"
click at [452, 260] on select "**********" at bounding box center [529, 257] width 156 height 23
click at [571, 300] on span "Update Status" at bounding box center [563, 294] width 61 height 12
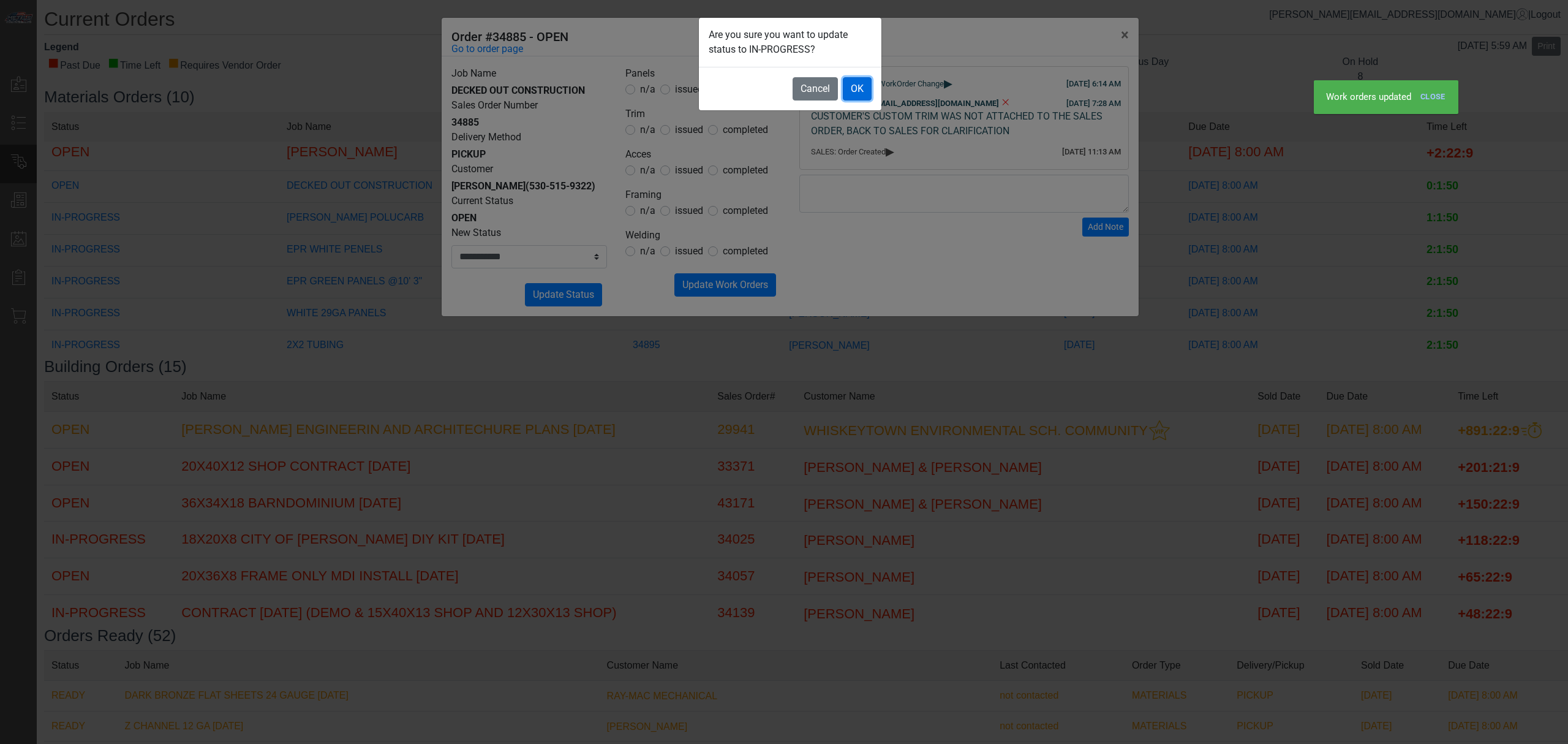
click at [844, 84] on button "OK" at bounding box center [857, 89] width 29 height 23
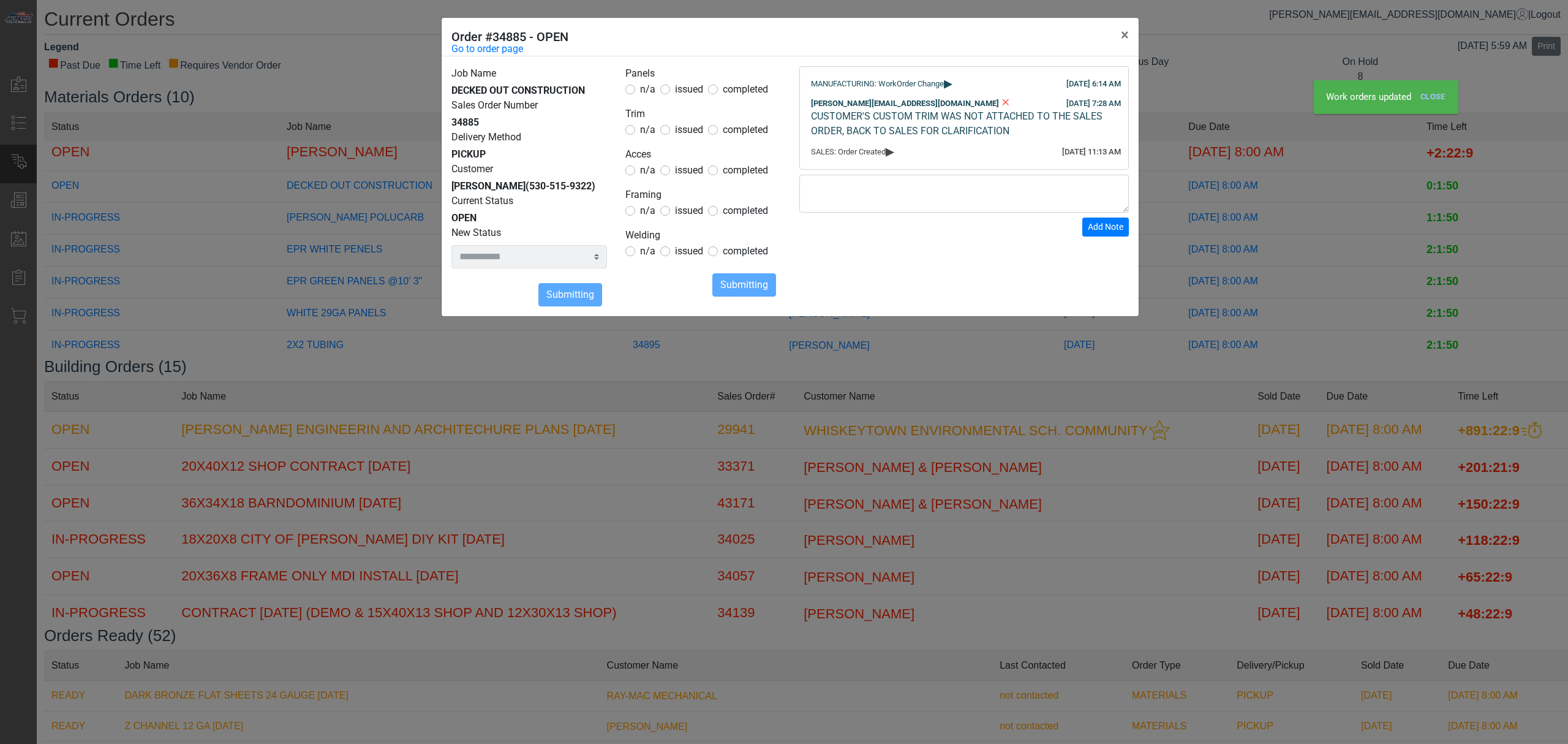
select select
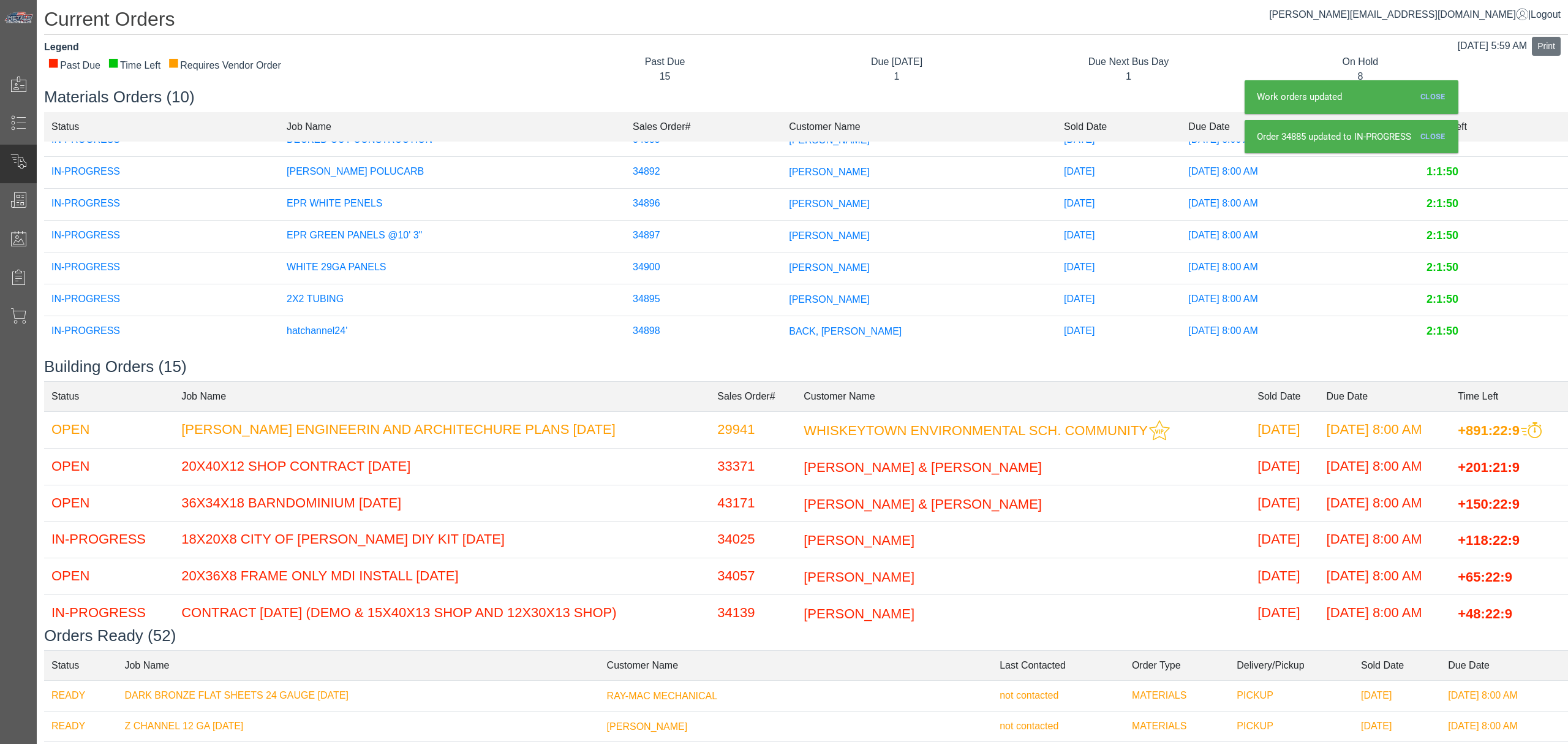
scroll to position [0, 0]
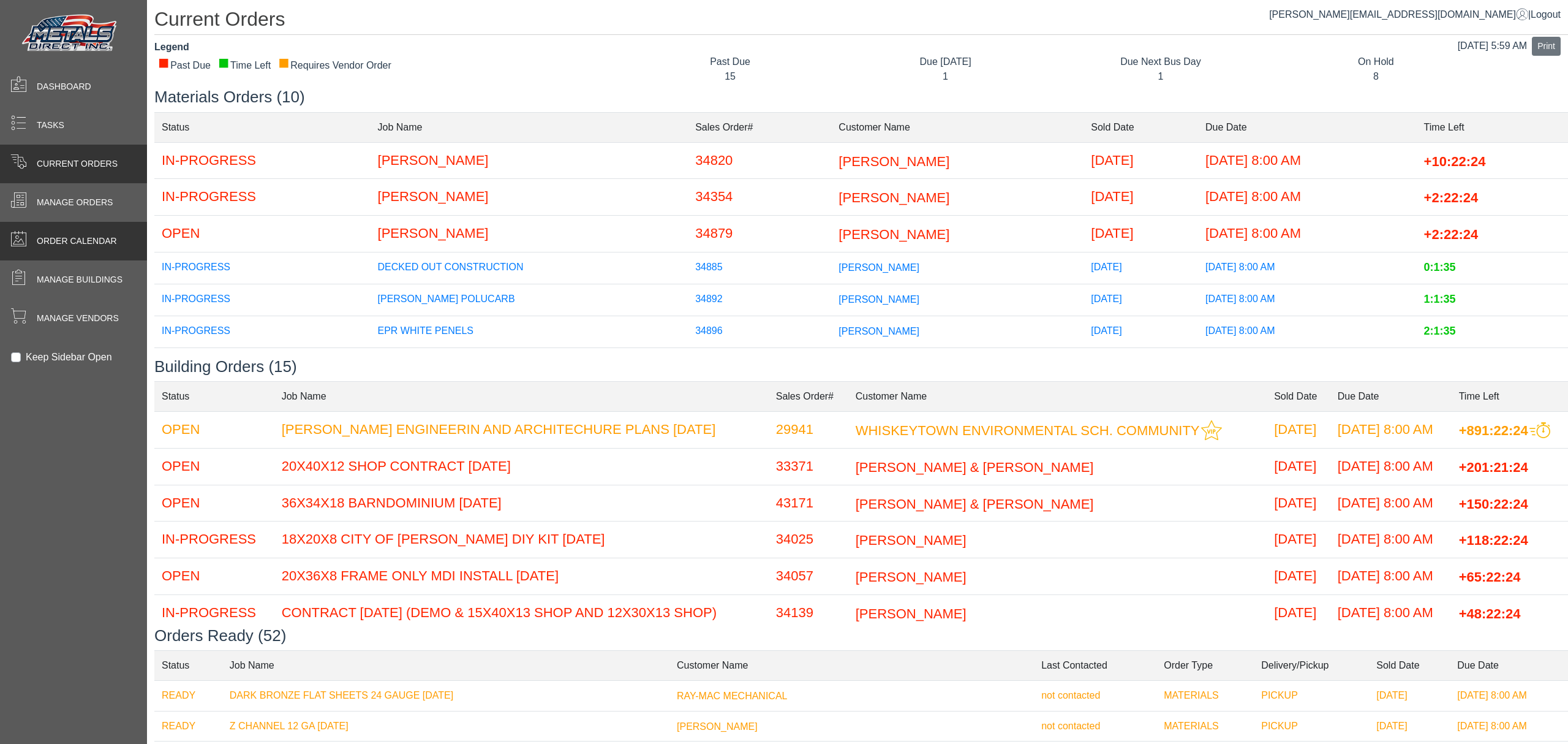
click at [22, 246] on span at bounding box center [18, 238] width 16 height 16
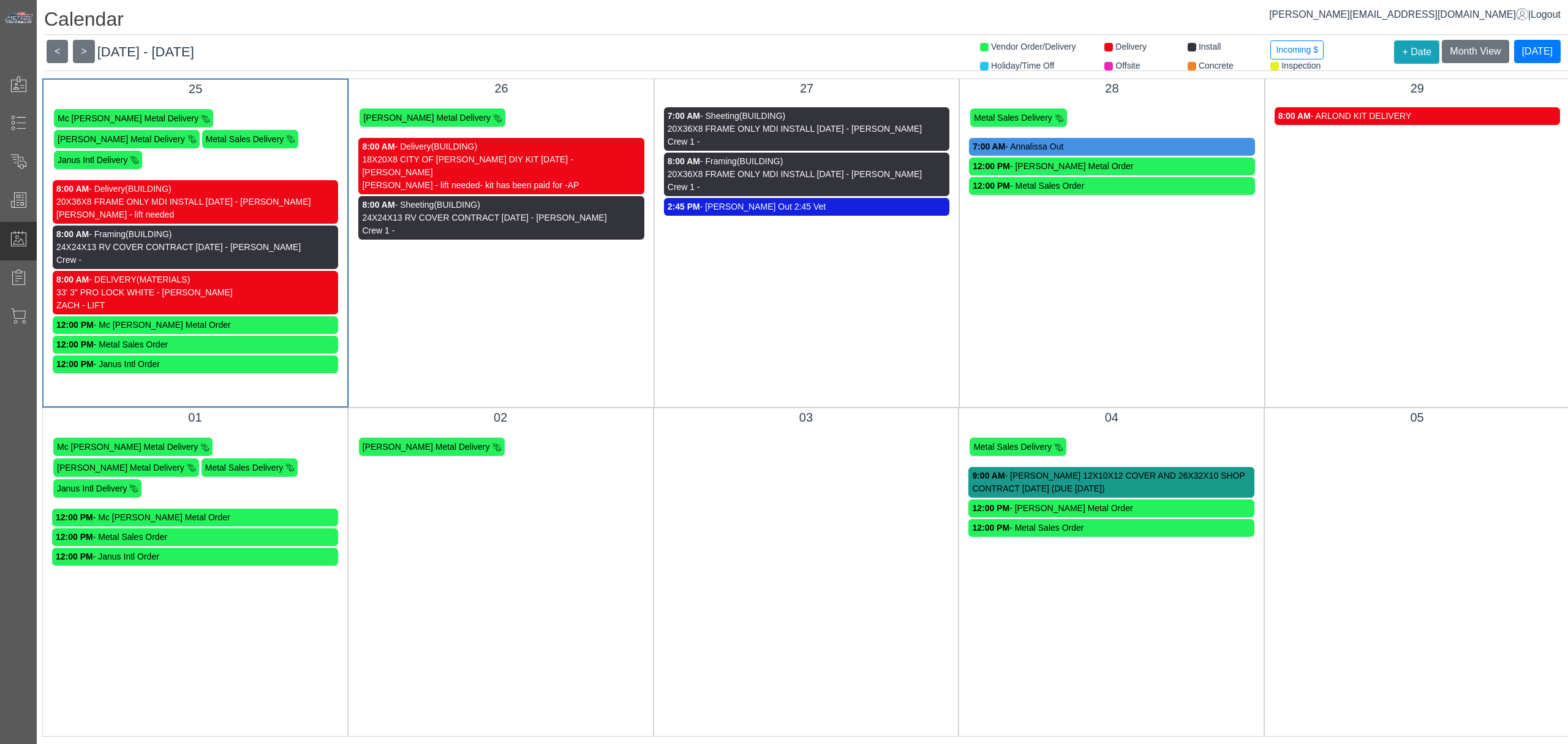
click at [204, 286] on div "33' 3" PRO LOCK WHITE - [PERSON_NAME]" at bounding box center [195, 292] width 278 height 13
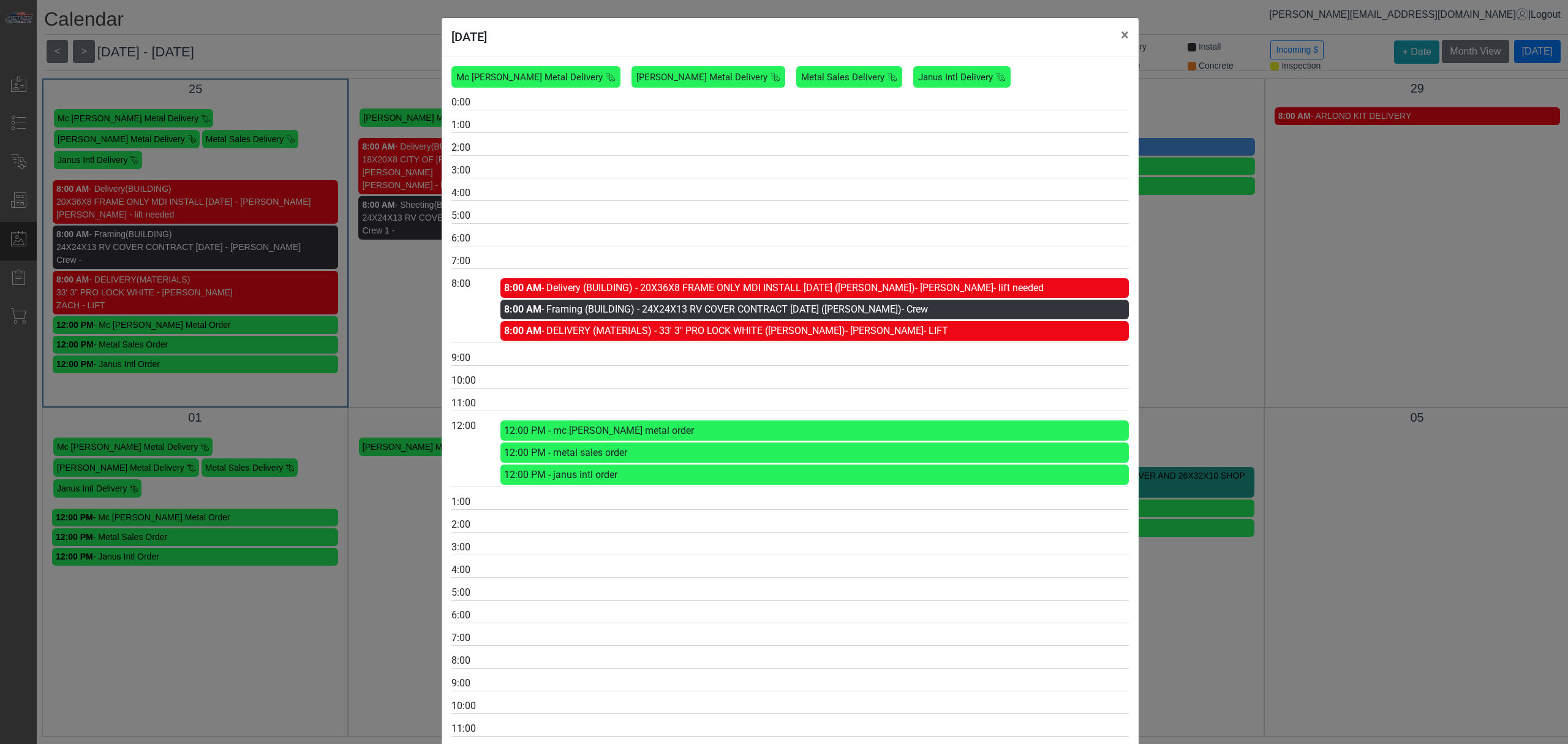
click at [270, 162] on div "[DATE] × Mc [PERSON_NAME] Metal Delivery [PERSON_NAME] Metal Delivery Metal Sal…" at bounding box center [784, 372] width 1568 height 744
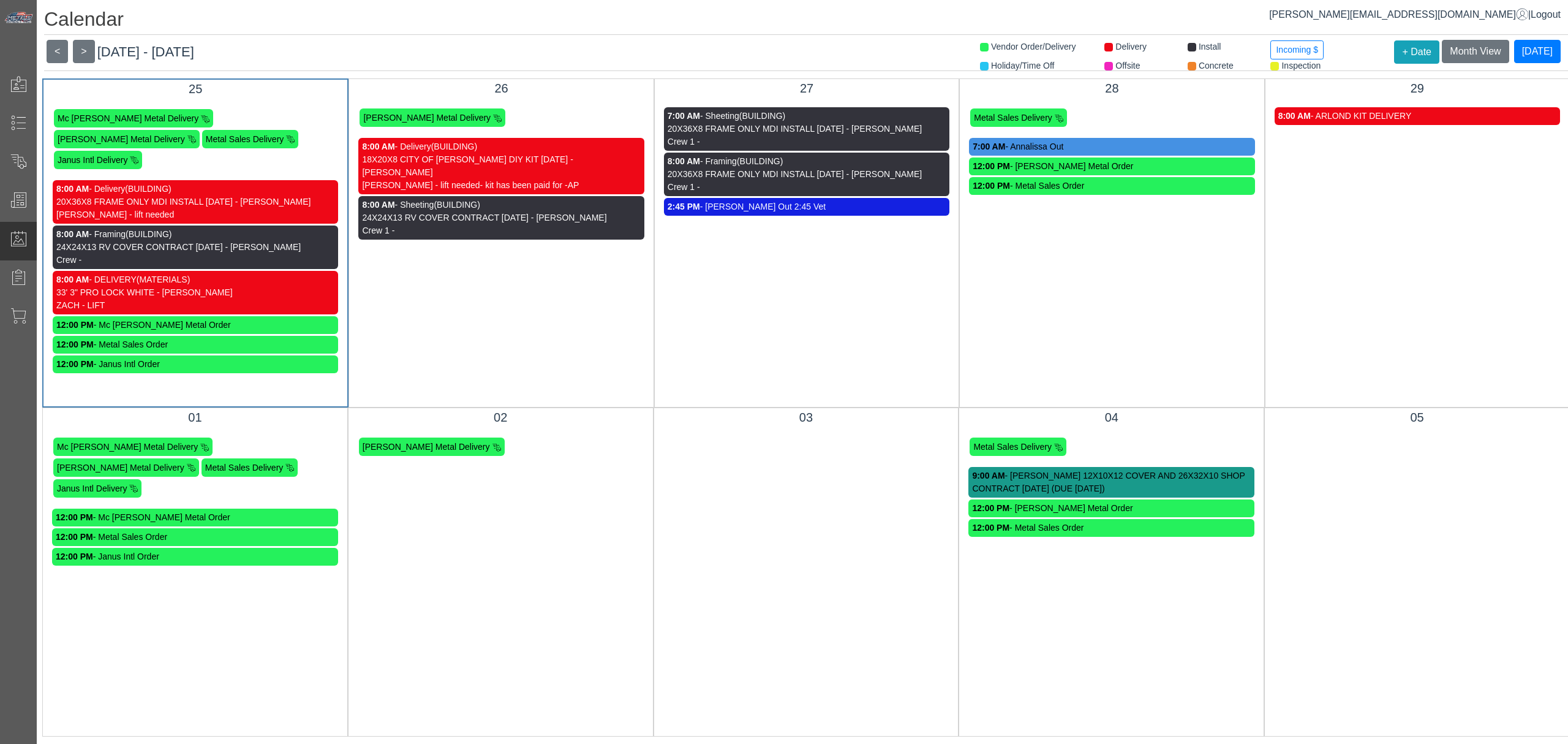
click at [53, 180] on div "8:00 AM - Delivery (BUILDING) 20X36X8 FRAME ONLY MDI INSTALL [DATE] - [PERSON_N…" at bounding box center [195, 202] width 285 height 43
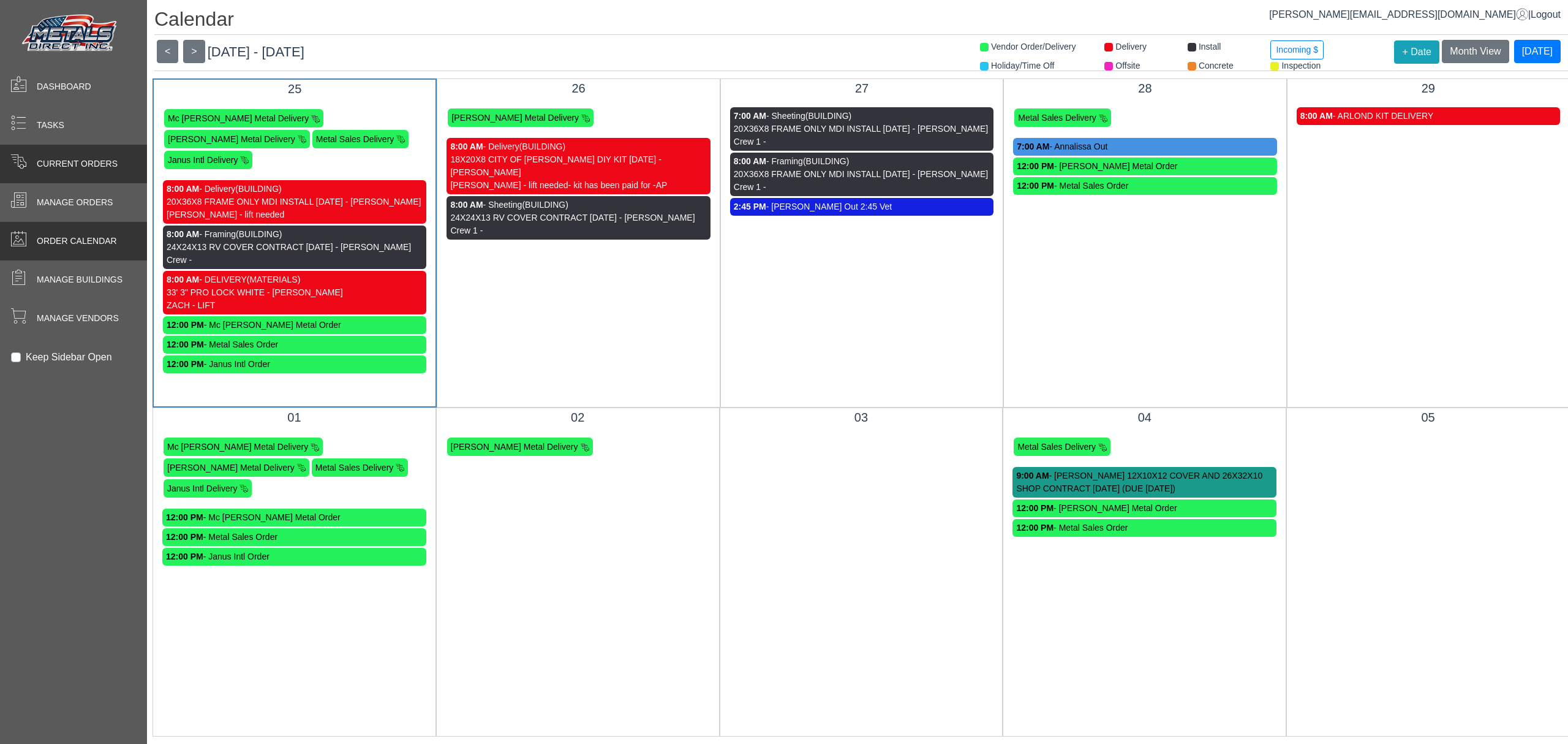
drag, startPoint x: 31, startPoint y: 168, endPoint x: 40, endPoint y: 167, distance: 9.1
click at [31, 168] on span at bounding box center [18, 164] width 36 height 24
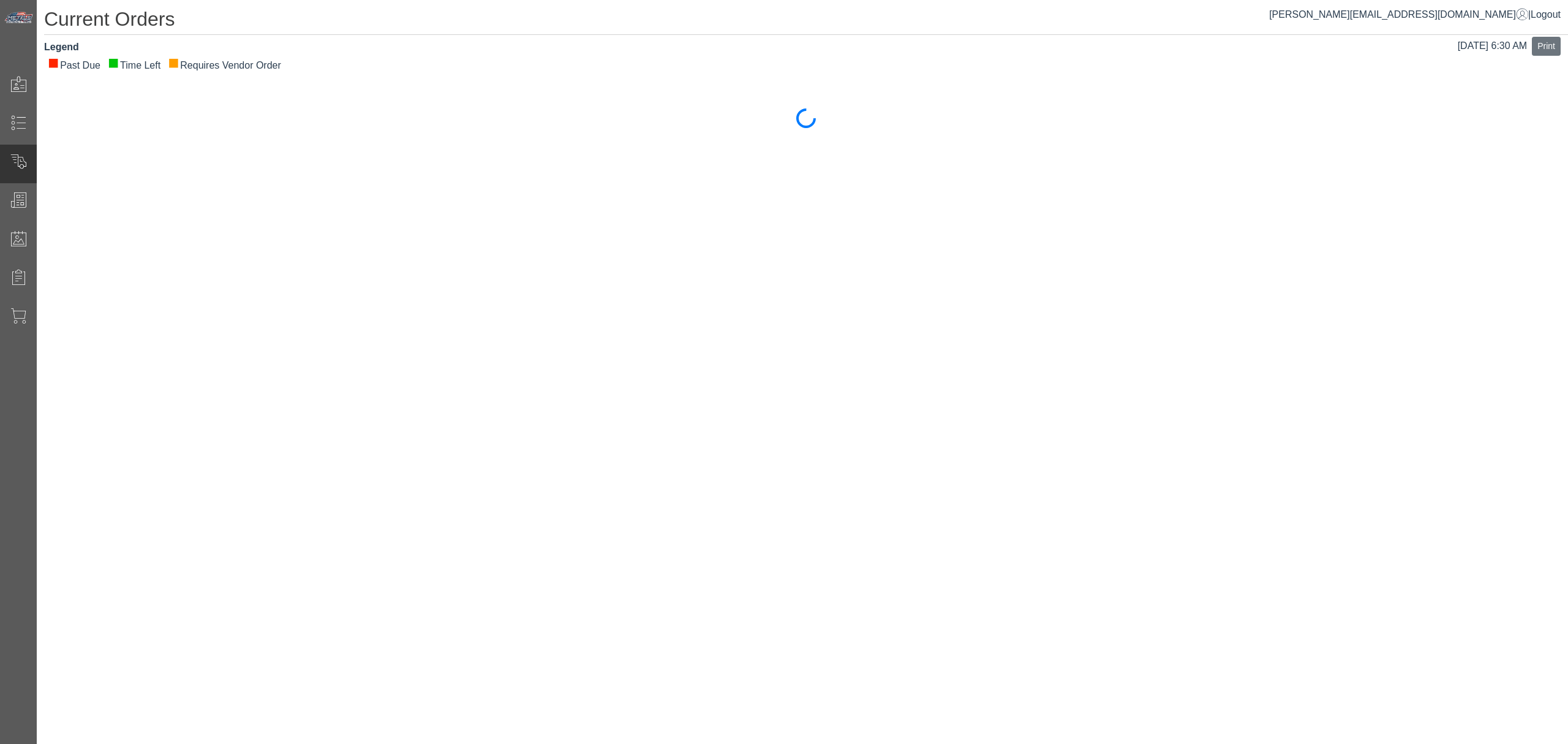
click at [786, 88] on div "Current Orders [DATE] 6:30 AM Print Legend ■ Past Due ■ Time Left ■ Requires Ve…" at bounding box center [802, 69] width 1531 height 138
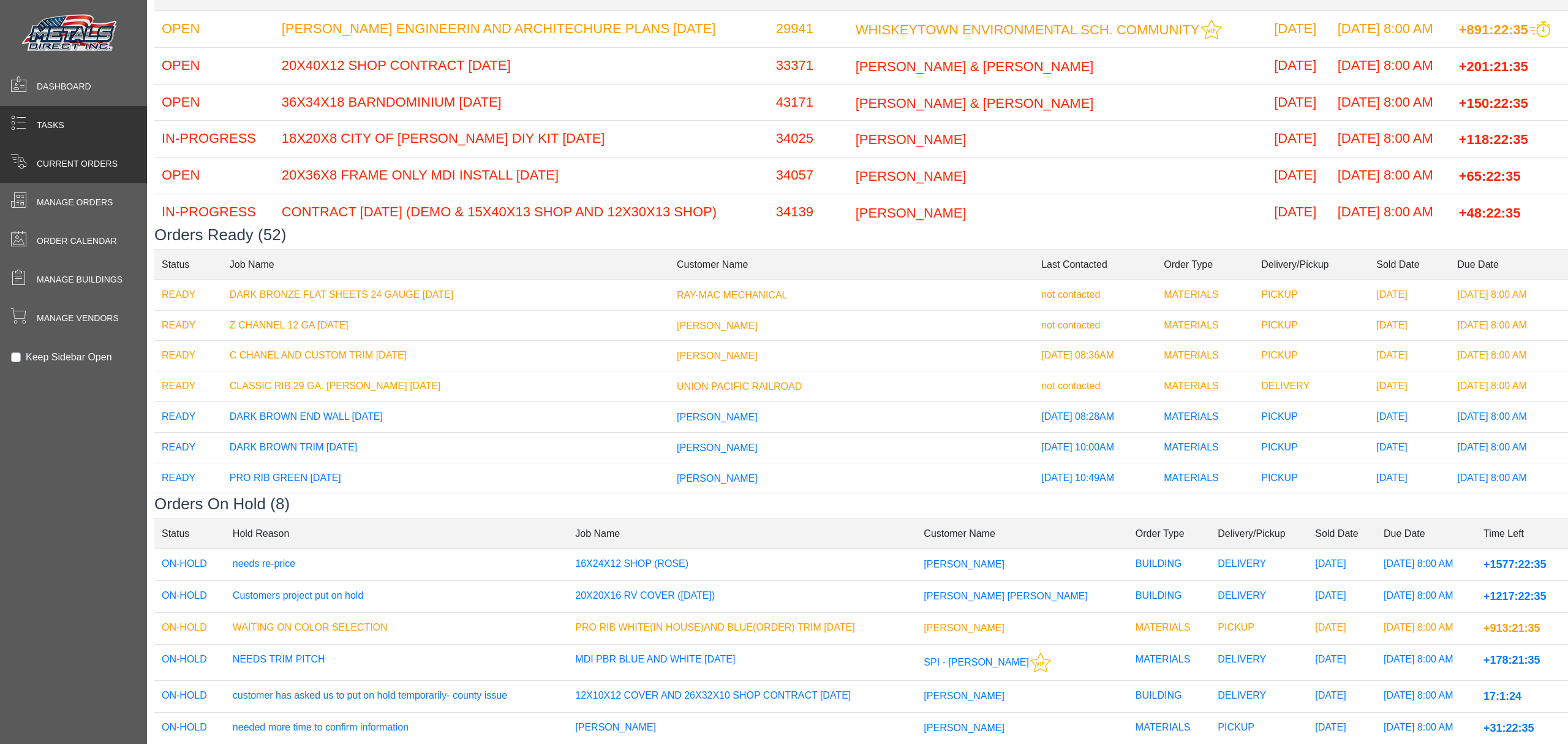
click at [29, 125] on span at bounding box center [18, 125] width 36 height 24
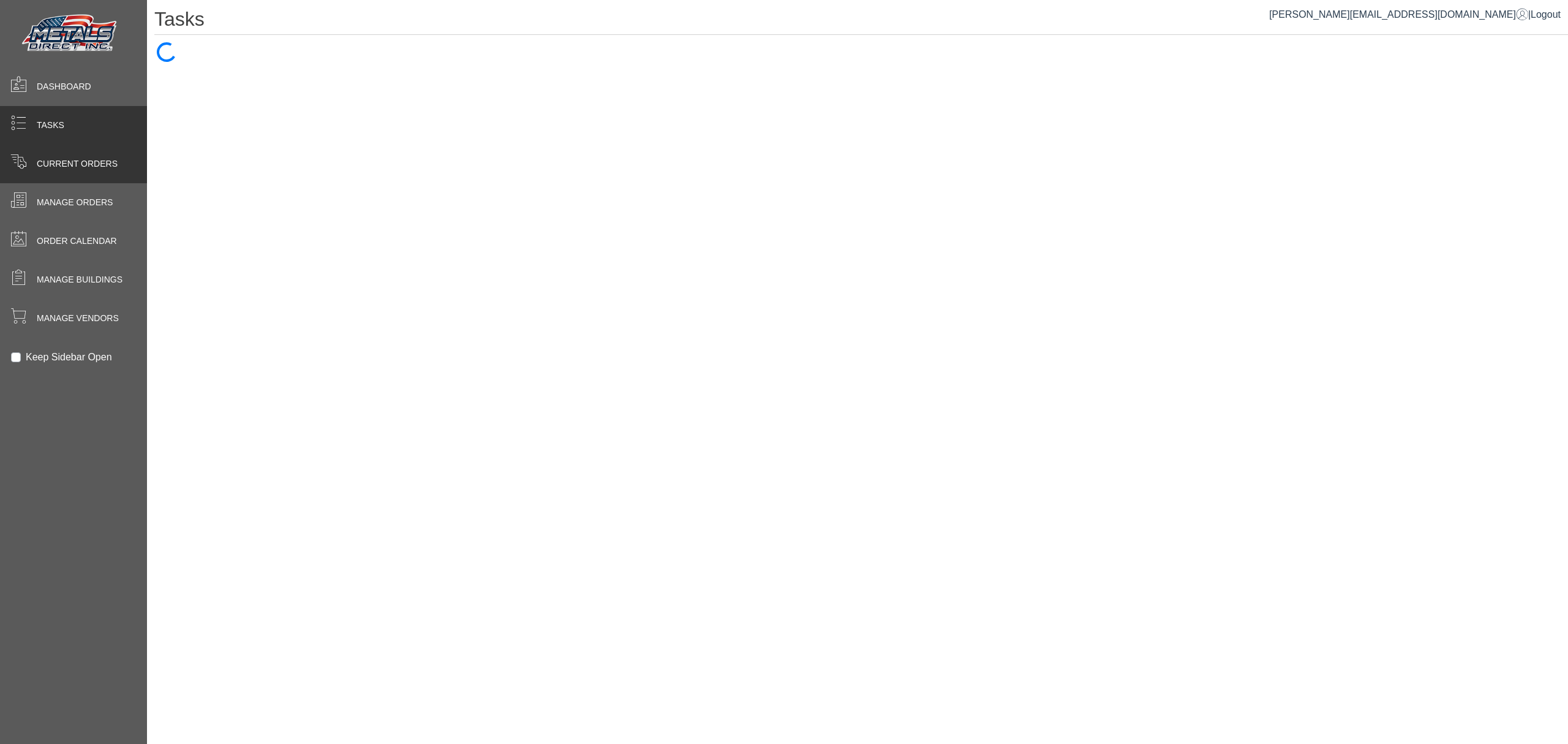
click at [33, 156] on span at bounding box center [18, 164] width 36 height 24
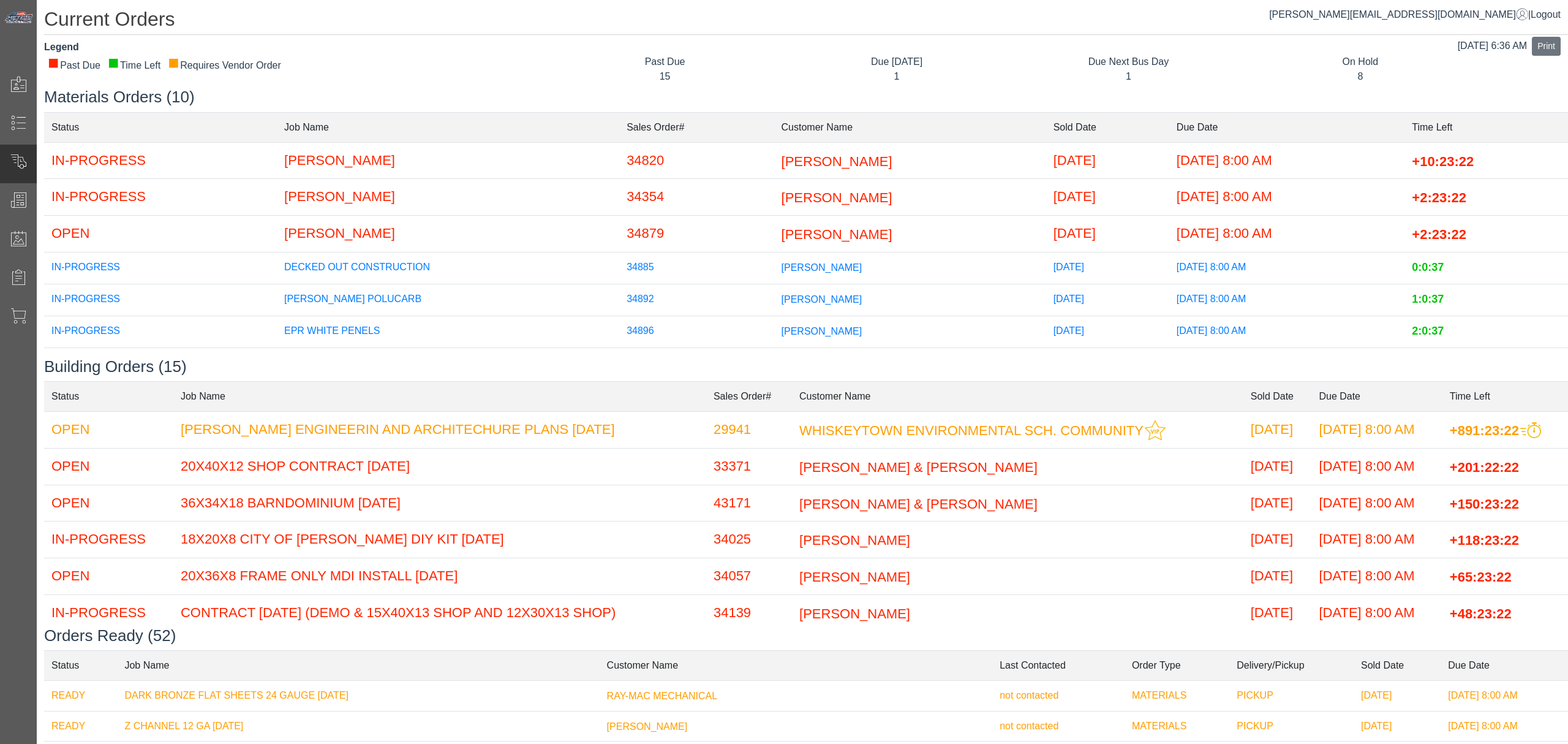
scroll to position [140, 0]
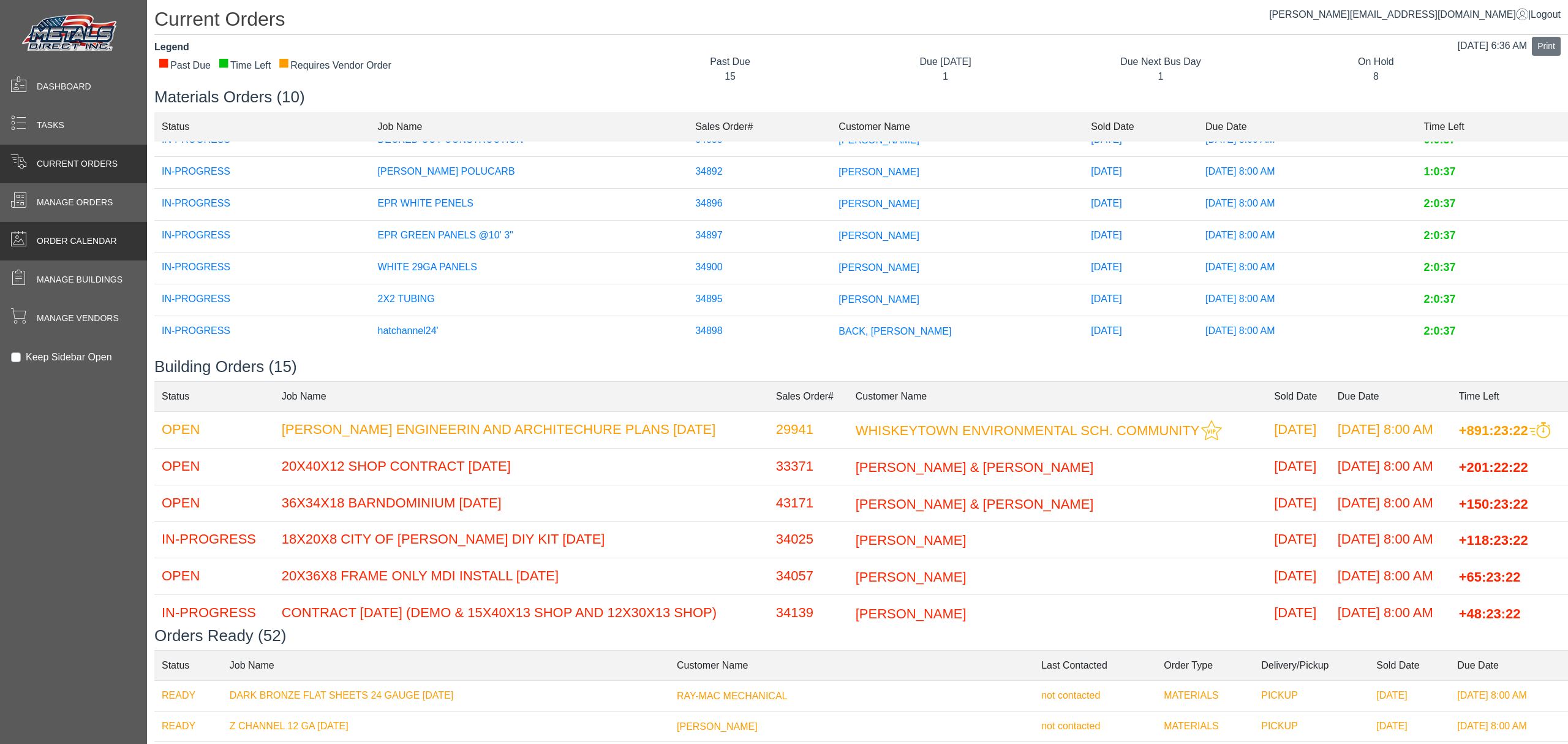
click at [13, 226] on div "Order Calendar" at bounding box center [74, 241] width 147 height 39
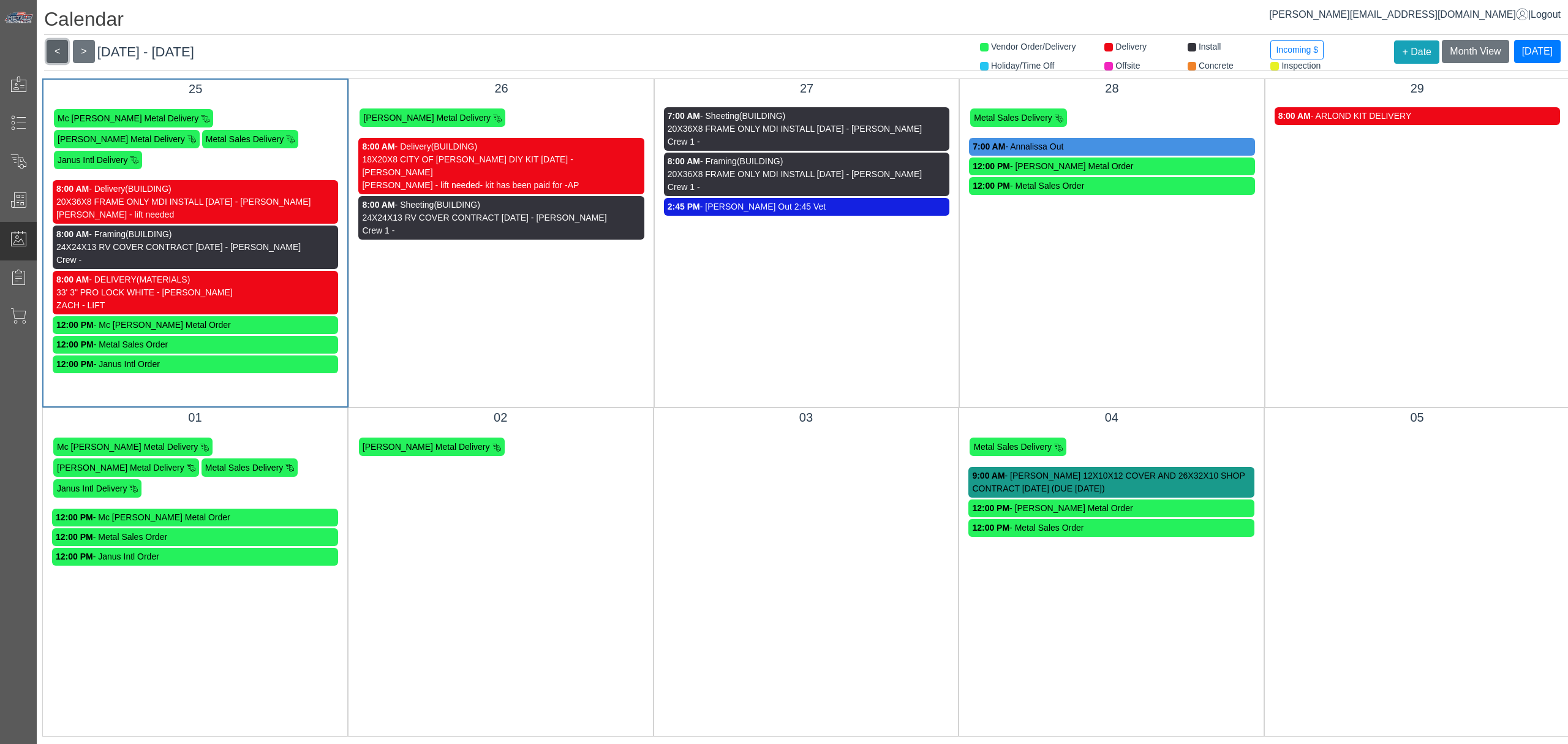
click at [57, 50] on button "<" at bounding box center [57, 51] width 22 height 23
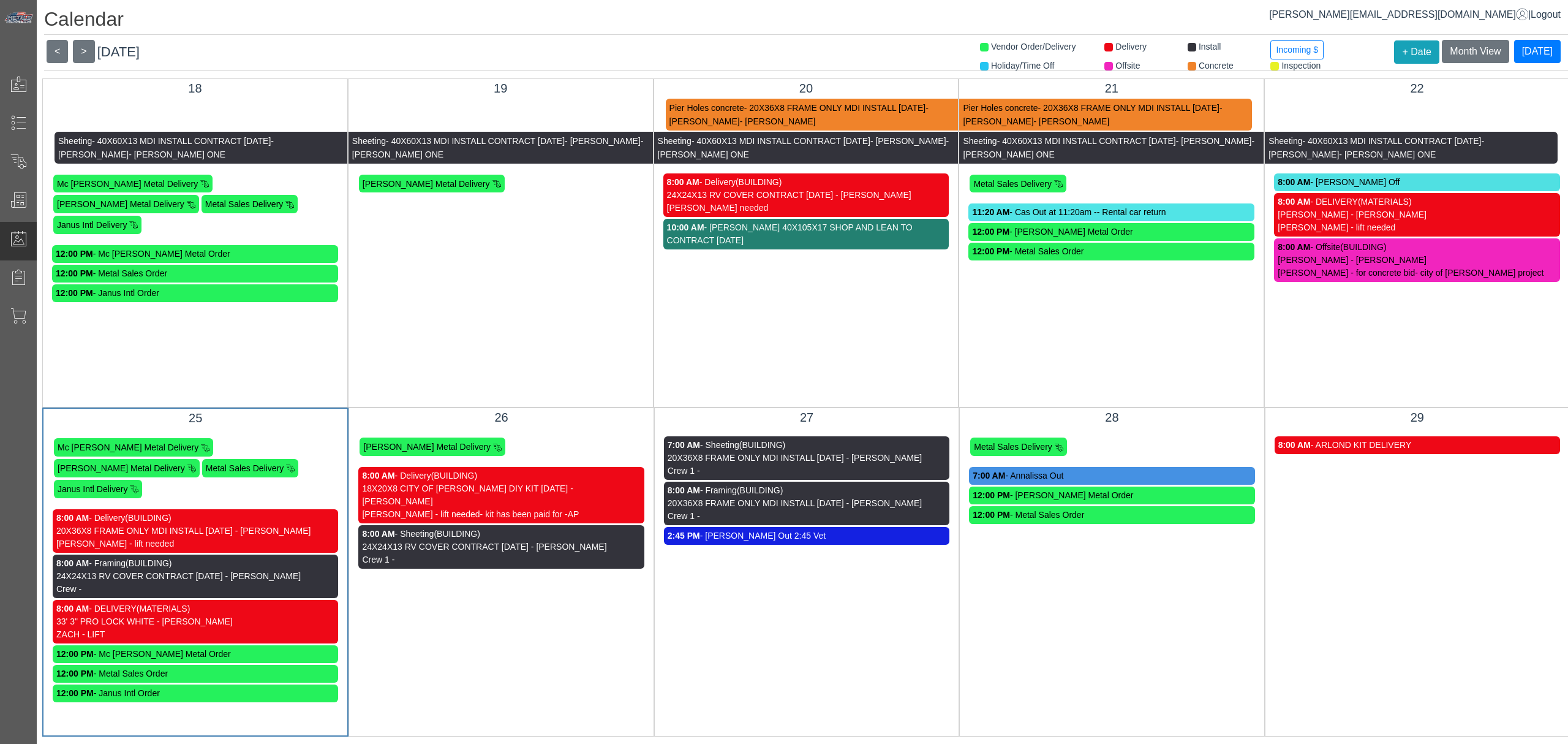
click at [1102, 331] on div "21 Pier Holes concrete - 20X36X8 FRAME ONLY MDI INSTALL [DATE] - [PERSON_NAME] …" at bounding box center [1111, 243] width 305 height 329
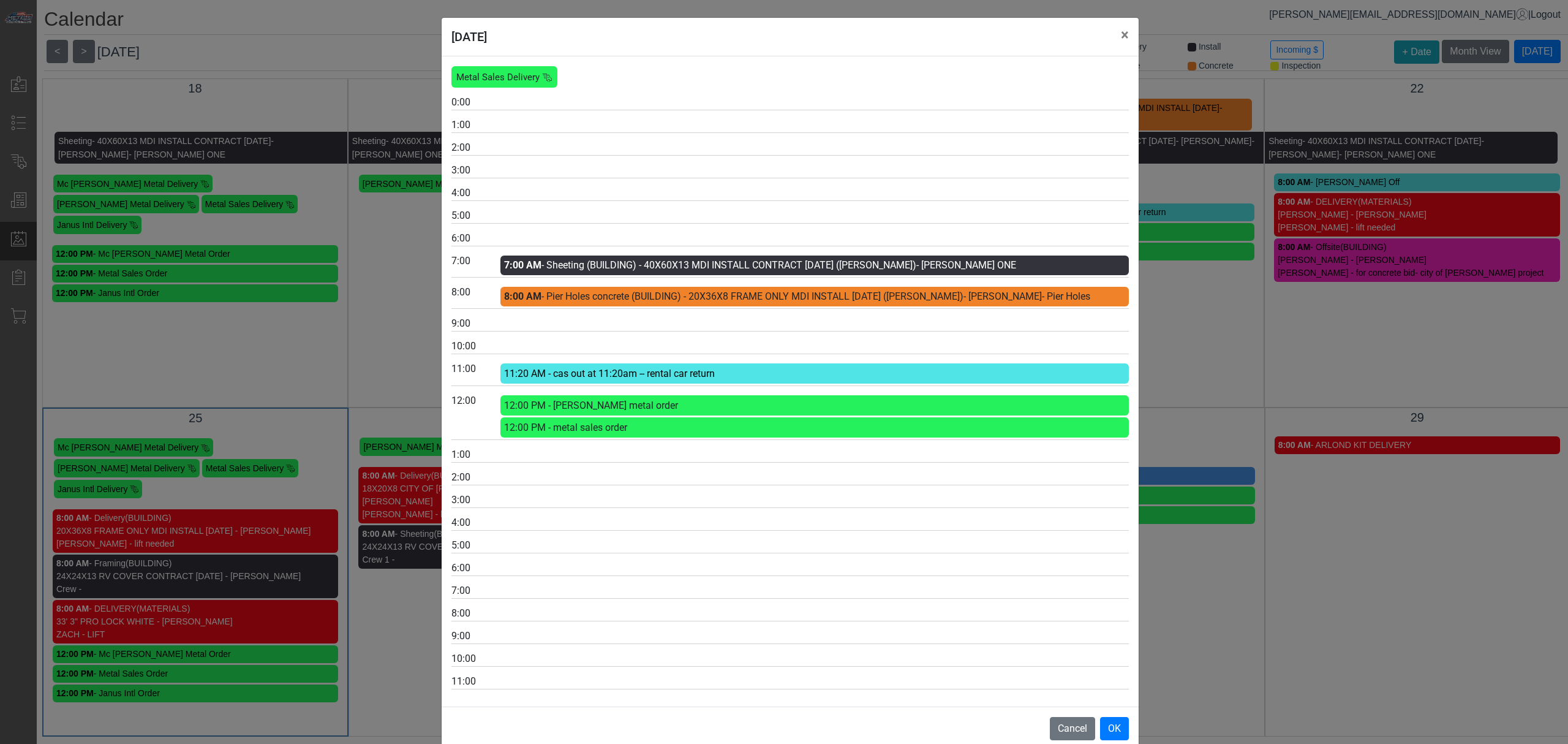
click at [1322, 364] on div "[DATE] × Metal Sales Delivery 0:00 1:00 2:00 3:00 4:00 5:00 6:00 7:00 7:00 AM -…" at bounding box center [784, 372] width 1568 height 744
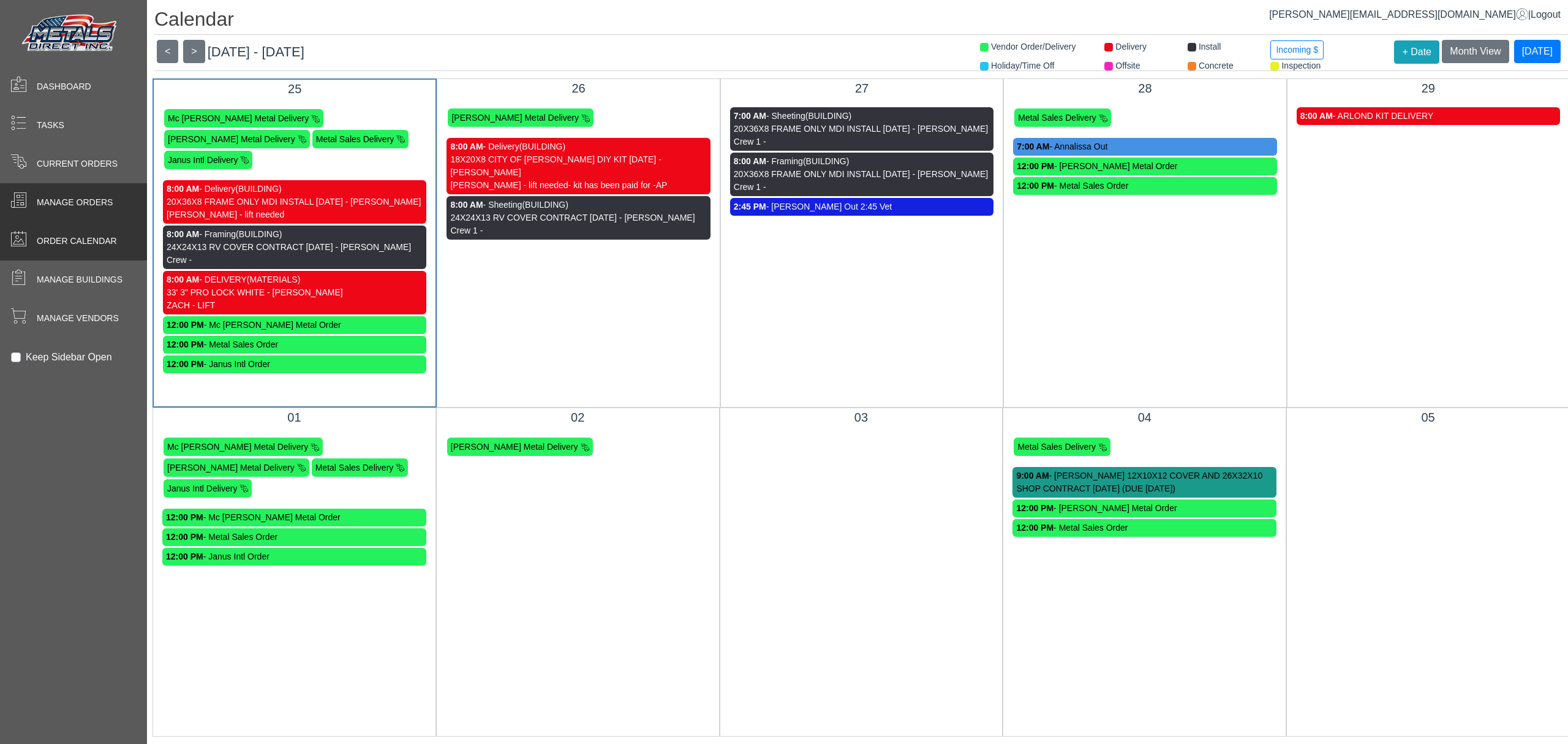
click at [27, 191] on span at bounding box center [18, 202] width 36 height 24
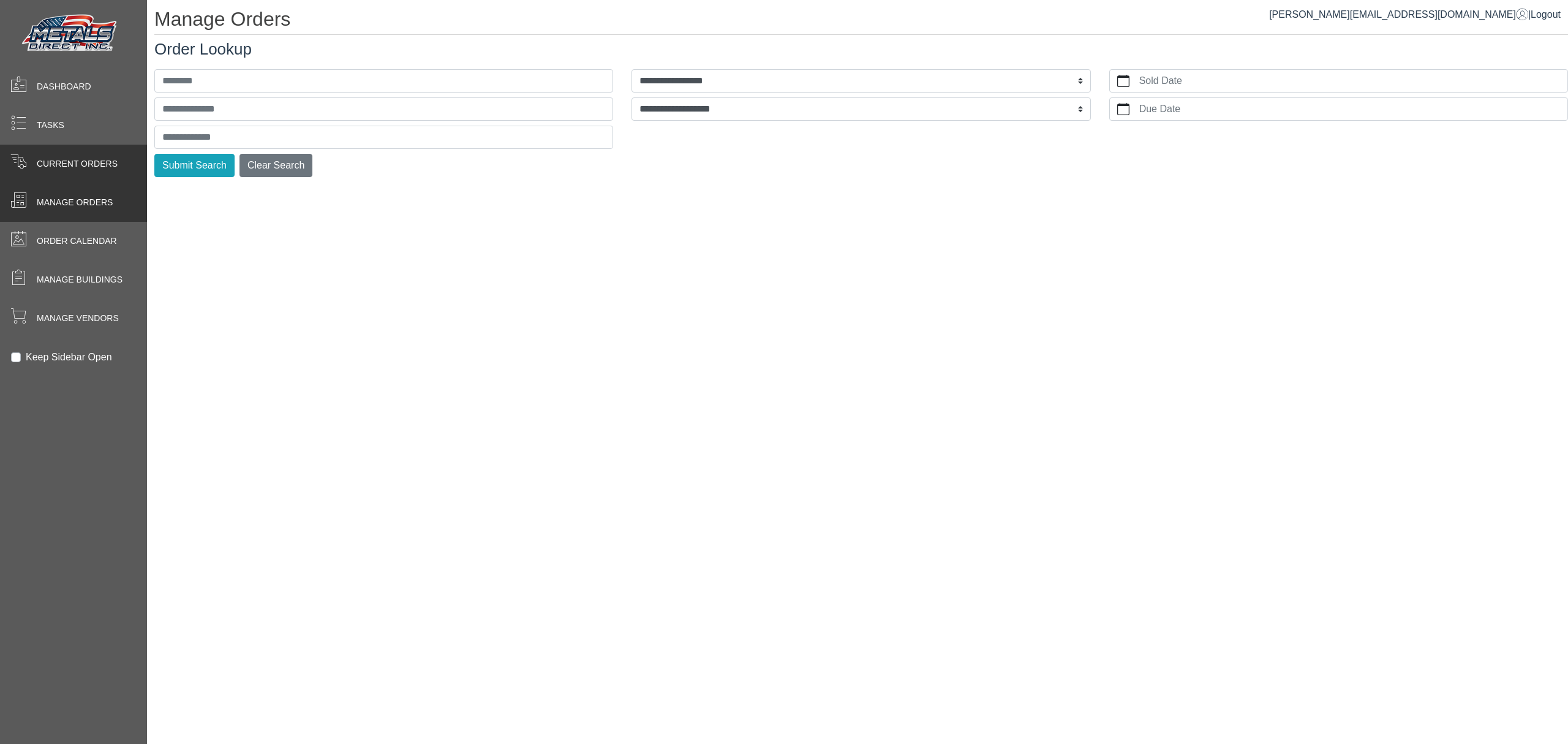
click at [48, 158] on span "Current Orders" at bounding box center [77, 164] width 81 height 13
